Goal: Feedback & Contribution: Contribute content

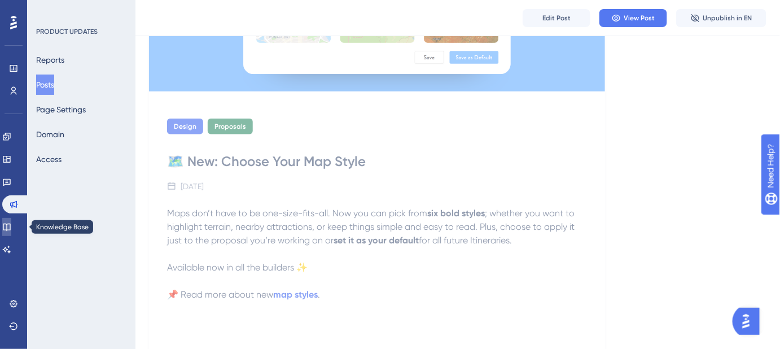
click at [11, 225] on icon at bounding box center [6, 226] width 9 height 9
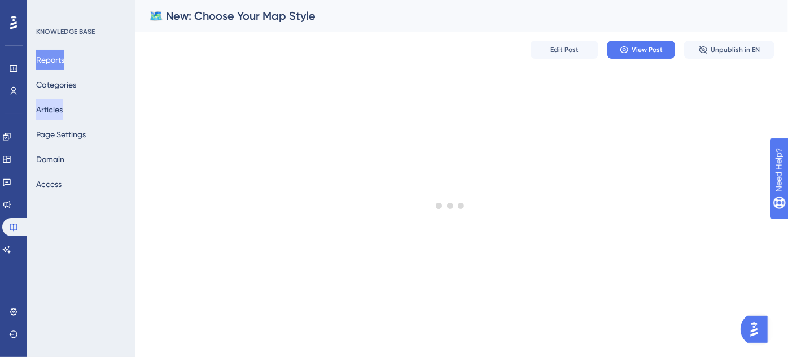
click at [61, 105] on button "Articles" at bounding box center [49, 109] width 27 height 20
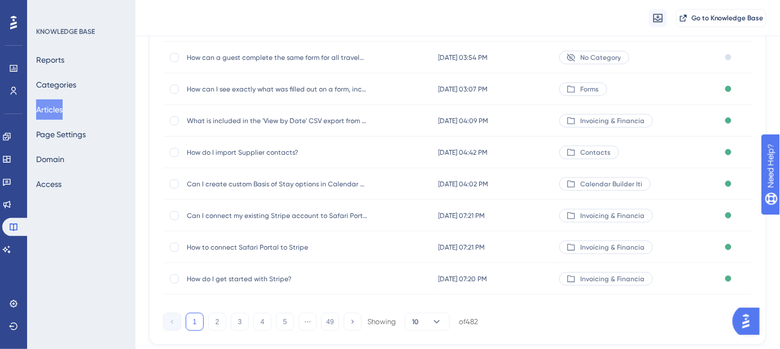
scroll to position [205, 0]
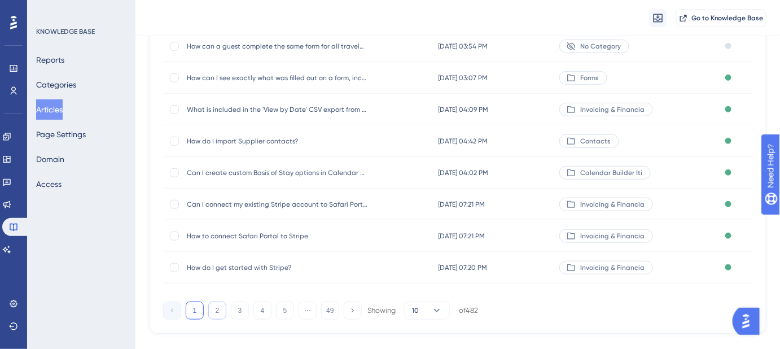
click at [211, 311] on button "2" at bounding box center [217, 311] width 18 height 18
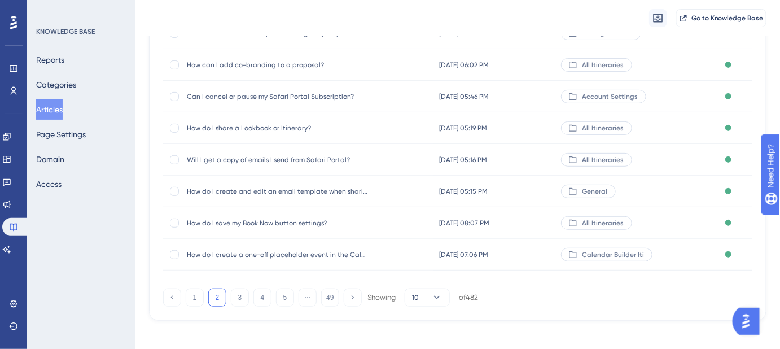
scroll to position [225, 0]
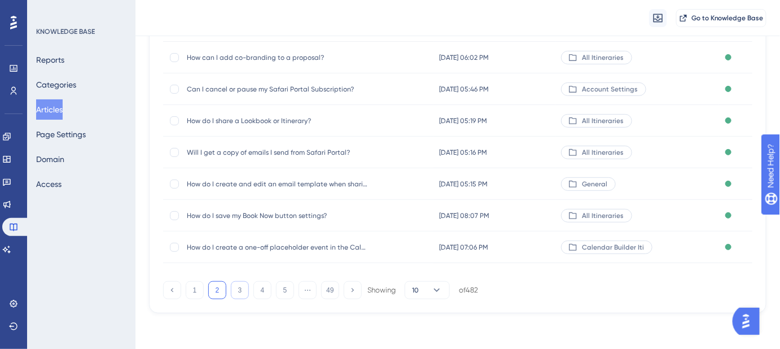
click at [239, 296] on button "3" at bounding box center [240, 290] width 18 height 18
click at [257, 291] on button "4" at bounding box center [263, 290] width 18 height 18
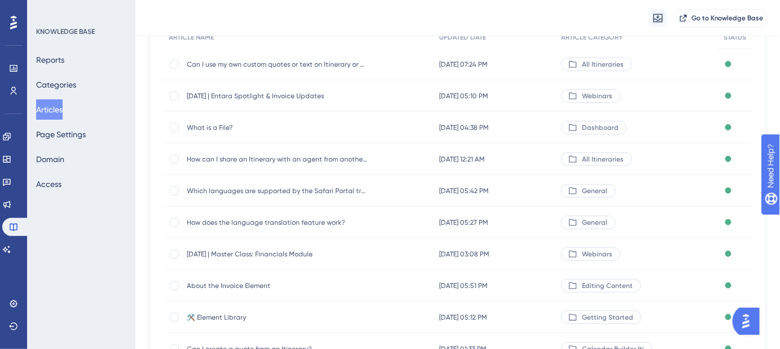
scroll to position [71, 0]
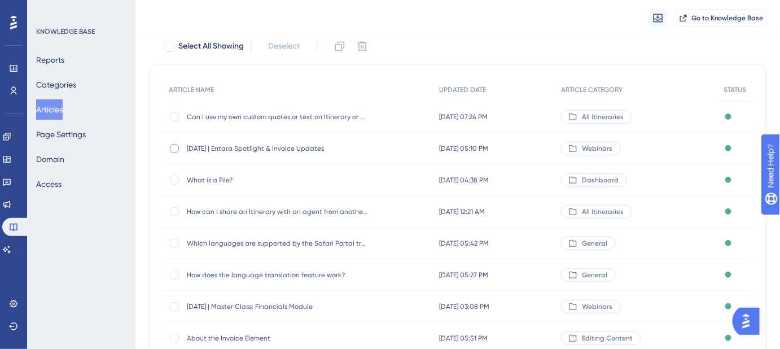
click at [173, 145] on div at bounding box center [174, 148] width 9 height 9
click at [340, 45] on icon at bounding box center [339, 46] width 11 height 11
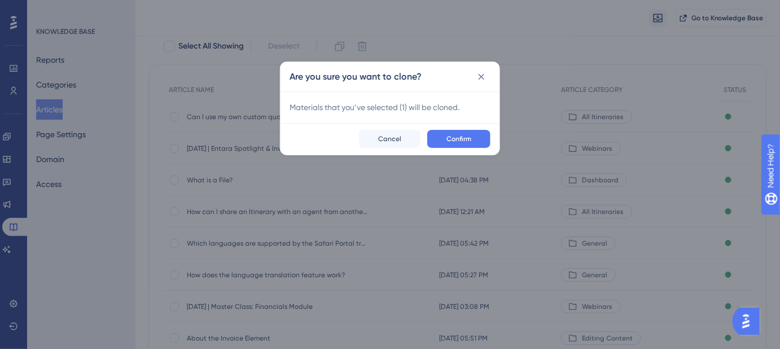
checkbox input "false"
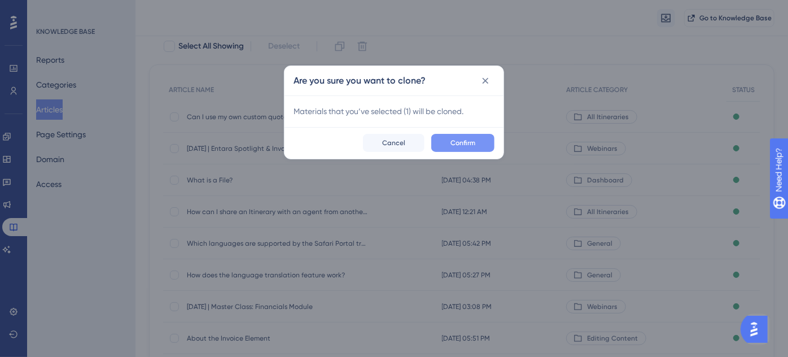
click at [470, 142] on span "Confirm" at bounding box center [463, 142] width 25 height 9
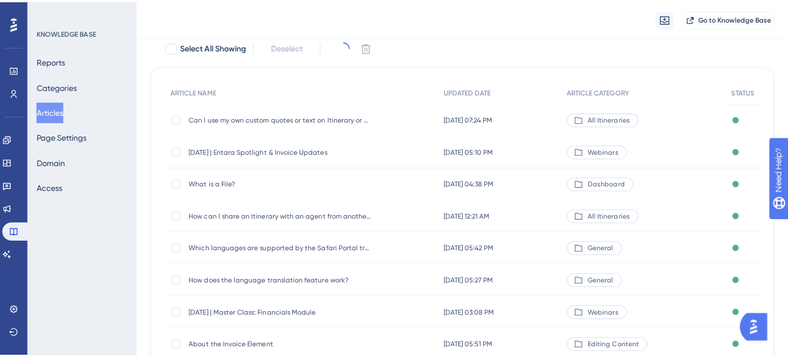
scroll to position [0, 0]
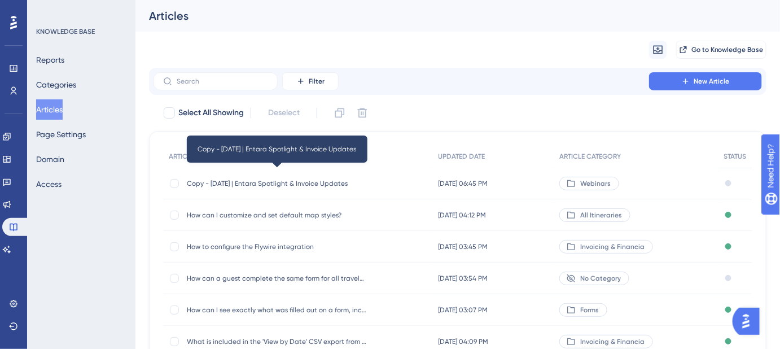
click at [280, 182] on span "Copy - September 11, 2025 | Entara Spotlight & Invoice Updates" at bounding box center [277, 183] width 181 height 9
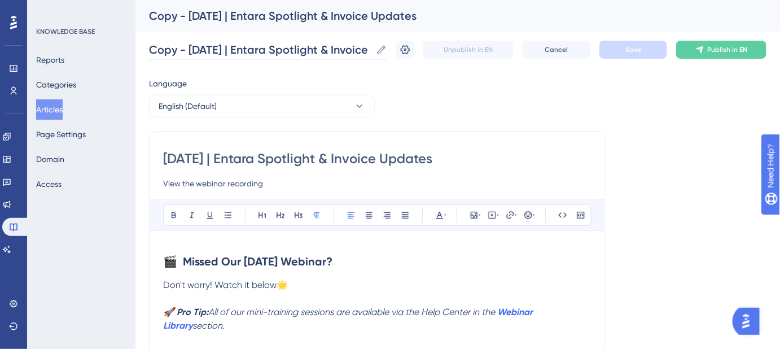
click at [386, 49] on icon at bounding box center [382, 49] width 8 height 8
click at [372, 49] on input "Copy - September 11, 2025 | Entara Spotlight & Invoice Updates" at bounding box center [260, 50] width 222 height 16
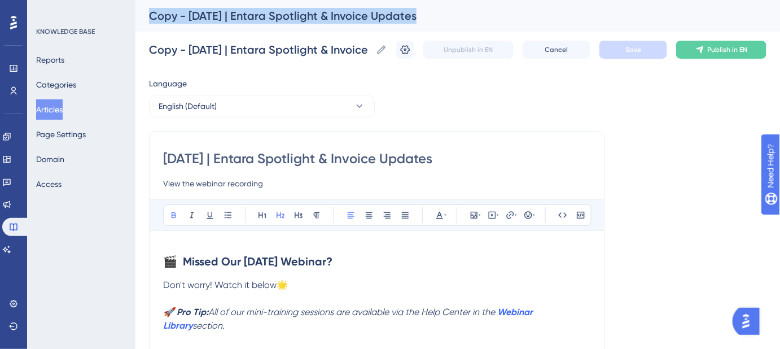
drag, startPoint x: 379, startPoint y: 49, endPoint x: 132, endPoint y: 49, distance: 247.3
click at [206, 59] on label "Copy - September 11, 2025 | Entara Spotlight & Invoice Updates Copy - September…" at bounding box center [268, 50] width 238 height 20
click at [206, 58] on input "Copy - September 11, 2025 | Entara Spotlight & Invoice Updates" at bounding box center [260, 50] width 222 height 16
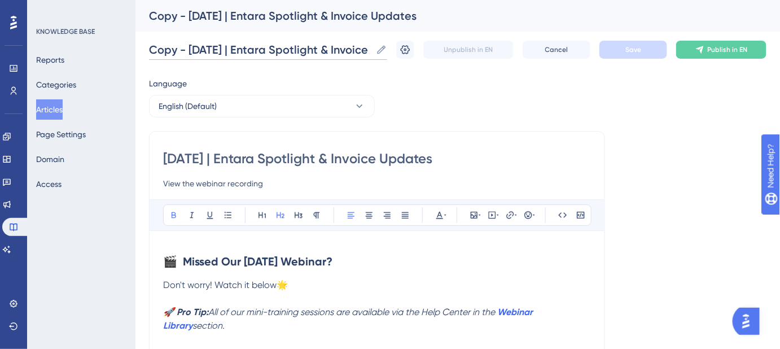
scroll to position [0, 98]
click at [170, 52] on input "Copy - September 11, 2025 | Entara Spotlight & Invoice Updates" at bounding box center [260, 50] width 222 height 16
paste input "https://vimeo.com/1123314524/3f4207c384?share=copy"
paste input "September 25, 2025 | Evolve Back & Guest Portal Templ"
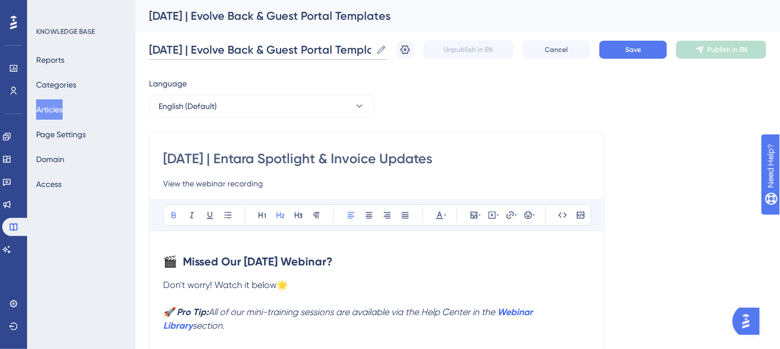
scroll to position [0, 77]
type input "[DATE] | Evolve Back & Guest Portal Templates"
drag, startPoint x: 518, startPoint y: 160, endPoint x: 158, endPoint y: 160, distance: 360.3
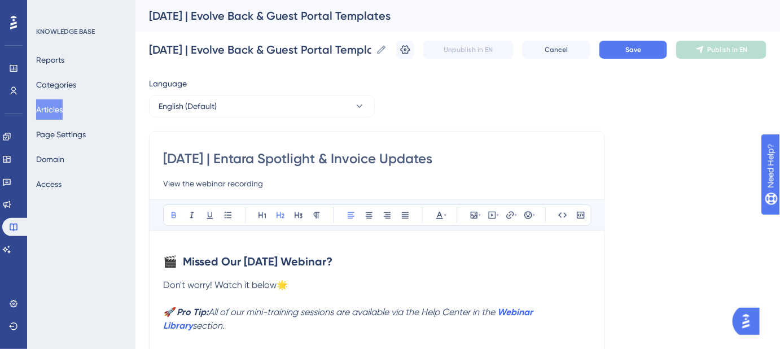
paste input "25, 2025 | Evolve Back & Guest Portal Templ"
type input "[DATE] | Evolve Back & Guest Portal Templates"
click at [643, 55] on button "Save" at bounding box center [634, 50] width 68 height 18
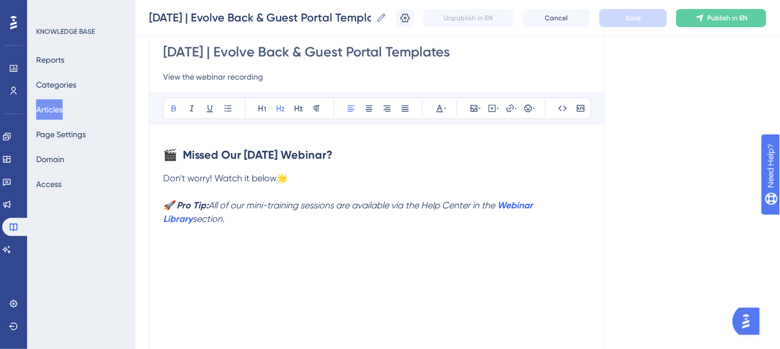
scroll to position [154, 0]
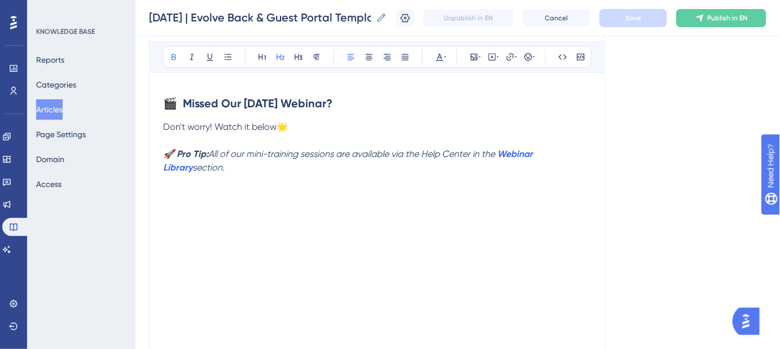
click at [250, 171] on p "🚀 Pro Tip: All of our mini-training sessions are available via the Help Center …" at bounding box center [377, 160] width 428 height 27
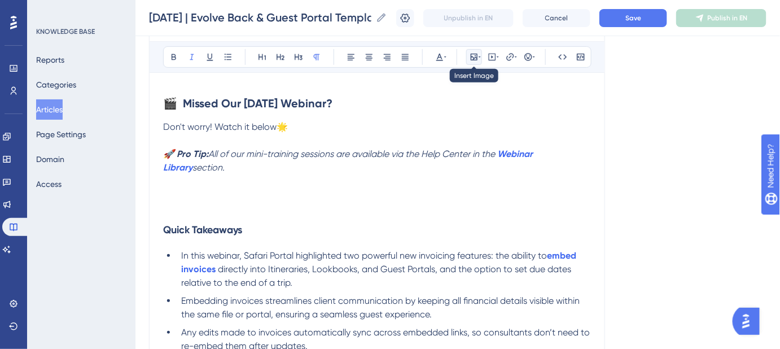
click at [474, 57] on icon at bounding box center [474, 57] width 7 height 7
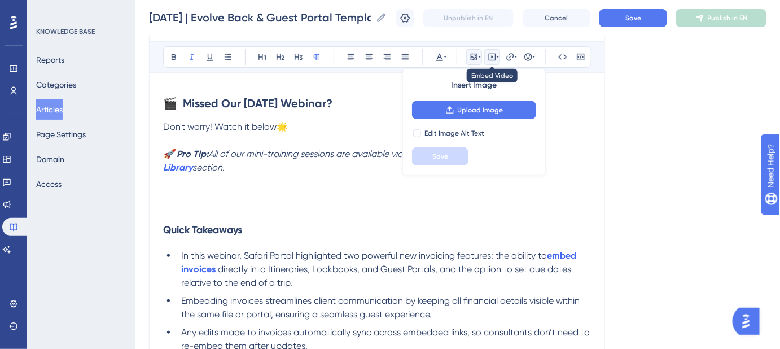
click at [494, 58] on icon at bounding box center [492, 57] width 9 height 9
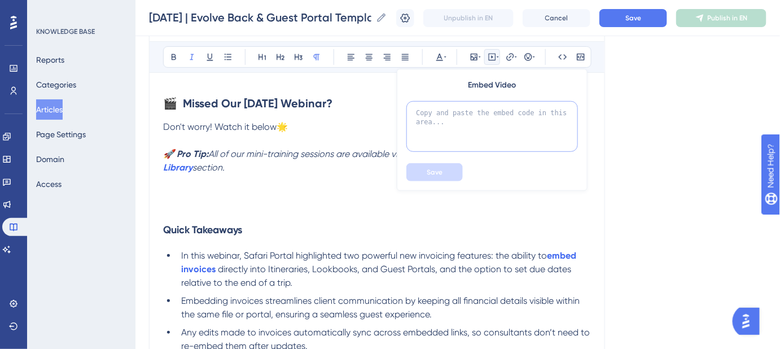
click at [482, 112] on textarea at bounding box center [493, 126] width 172 height 51
paste textarea "<div style="padding:56.25% 0 0 0;position:relative;"><iframe src="https://playe…"
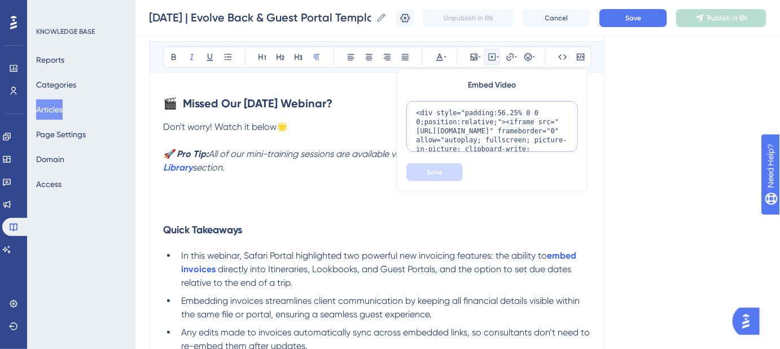
scroll to position [119, 0]
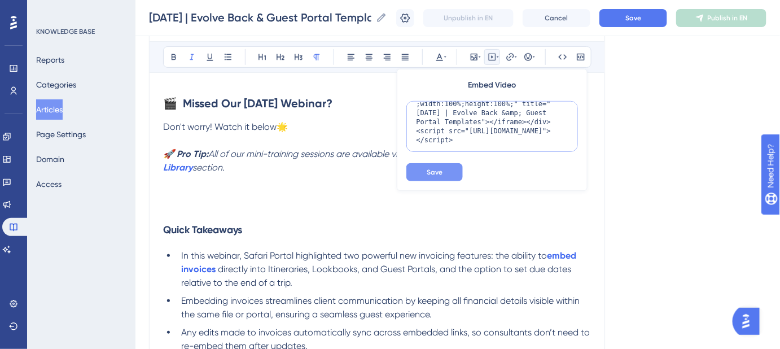
type textarea "<div style="padding:56.25% 0 0 0;position:relative;"><iframe src="https://playe…"
click at [447, 169] on button "Save" at bounding box center [435, 172] width 56 height 18
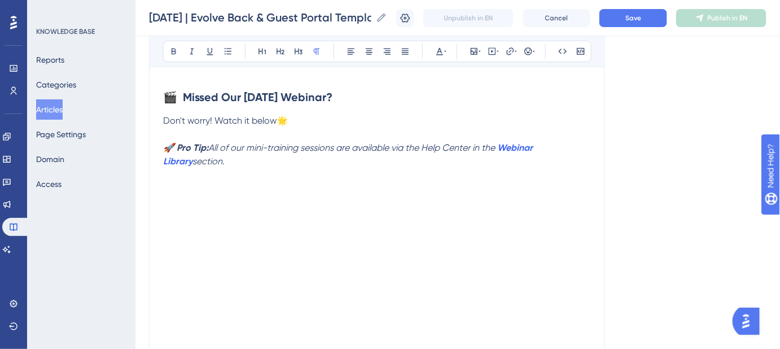
scroll to position [147, 0]
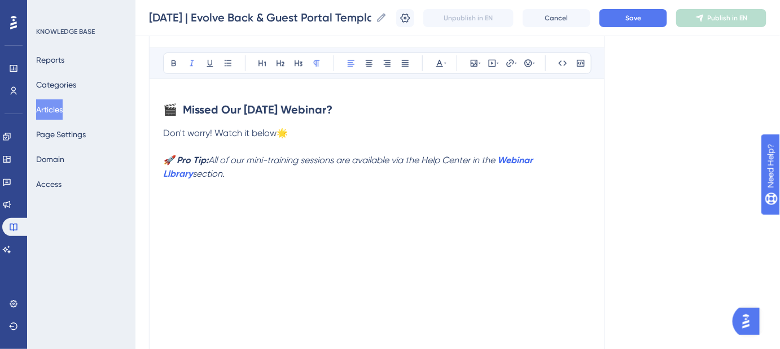
click at [274, 165] on p "🚀 Pro Tip: All of our mini-training sessions are available via the Help Center …" at bounding box center [377, 167] width 428 height 27
click at [256, 173] on p "🚀 Pro Tip: All of our mini-training sessions are available via the Help Center …" at bounding box center [377, 167] width 428 height 27
click at [643, 11] on button "Save" at bounding box center [634, 18] width 68 height 18
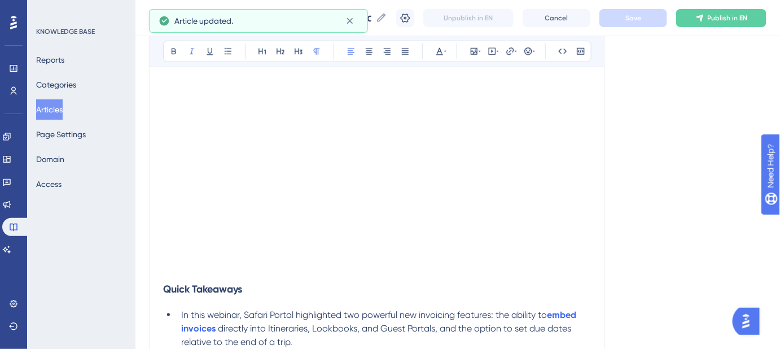
scroll to position [353, 0]
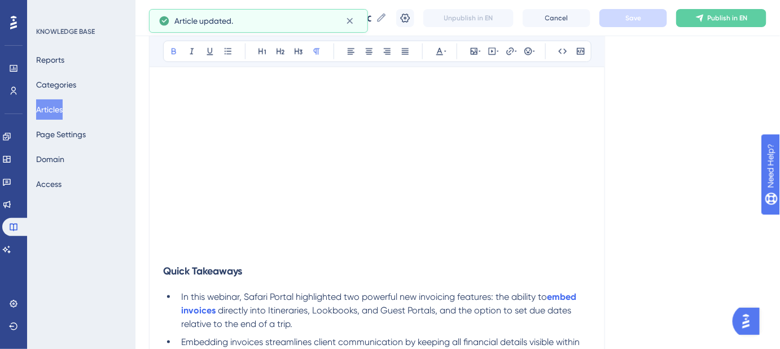
click at [172, 243] on p at bounding box center [377, 250] width 428 height 14
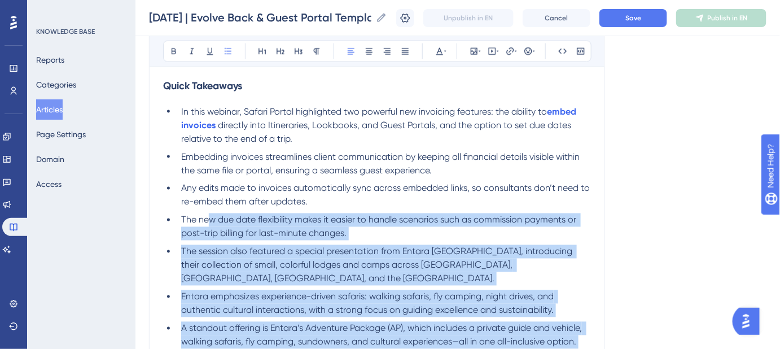
scroll to position [456, 0]
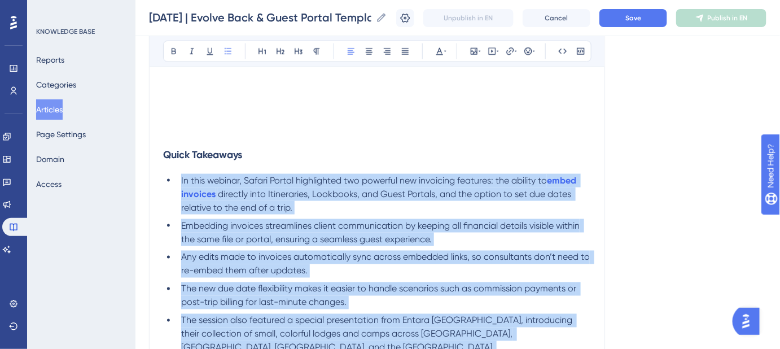
drag, startPoint x: 289, startPoint y: 284, endPoint x: 180, endPoint y: 178, distance: 151.7
click at [180, 178] on ul "In this webinar, Safari Portal highlighted two powerful new invoicing features:…" at bounding box center [377, 341] width 428 height 334
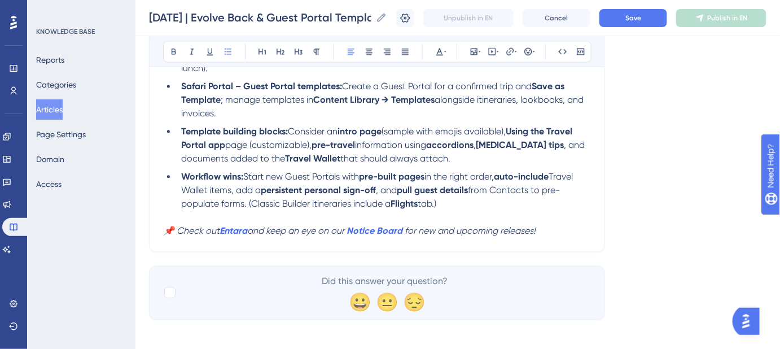
scroll to position [804, 0]
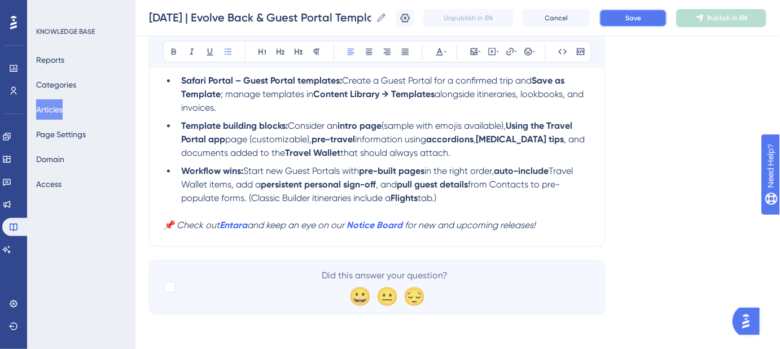
click at [641, 18] on span "Save" at bounding box center [634, 18] width 16 height 9
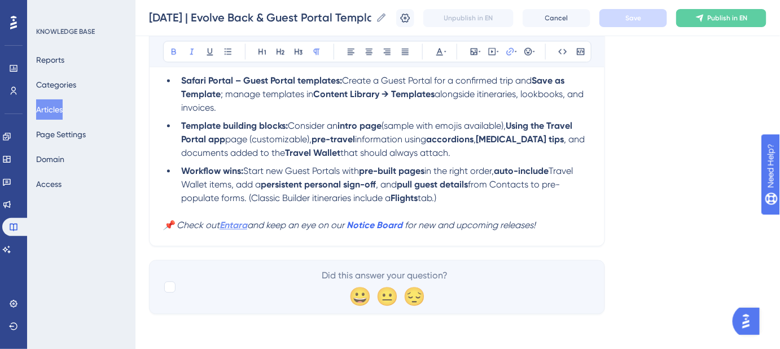
click at [235, 222] on strong "Entara" at bounding box center [234, 225] width 28 height 11
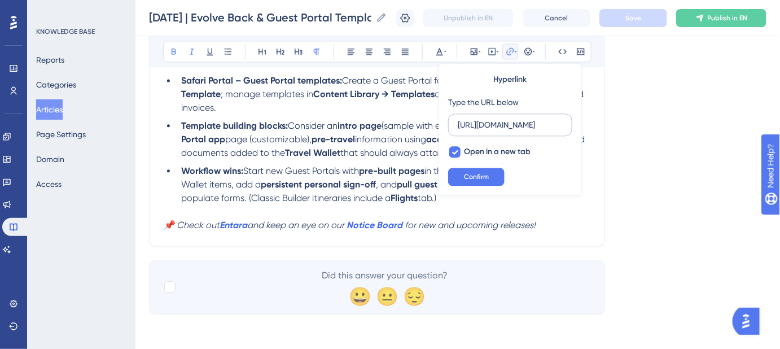
click at [497, 126] on input "https://entara.co.tz/" at bounding box center [510, 125] width 105 height 12
type input "https://www.evolveback.com/"
click at [490, 172] on button "Confirm" at bounding box center [476, 177] width 56 height 18
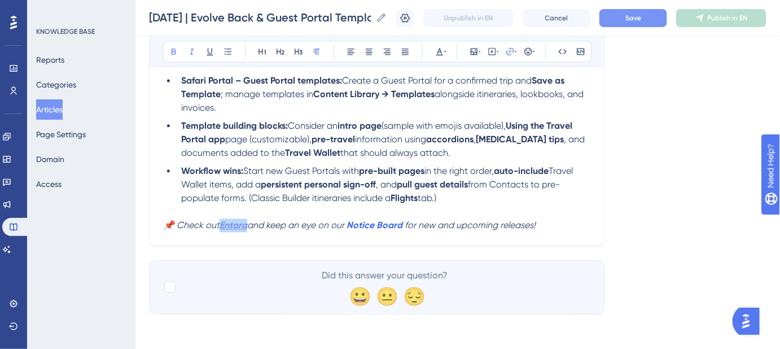
drag, startPoint x: 251, startPoint y: 224, endPoint x: 222, endPoint y: 225, distance: 28.3
click at [222, 225] on strong "Entara" at bounding box center [234, 225] width 28 height 11
drag, startPoint x: 253, startPoint y: 220, endPoint x: 221, endPoint y: 226, distance: 32.3
click at [221, 226] on p "📌 Check out Entara and keep an eye on our Notice Board for new and upcoming rel…" at bounding box center [377, 226] width 428 height 14
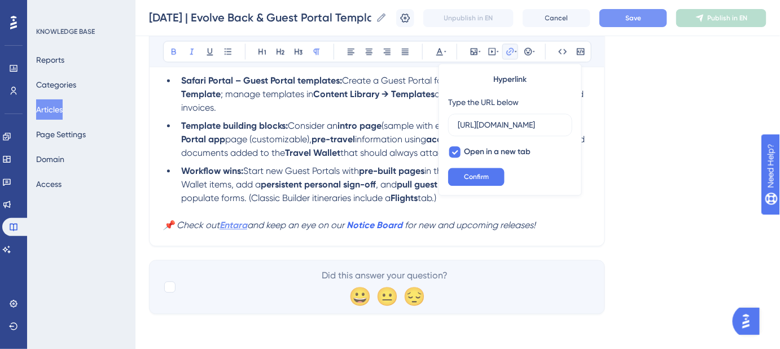
scroll to position [0, 6]
click at [333, 212] on p at bounding box center [377, 212] width 428 height 14
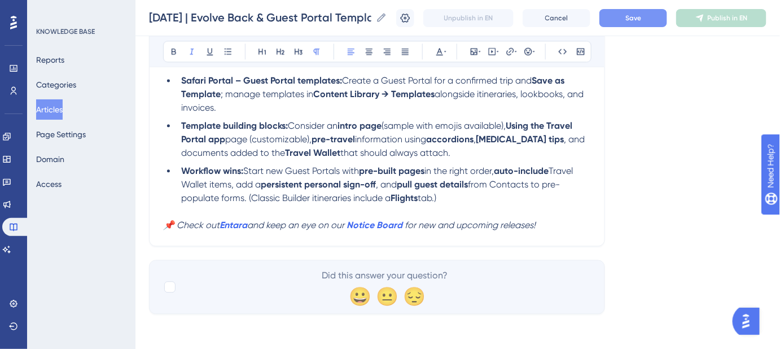
drag, startPoint x: 253, startPoint y: 228, endPoint x: 220, endPoint y: 227, distance: 33.3
click at [220, 227] on p "📌 Check out Entara and keep an eye on our Notice Board for new and upcoming rel…" at bounding box center [377, 226] width 428 height 14
drag, startPoint x: 272, startPoint y: 224, endPoint x: 222, endPoint y: 225, distance: 49.7
click at [222, 225] on em "📌 Check out Evolve Back and keep an eye on our" at bounding box center [266, 225] width 207 height 11
click at [512, 50] on icon at bounding box center [510, 50] width 7 height 7
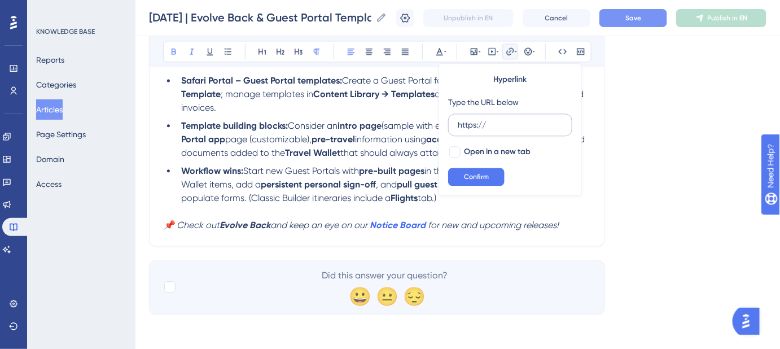
drag, startPoint x: 494, startPoint y: 126, endPoint x: 448, endPoint y: 125, distance: 46.3
click at [448, 125] on label "https://" at bounding box center [510, 124] width 124 height 23
click at [458, 125] on input "https://" at bounding box center [510, 125] width 105 height 12
type input "https://www.evolveback.com/"
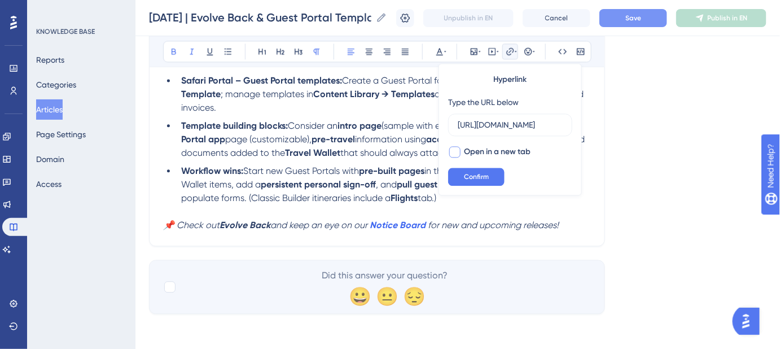
click at [455, 152] on div at bounding box center [454, 151] width 11 height 11
checkbox input "true"
click at [464, 173] on span "Confirm" at bounding box center [476, 176] width 25 height 9
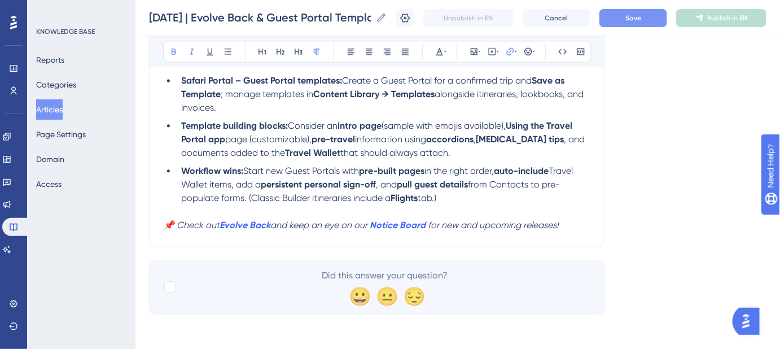
click at [658, 23] on button "Save" at bounding box center [634, 18] width 68 height 18
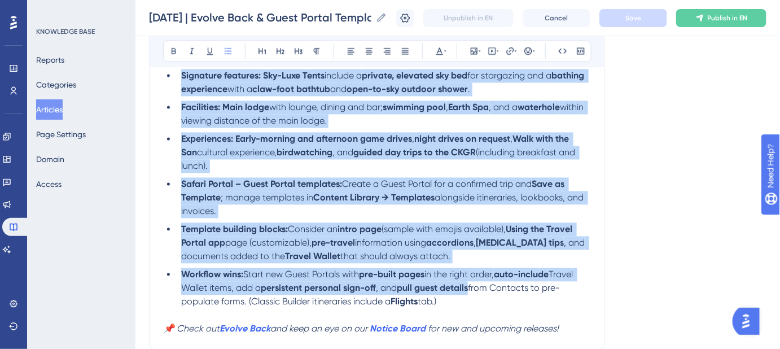
scroll to position [753, 0]
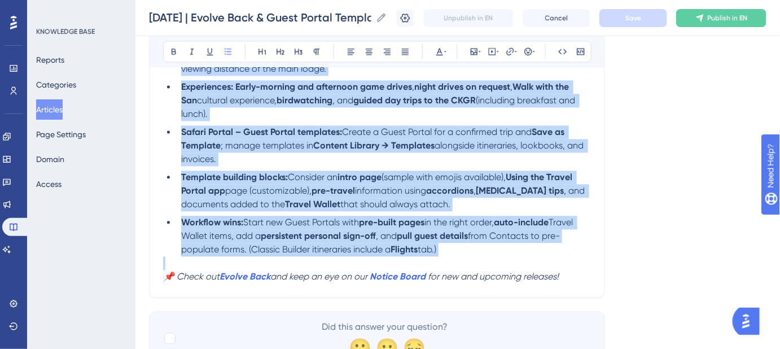
drag, startPoint x: 182, startPoint y: 191, endPoint x: 477, endPoint y: 259, distance: 303.1
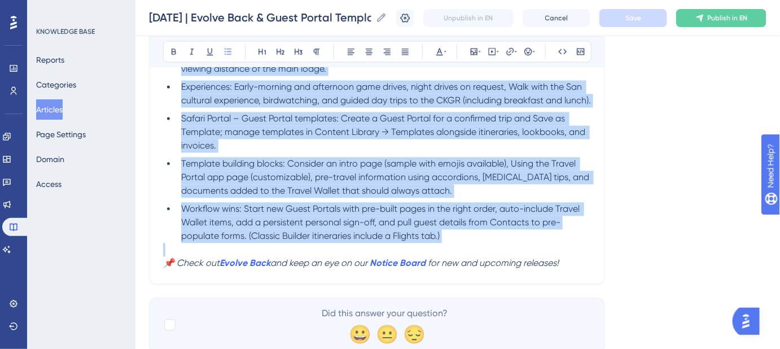
scroll to position [739, 0]
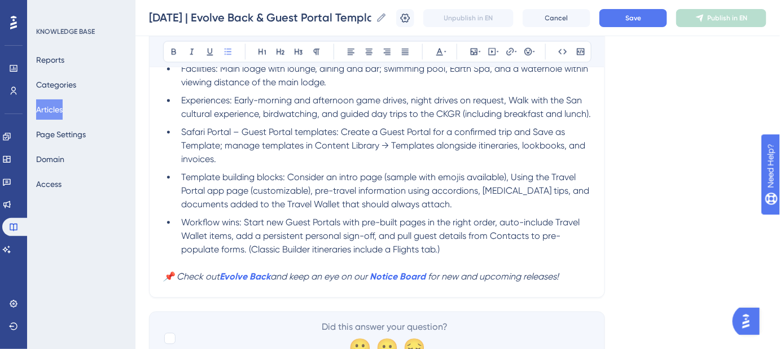
click at [641, 22] on span "Save" at bounding box center [634, 18] width 16 height 9
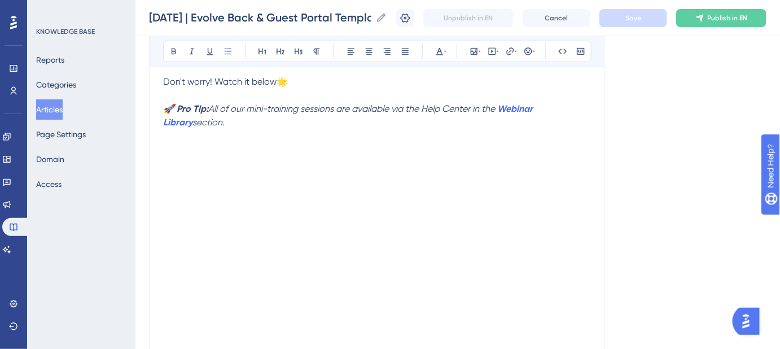
scroll to position [174, 0]
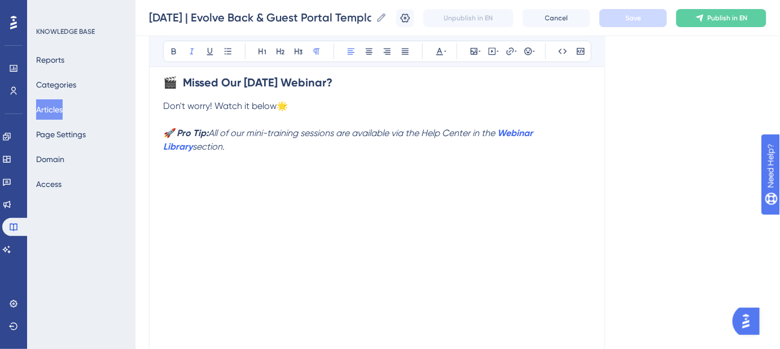
click at [212, 147] on p "🚀 Pro Tip: All of our mini-training sessions are available via the Help Center …" at bounding box center [377, 139] width 428 height 27
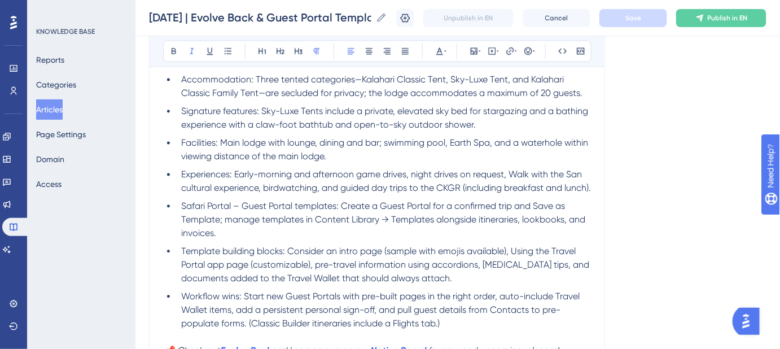
scroll to position [688, 0]
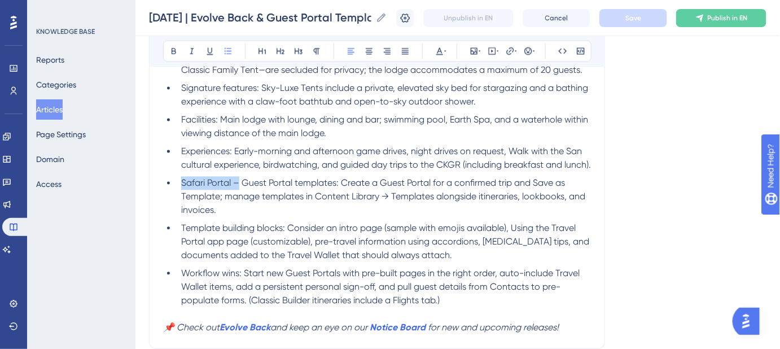
drag, startPoint x: 239, startPoint y: 185, endPoint x: 181, endPoint y: 185, distance: 58.7
click at [181, 185] on span "Safari Portal – Guest Portal templates: Create a Guest Portal for a confirmed t…" at bounding box center [384, 197] width 407 height 38
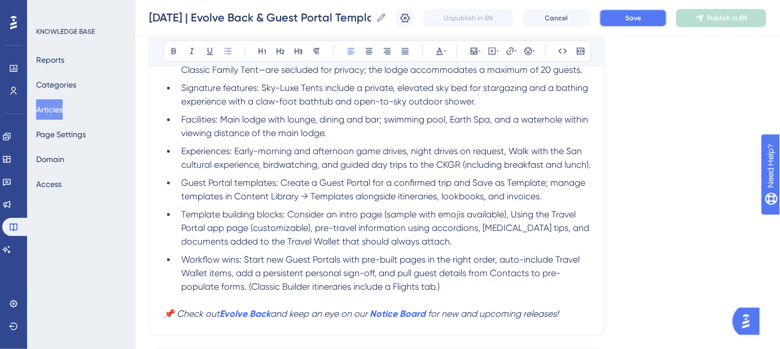
click at [647, 24] on button "Save" at bounding box center [634, 18] width 68 height 18
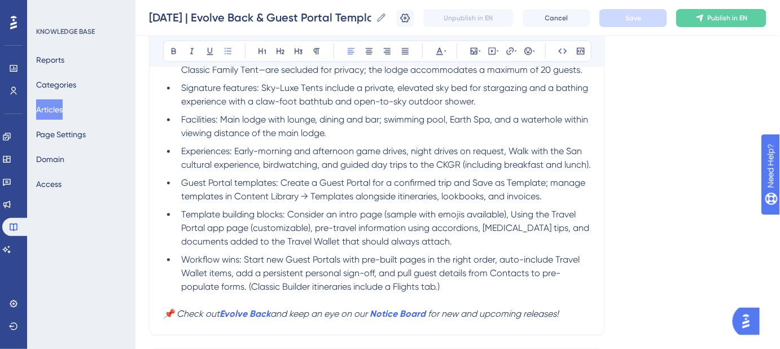
click at [443, 197] on span "Guest Portal templates: Create a Guest Portal for a confirmed trip and Save as …" at bounding box center [384, 190] width 407 height 24
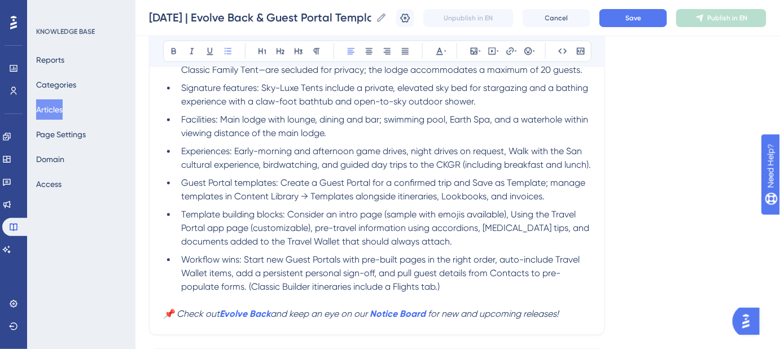
click at [513, 195] on span "Guest Portal templates: Create a Guest Portal for a confirmed trip and Save as …" at bounding box center [384, 190] width 407 height 24
click at [400, 194] on span "Guest Portal templates: Create a Guest Portal for a confirmed trip and Save as …" at bounding box center [384, 190] width 407 height 24
click at [629, 19] on button "Save" at bounding box center [634, 18] width 68 height 18
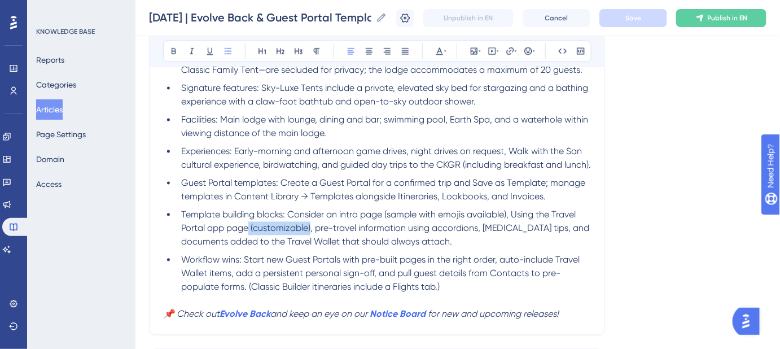
drag, startPoint x: 310, startPoint y: 230, endPoint x: 250, endPoint y: 232, distance: 60.5
click at [250, 232] on span "Template building blocks: Consider an intro page (sample with emojis available)…" at bounding box center [386, 228] width 411 height 38
click at [554, 248] on ul "In this webinar, Evolve Back introduced Gham Dhao Lodge on the northern border …" at bounding box center [377, 118] width 428 height 352
drag, startPoint x: 241, startPoint y: 259, endPoint x: 185, endPoint y: 259, distance: 56.5
click at [185, 259] on span "Workflow wins: Start new Guest Portals with pre-built pages in the right order,…" at bounding box center [381, 274] width 401 height 38
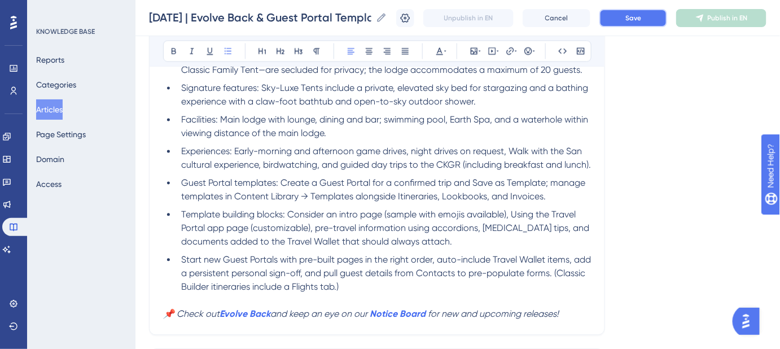
click at [625, 21] on button "Save" at bounding box center [634, 18] width 68 height 18
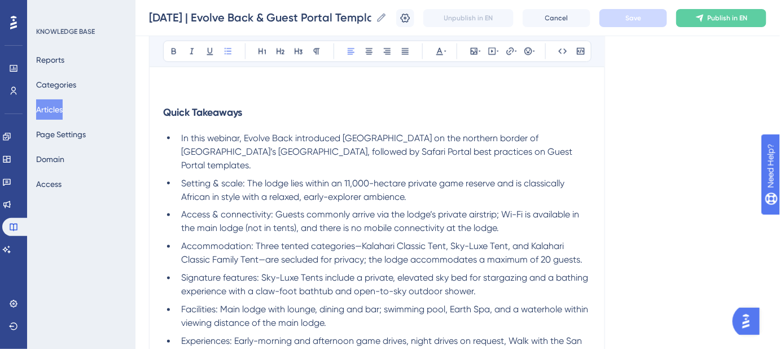
scroll to position [534, 0]
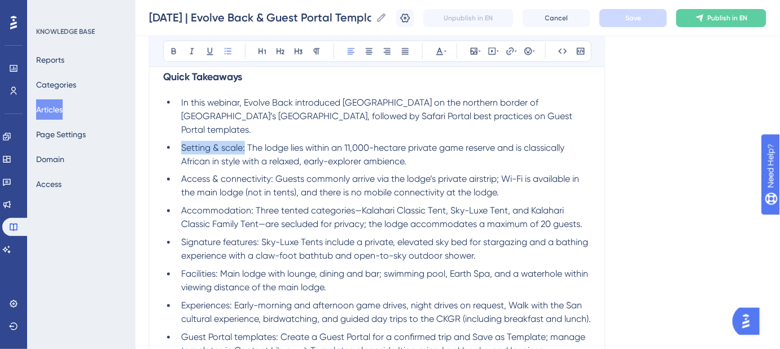
drag, startPoint x: 226, startPoint y: 134, endPoint x: 184, endPoint y: 134, distance: 42.4
click at [184, 142] on span "Setting & scale: The lodge lies within an 11,000-hectare private game reserve a…" at bounding box center [374, 154] width 386 height 24
click at [196, 142] on span "Setting & scale: The lodge lies within an 11,000-hectare private game reserve a…" at bounding box center [374, 154] width 386 height 24
drag, startPoint x: 243, startPoint y: 133, endPoint x: 182, endPoint y: 137, distance: 61.1
click at [182, 142] on span "Setting & scale: The lodge lies within an 11,000-hectare private game reserve a…" at bounding box center [374, 154] width 386 height 24
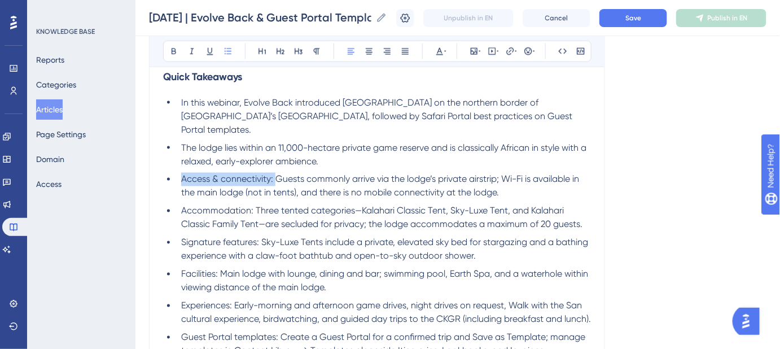
drag, startPoint x: 274, startPoint y: 163, endPoint x: 183, endPoint y: 164, distance: 90.9
click at [183, 174] on span "Access & connectivity: Guests commonly arrive via the lodge’s private airstrip;…" at bounding box center [381, 186] width 400 height 24
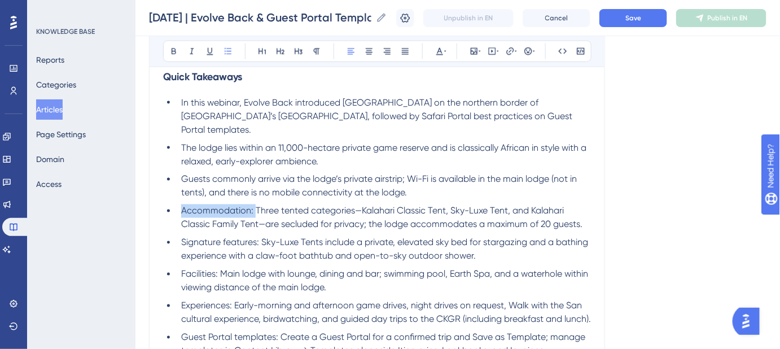
drag, startPoint x: 254, startPoint y: 195, endPoint x: 182, endPoint y: 196, distance: 72.3
click at [182, 206] on span "Accommodation: Three tented categories—Kalahari Classic Tent, Sky-Luxe Tent, an…" at bounding box center [381, 218] width 401 height 24
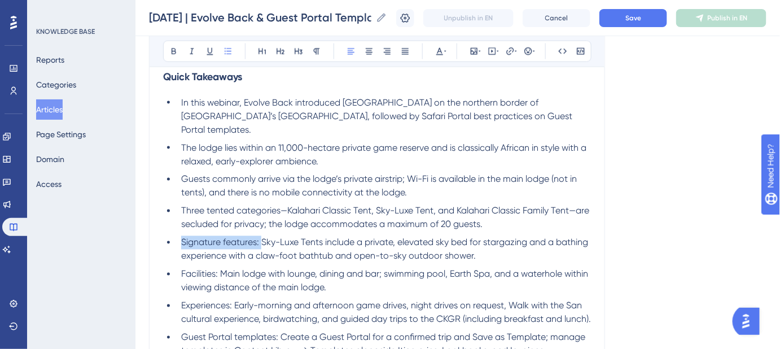
drag, startPoint x: 260, startPoint y: 226, endPoint x: 183, endPoint y: 229, distance: 77.4
click at [183, 237] on span "Signature features: Sky-Luxe Tents include a private, elevated sky bed for star…" at bounding box center [385, 249] width 409 height 24
drag, startPoint x: 220, startPoint y: 259, endPoint x: 182, endPoint y: 260, distance: 37.8
click at [182, 269] on span "Facilities: Main lodge with lounge, dining and bar; swimming pool, Earth Spa, a…" at bounding box center [385, 281] width 409 height 24
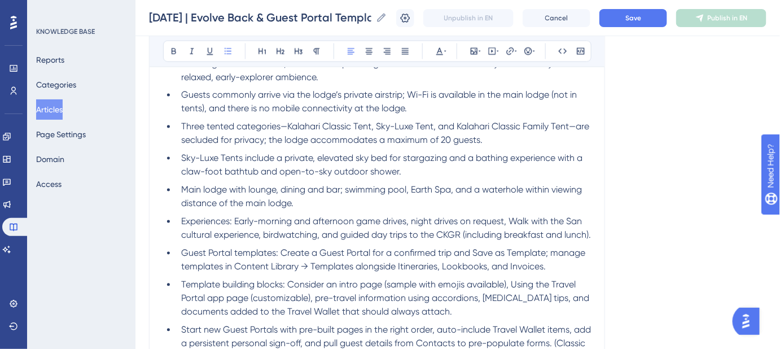
scroll to position [636, 0]
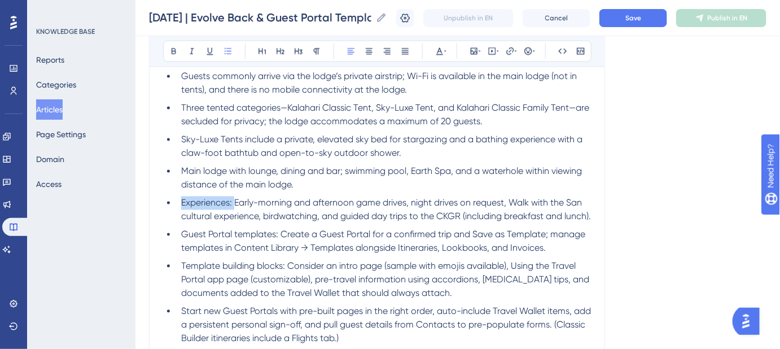
drag, startPoint x: 234, startPoint y: 187, endPoint x: 182, endPoint y: 189, distance: 52.5
click at [182, 198] on span "Experiences: Early-morning and afternoon game drives, night drives on request, …" at bounding box center [386, 210] width 410 height 24
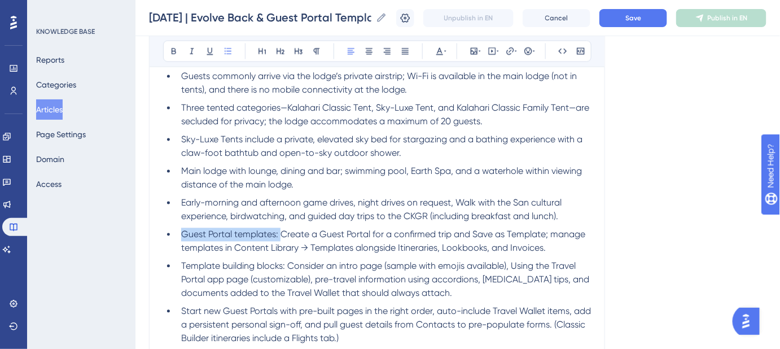
drag, startPoint x: 280, startPoint y: 220, endPoint x: 184, endPoint y: 220, distance: 96.6
click at [184, 229] on span "Guest Portal templates: Create a Guest Portal for a confirmed trip and Save as …" at bounding box center [384, 241] width 407 height 24
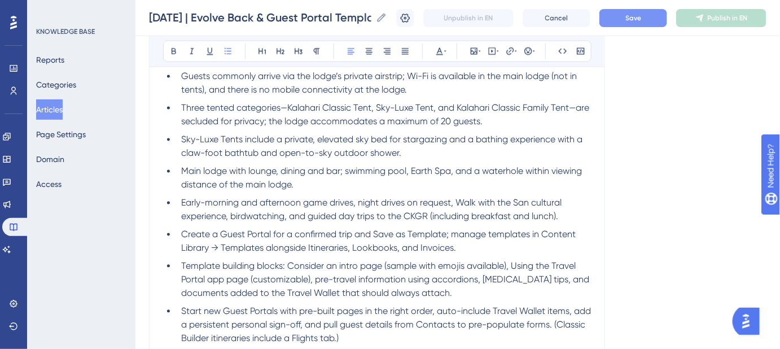
click at [622, 16] on button "Save" at bounding box center [634, 18] width 68 height 18
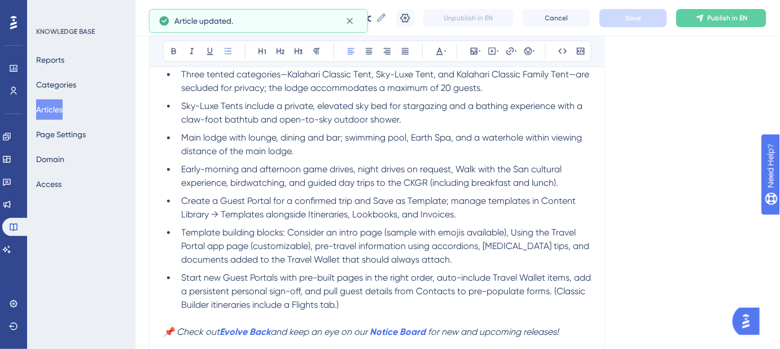
scroll to position [688, 0]
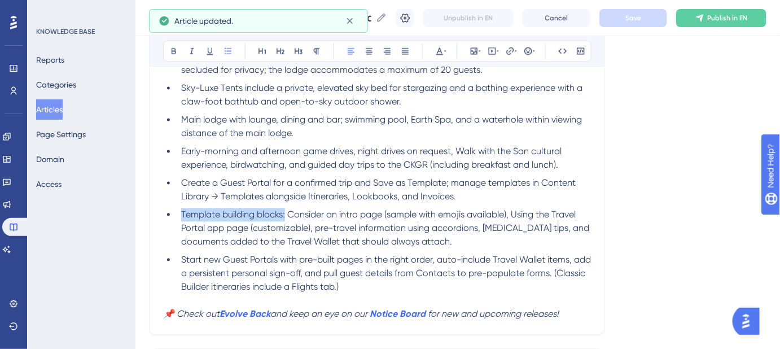
drag, startPoint x: 286, startPoint y: 199, endPoint x: 181, endPoint y: 200, distance: 105.6
click at [181, 209] on span "Template building blocks: Consider an intro page (sample with emojis available)…" at bounding box center [386, 228] width 411 height 38
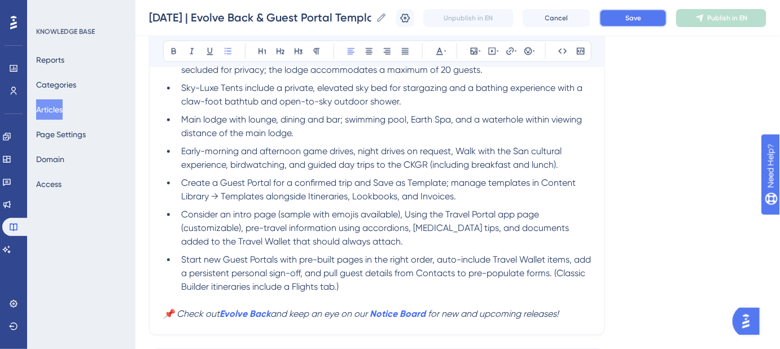
click at [641, 16] on span "Save" at bounding box center [634, 18] width 16 height 9
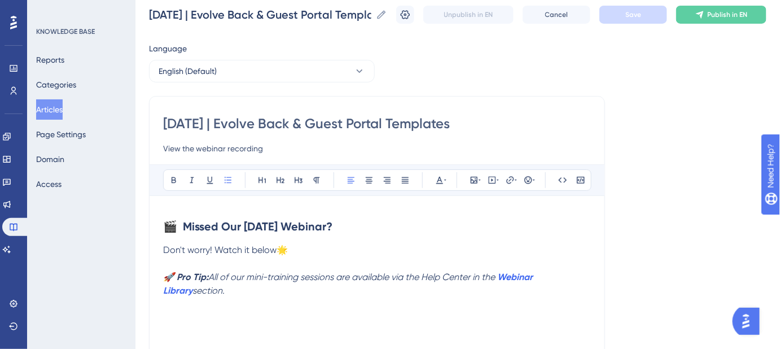
scroll to position [102, 0]
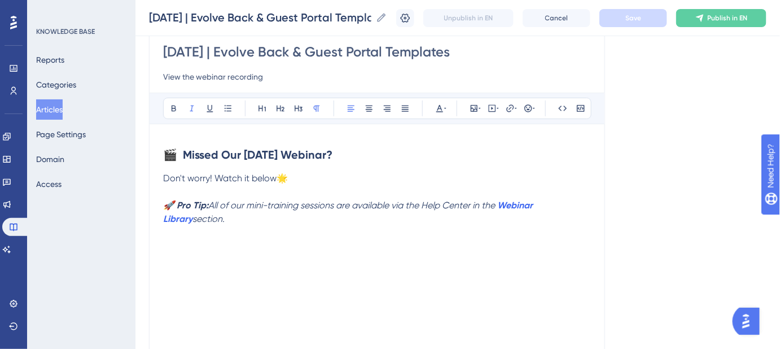
click at [228, 221] on p "🚀 Pro Tip: All of our mini-training sessions are available via the Help Center …" at bounding box center [377, 212] width 428 height 27
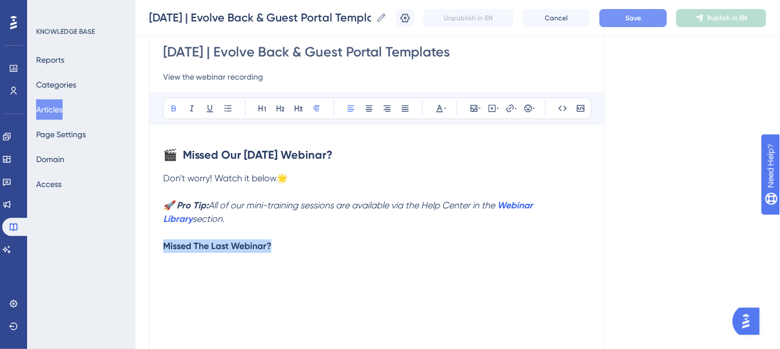
drag, startPoint x: 278, startPoint y: 243, endPoint x: 162, endPoint y: 244, distance: 116.3
click at [372, 108] on icon at bounding box center [369, 109] width 7 height 6
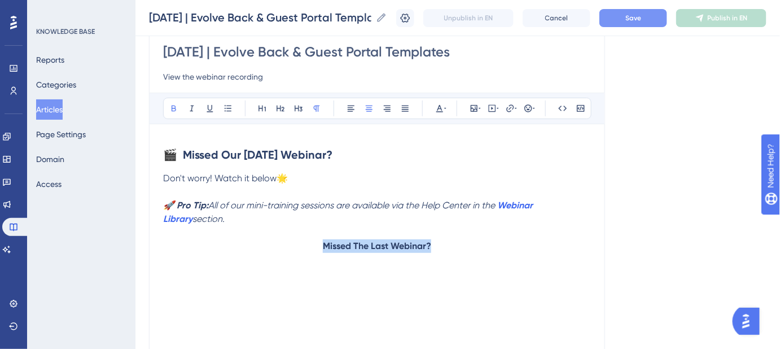
click at [441, 247] on p "Missed The Last Webinar?" at bounding box center [377, 246] width 428 height 14
drag, startPoint x: 366, startPoint y: 243, endPoint x: 320, endPoint y: 243, distance: 46.3
click at [320, 243] on p "Missed The Last Webinar?" at bounding box center [377, 246] width 428 height 14
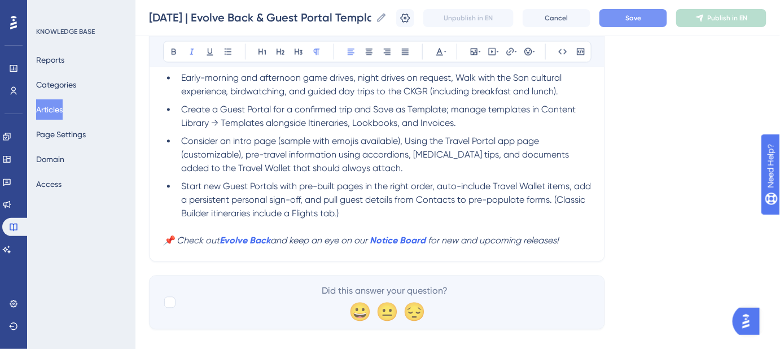
scroll to position [763, 0]
click at [567, 232] on p "📌 Check out Evolve Back and keep an eye on our Notice Board for new and upcomin…" at bounding box center [377, 239] width 428 height 14
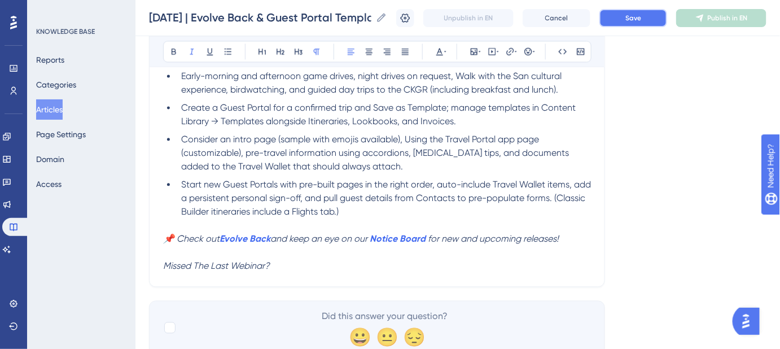
click at [649, 23] on button "Save" at bounding box center [634, 18] width 68 height 18
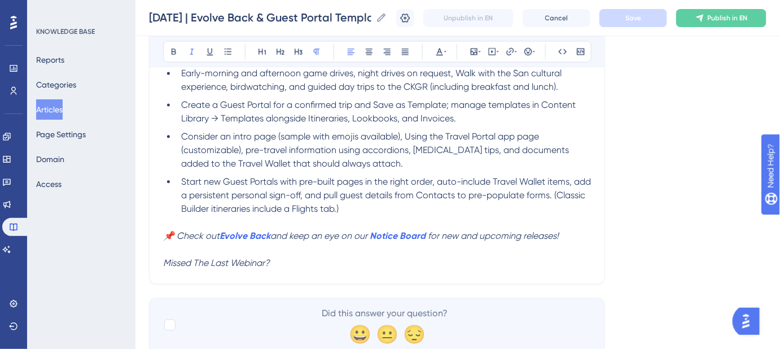
scroll to position [791, 0]
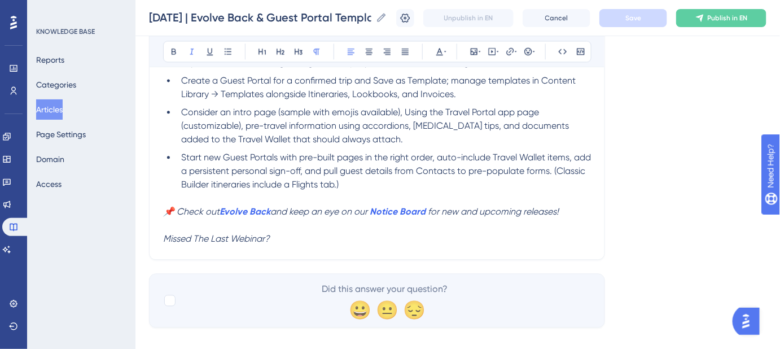
click at [298, 232] on p "Missed The Last Webinar?" at bounding box center [377, 239] width 428 height 14
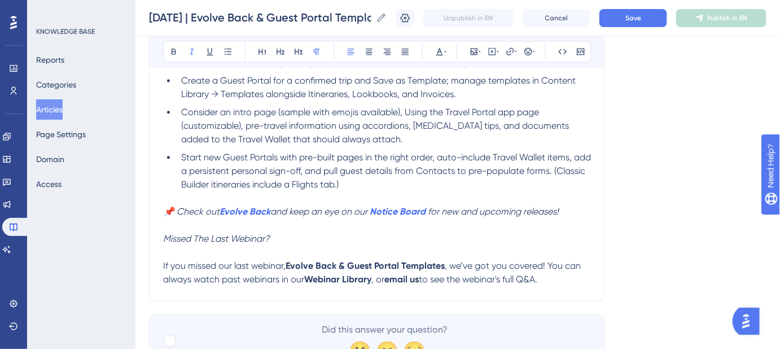
drag, startPoint x: 280, startPoint y: 224, endPoint x: 164, endPoint y: 221, distance: 116.3
click at [164, 232] on p "Missed The Last Webinar?" at bounding box center [377, 239] width 428 height 14
drag, startPoint x: 373, startPoint y: 263, endPoint x: 307, endPoint y: 264, distance: 65.5
click at [307, 264] on p "If you missed our last webinar, Evolve Back & Guest Portal Templates , we’ve go…" at bounding box center [377, 272] width 428 height 27
click at [510, 52] on icon at bounding box center [510, 51] width 9 height 9
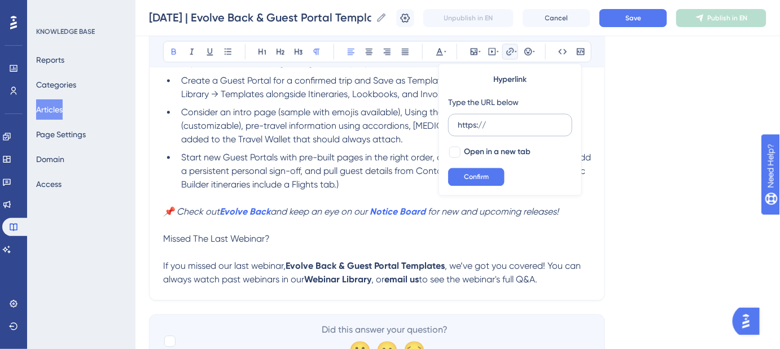
drag, startPoint x: 492, startPoint y: 120, endPoint x: 448, endPoint y: 125, distance: 44.3
click at [448, 125] on label "https://" at bounding box center [510, 124] width 124 height 23
click at [458, 125] on input "https://" at bounding box center [510, 125] width 105 height 12
type input "https://help.safariportal.app/en/categories/2134-webinars"
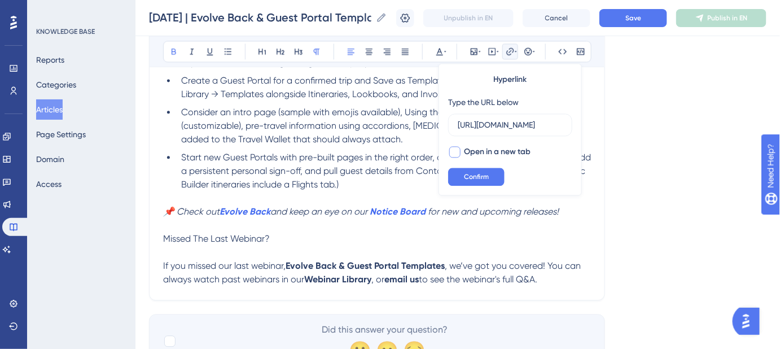
drag, startPoint x: 453, startPoint y: 153, endPoint x: 470, endPoint y: 166, distance: 21.3
click at [454, 153] on div at bounding box center [454, 151] width 11 height 11
checkbox input "true"
click at [475, 180] on span "Confirm" at bounding box center [476, 176] width 25 height 9
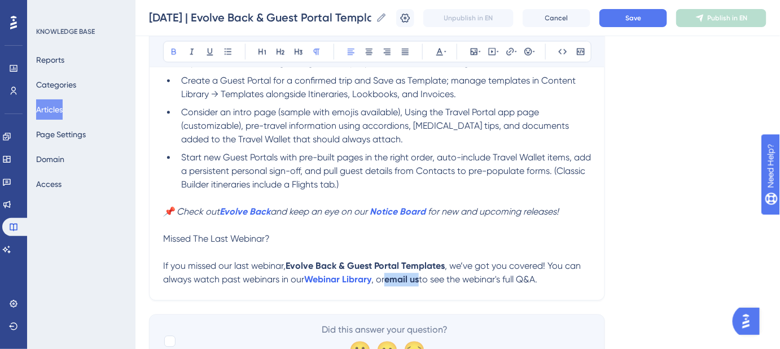
drag, startPoint x: 424, startPoint y: 267, endPoint x: 390, endPoint y: 266, distance: 34.4
click at [390, 266] on p "If you missed our last webinar, Evolve Back & Guest Portal Templates , we’ve go…" at bounding box center [377, 272] width 428 height 27
click at [513, 51] on icon at bounding box center [510, 50] width 7 height 7
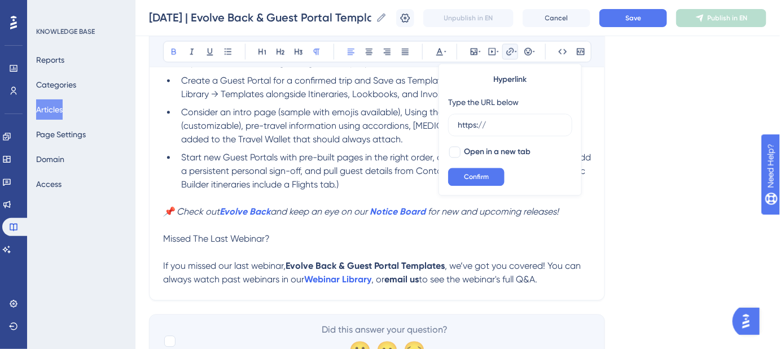
drag, startPoint x: 506, startPoint y: 125, endPoint x: 439, endPoint y: 125, distance: 66.6
click at [439, 125] on div "Hyperlink Type the URL below https:// Open in a new tab Confirm" at bounding box center [510, 129] width 143 height 132
type input "mailto: support@safariportal.app"
click at [456, 156] on div at bounding box center [454, 151] width 11 height 11
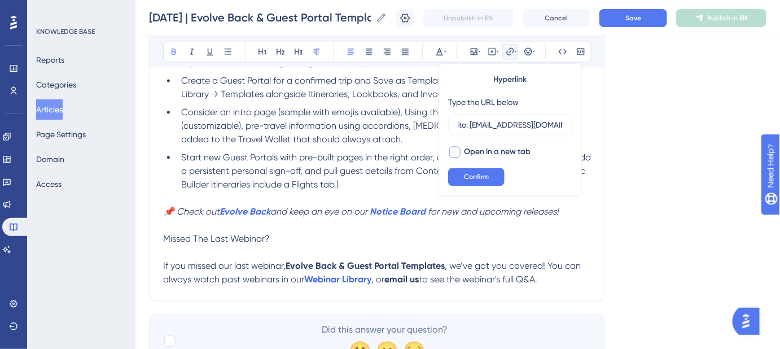
checkbox input "true"
click at [466, 175] on span "Confirm" at bounding box center [476, 176] width 25 height 9
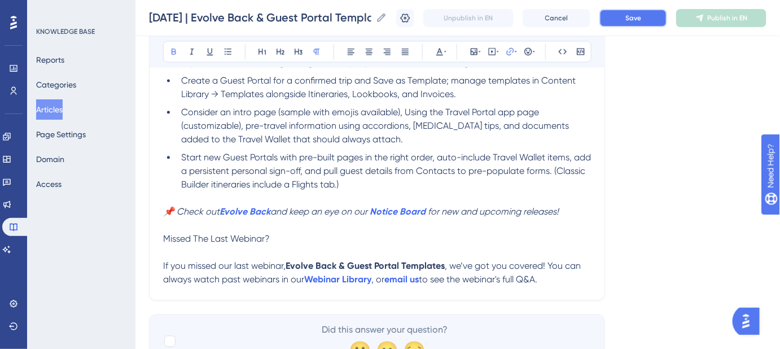
click at [641, 14] on span "Save" at bounding box center [634, 18] width 16 height 9
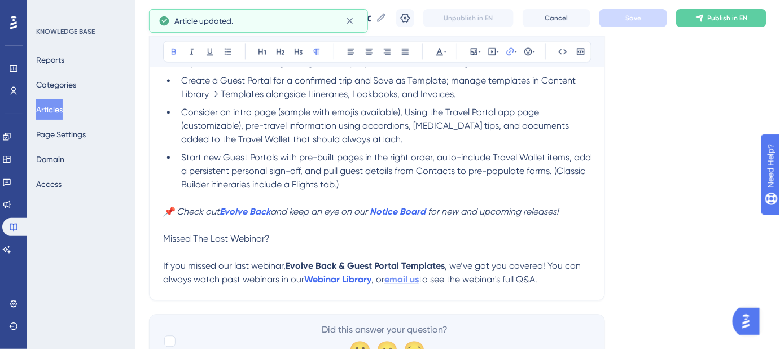
click at [411, 274] on strong "email us" at bounding box center [402, 279] width 34 height 11
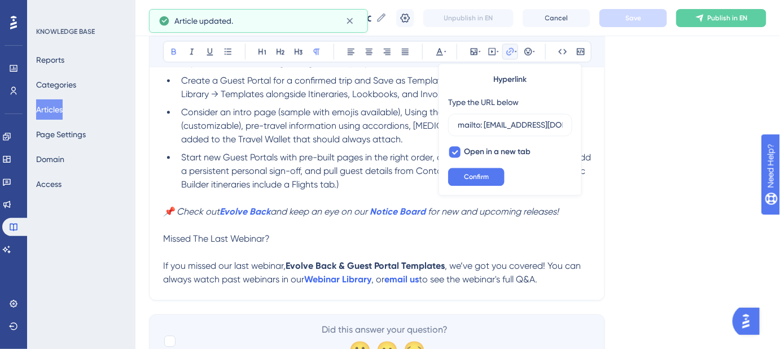
drag, startPoint x: 565, startPoint y: 125, endPoint x: 436, endPoint y: 126, distance: 128.2
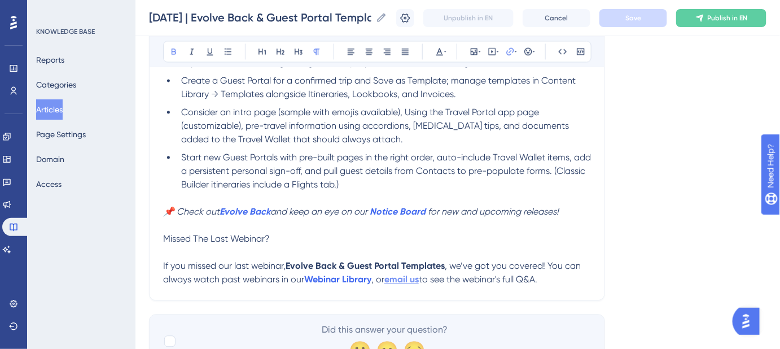
click at [406, 274] on strong "email us" at bounding box center [402, 279] width 34 height 11
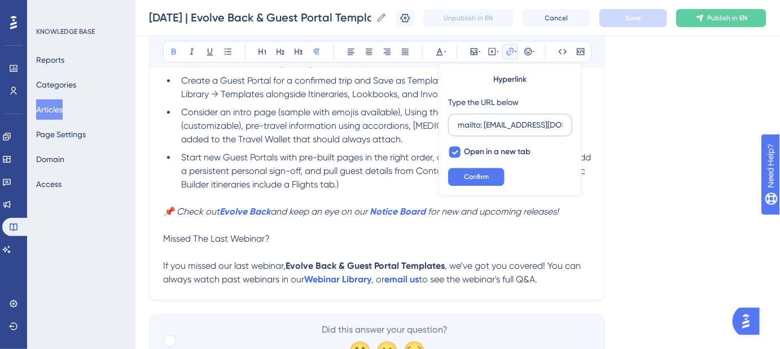
scroll to position [0, 14]
click at [501, 126] on input "mailto: support@safariportal.app" at bounding box center [510, 125] width 105 height 12
click at [494, 232] on p "Missed The Last Webinar?" at bounding box center [377, 239] width 428 height 14
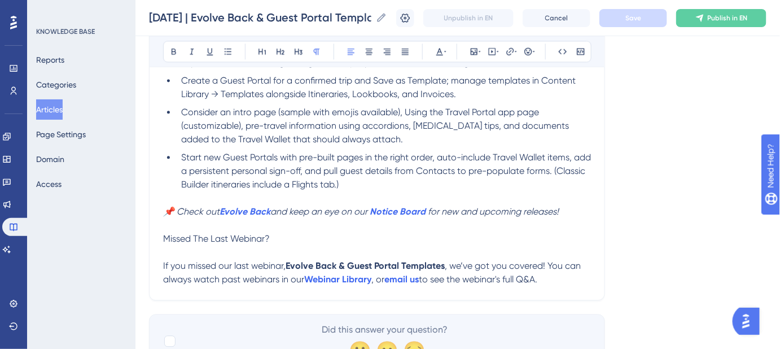
drag, startPoint x: 282, startPoint y: 224, endPoint x: 158, endPoint y: 223, distance: 123.7
click at [294, 232] on p "Missed The Last Webinar?" at bounding box center [377, 239] width 428 height 14
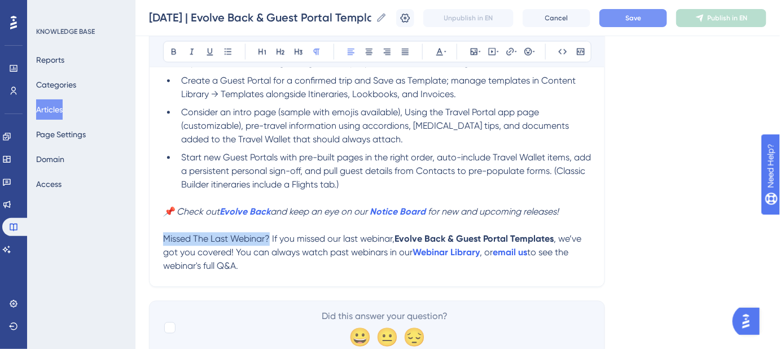
drag, startPoint x: 270, startPoint y: 221, endPoint x: 155, endPoint y: 222, distance: 114.6
drag, startPoint x: 248, startPoint y: 251, endPoint x: 158, endPoint y: 230, distance: 93.3
click at [634, 19] on span "Save" at bounding box center [634, 18] width 16 height 9
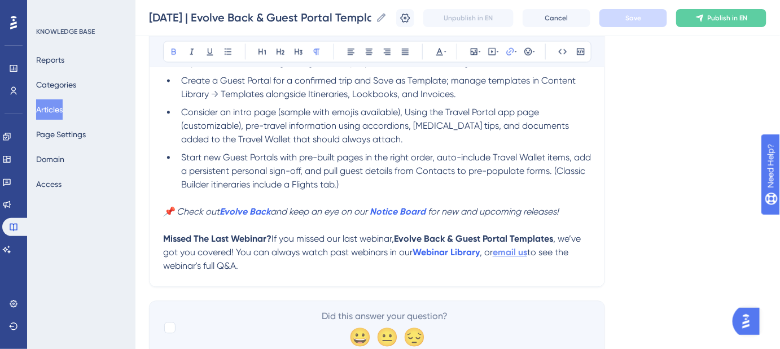
click at [519, 247] on strong "email us" at bounding box center [510, 252] width 34 height 11
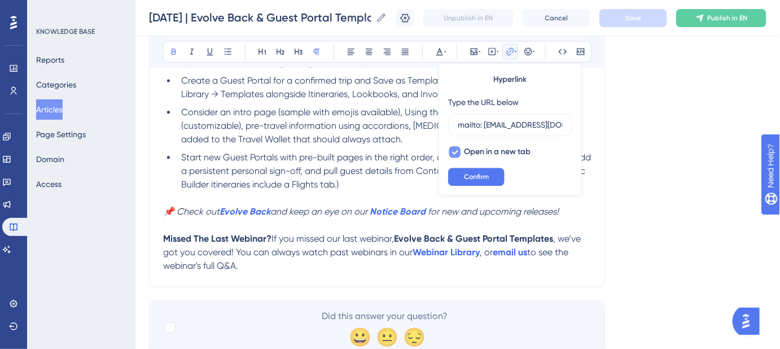
scroll to position [0, 14]
click at [465, 125] on input "mailto: support@safariportal.app" at bounding box center [510, 125] width 105 height 12
type input "mailto : support@safariportal.app"
drag, startPoint x: 513, startPoint y: 124, endPoint x: 436, endPoint y: 126, distance: 76.8
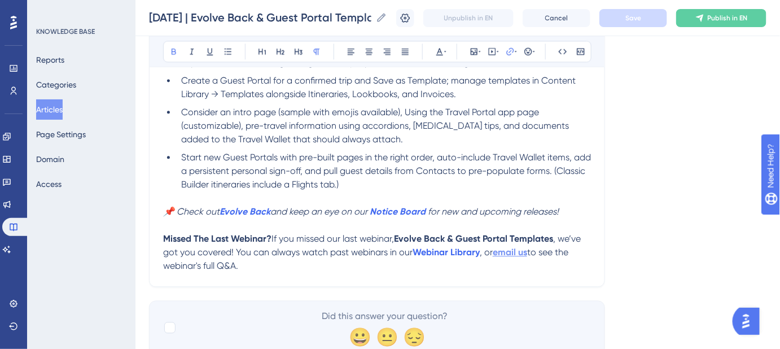
click at [501, 247] on strong "email us" at bounding box center [510, 252] width 34 height 11
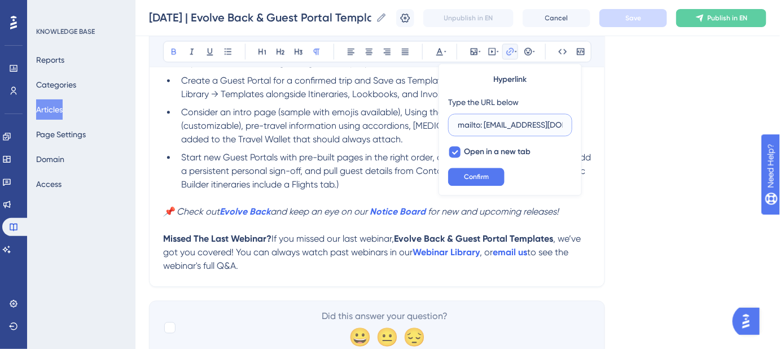
click at [510, 123] on input "mailto: support@safariportal.app" at bounding box center [510, 125] width 105 height 12
paste input "text"
click at [468, 126] on input "mailto:support@safariportal.app" at bounding box center [510, 125] width 105 height 12
click at [473, 124] on input "mailto :support@safariportal.app" at bounding box center [510, 125] width 105 height 12
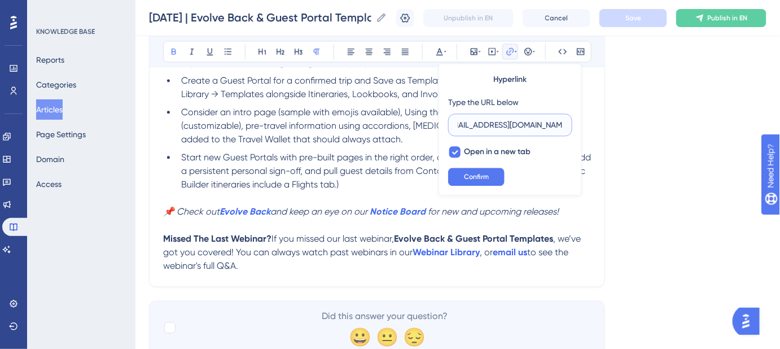
scroll to position [0, 10]
type input "mailto: support@safariportal.app"
click at [494, 176] on button "Confirm" at bounding box center [476, 177] width 56 height 18
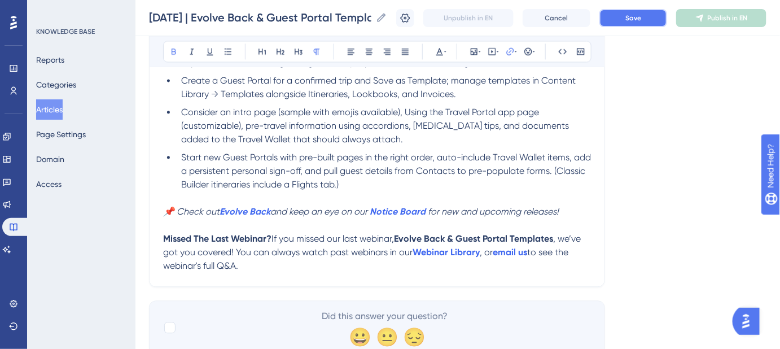
click at [641, 21] on span "Save" at bounding box center [634, 18] width 16 height 9
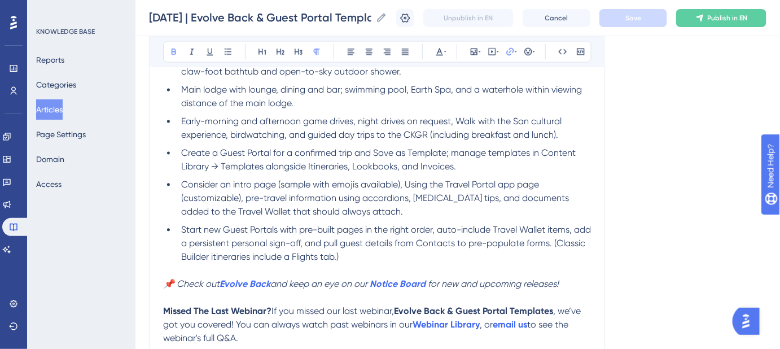
scroll to position [818, 0]
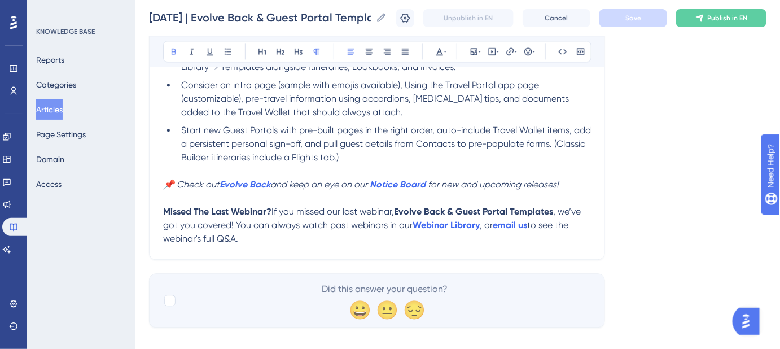
click at [163, 206] on strong "Missed The Last Webinar?" at bounding box center [217, 211] width 108 height 11
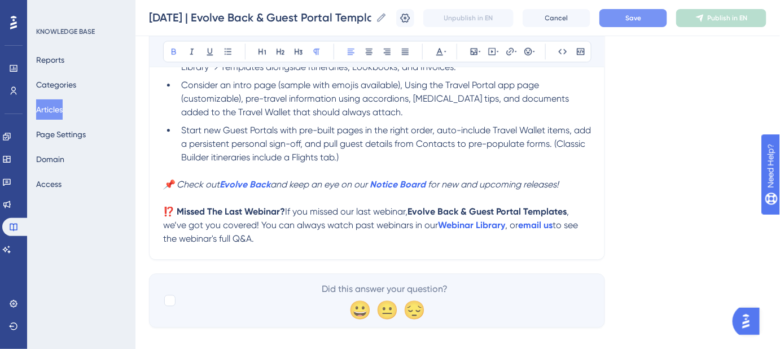
click at [630, 23] on button "Save" at bounding box center [634, 18] width 68 height 18
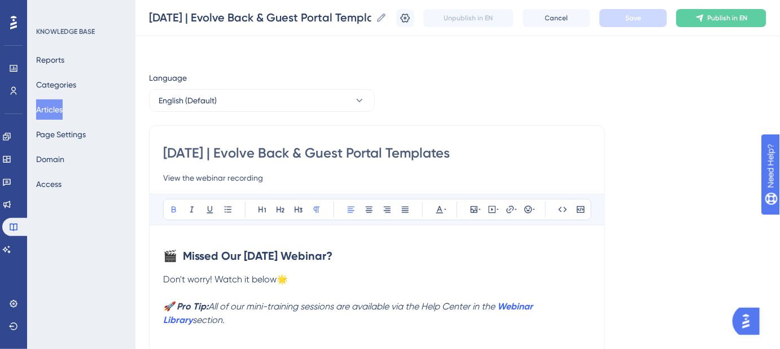
scroll to position [0, 0]
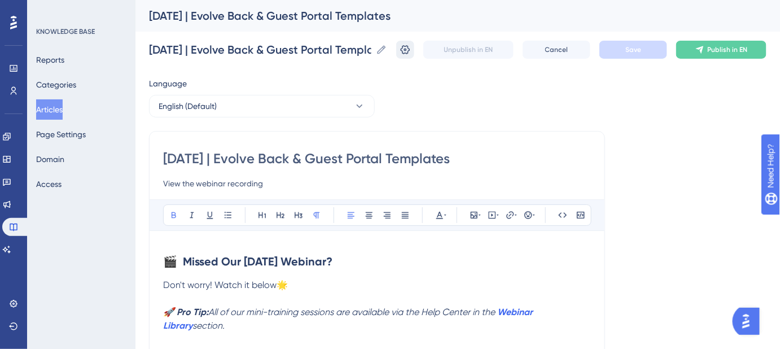
click at [411, 51] on icon at bounding box center [406, 49] width 10 height 9
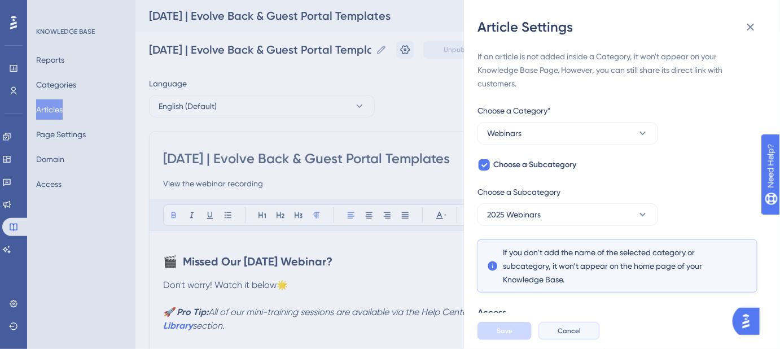
click at [579, 334] on button "Cancel" at bounding box center [570, 331] width 62 height 18
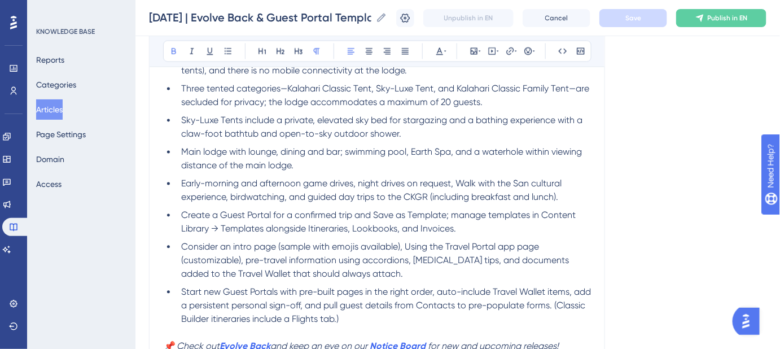
scroll to position [667, 0]
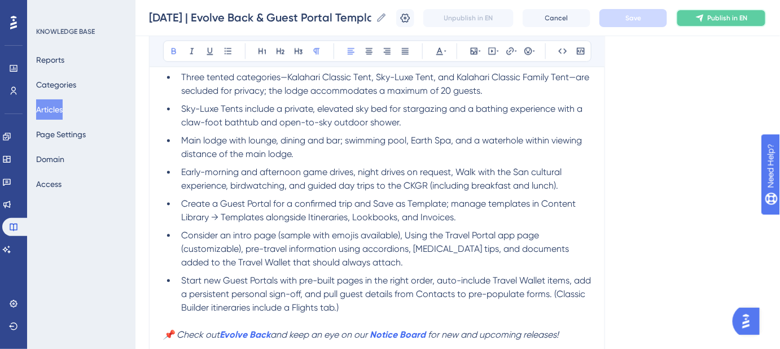
click at [721, 16] on span "Publish in EN" at bounding box center [728, 18] width 40 height 9
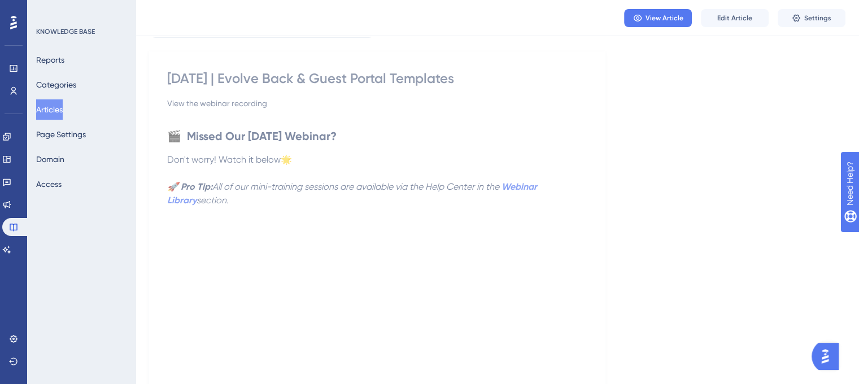
scroll to position [0, 0]
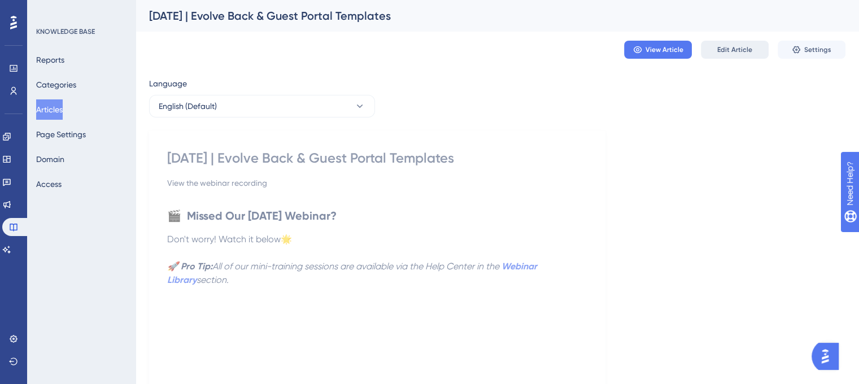
click at [728, 49] on span "Edit Article" at bounding box center [734, 49] width 35 height 9
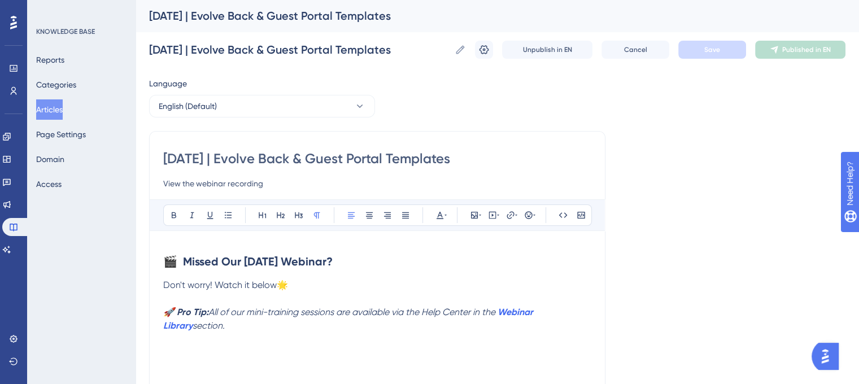
scroll to position [420, 0]
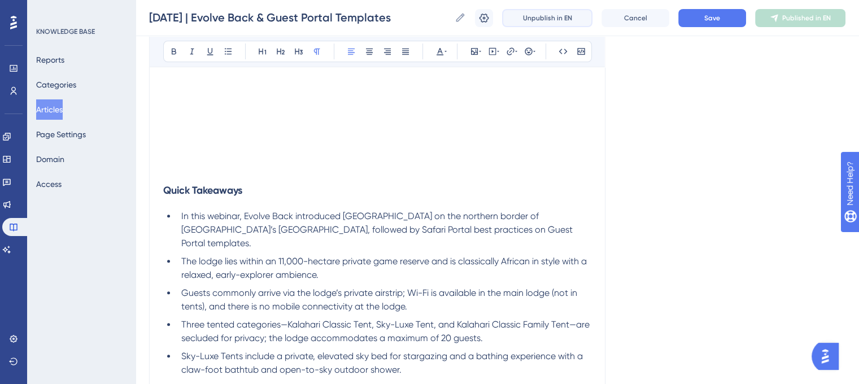
click at [562, 12] on button "Unpublish in EN" at bounding box center [547, 18] width 90 height 18
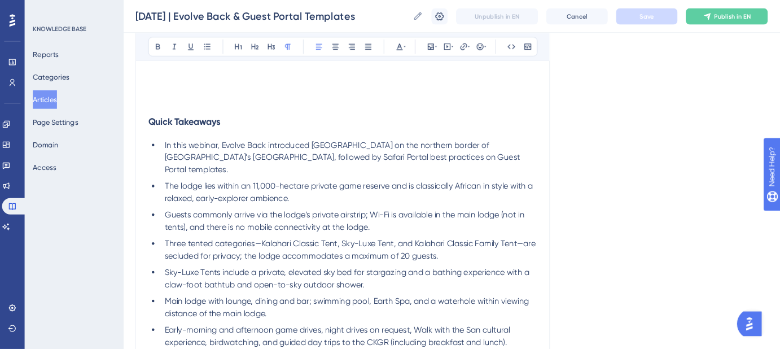
scroll to position [477, 0]
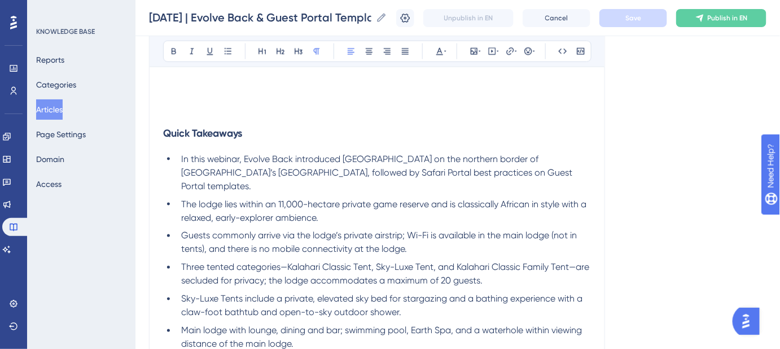
drag, startPoint x: 851, startPoint y: 0, endPoint x: 142, endPoint y: 165, distance: 728.1
click at [141, 165] on div "Performance Users Engagement Widgets Feedback Product Updates Knowledge Base AI…" at bounding box center [458, 104] width 645 height 1163
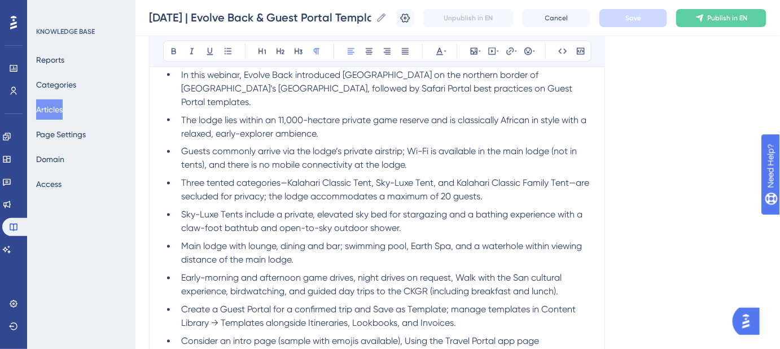
scroll to position [459, 0]
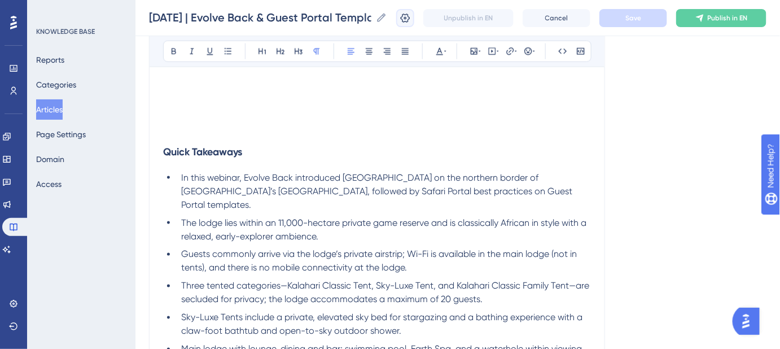
click at [411, 19] on icon at bounding box center [405, 17] width 11 height 11
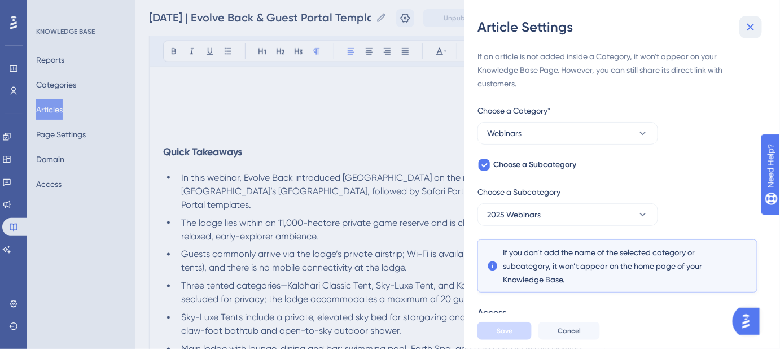
click at [752, 29] on icon at bounding box center [751, 27] width 14 height 14
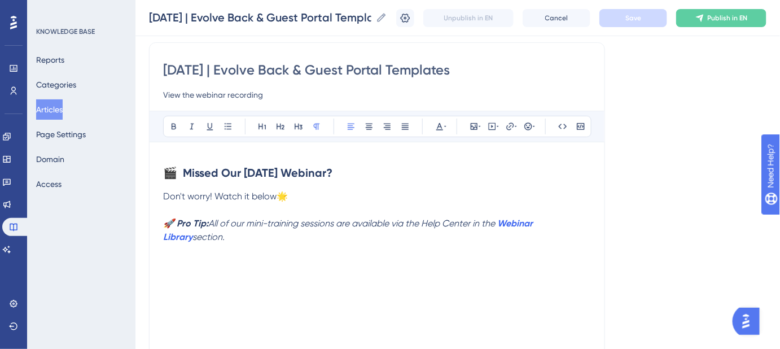
scroll to position [102, 0]
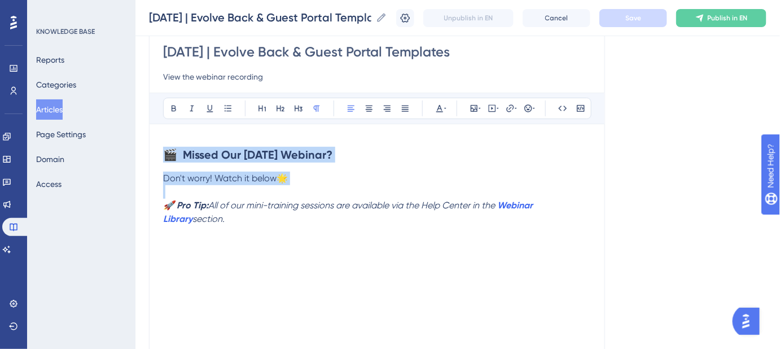
drag, startPoint x: 283, startPoint y: 188, endPoint x: 170, endPoint y: 159, distance: 117.2
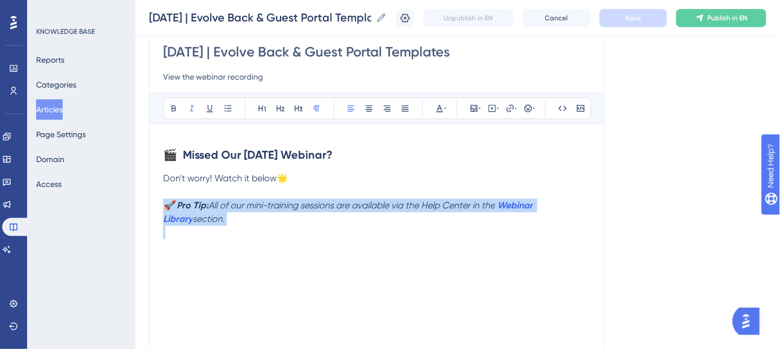
drag, startPoint x: 204, startPoint y: 225, endPoint x: 163, endPoint y: 206, distance: 45.7
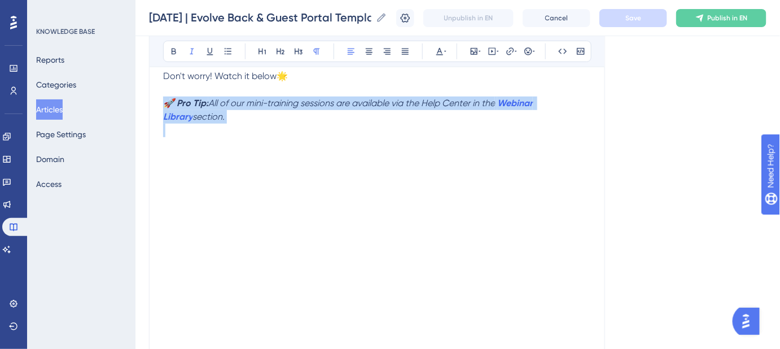
scroll to position [205, 0]
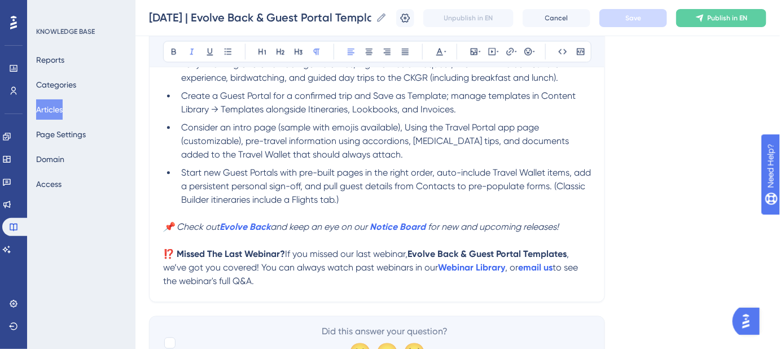
scroll to position [818, 0]
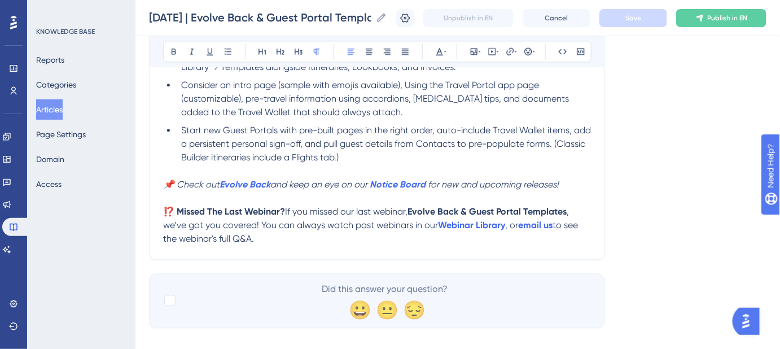
drag, startPoint x: 263, startPoint y: 228, endPoint x: 157, endPoint y: 202, distance: 109.3
drag, startPoint x: 269, startPoint y: 229, endPoint x: 156, endPoint y: 202, distance: 116.7
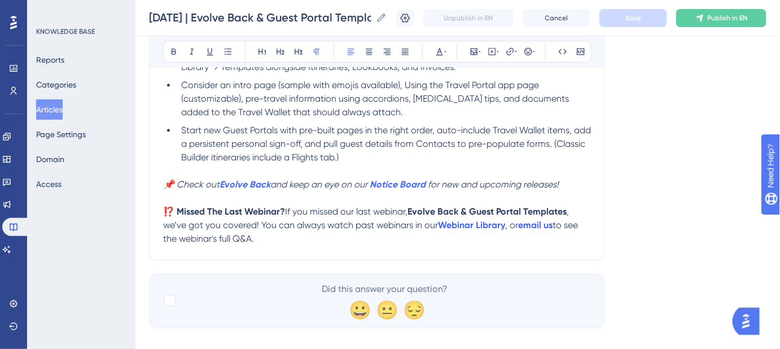
copy p "⁉️ Missed The Last Webinar? If you missed our last webinar, Evolve Back & Guest…"
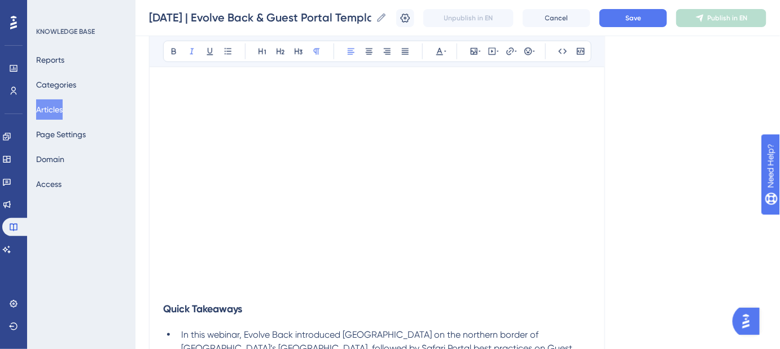
scroll to position [147, 0]
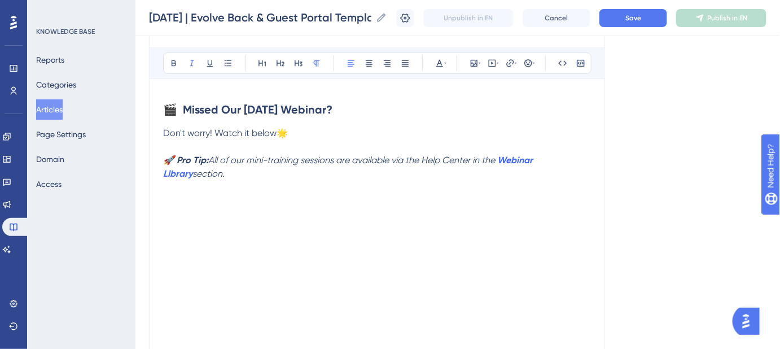
click at [253, 173] on p "🚀 Pro Tip: All of our mini-training sessions are available via the Help Center …" at bounding box center [377, 167] width 428 height 27
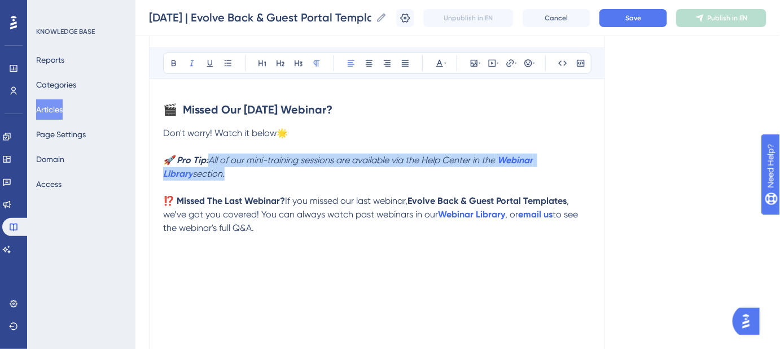
drag, startPoint x: 193, startPoint y: 172, endPoint x: 212, endPoint y: 160, distance: 23.0
click at [212, 160] on p "🚀 Pro Tip: All of our mini-training sessions are available via the Help Center …" at bounding box center [377, 167] width 428 height 27
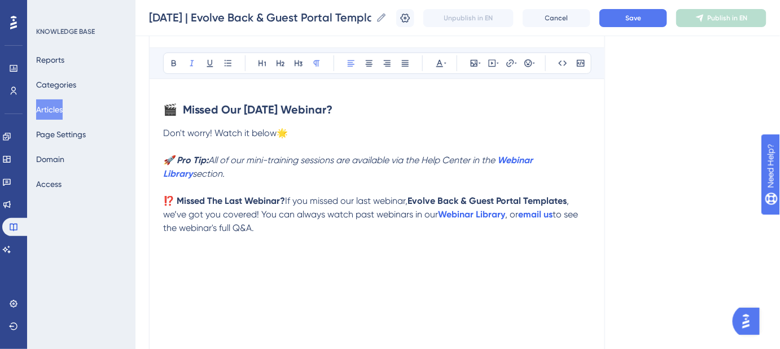
click at [176, 198] on strong "⁉️ Missed The Last Webinar?" at bounding box center [224, 200] width 122 height 11
drag, startPoint x: 256, startPoint y: 226, endPoint x: 260, endPoint y: 216, distance: 10.9
click at [260, 216] on p "⁉️ Missed The Last Webinar? If you missed our last webinar, Evolve Back & Guest…" at bounding box center [377, 214] width 428 height 41
copy p "You can always watch past webinars in our Webinar Library , or email us to see …"
click at [242, 173] on p "🚀 Pro Tip: All of our mini-training sessions are available via the Help Center …" at bounding box center [377, 167] width 428 height 27
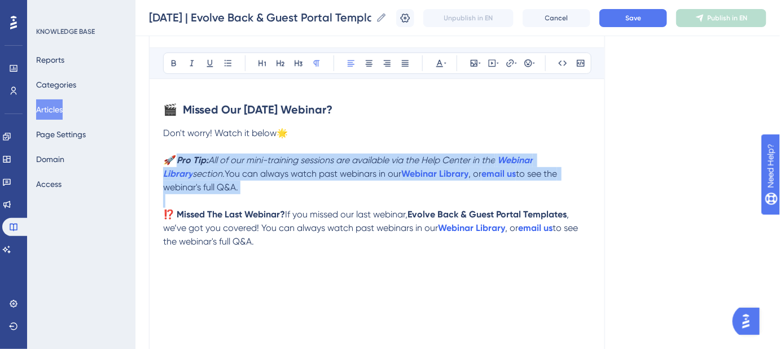
drag, startPoint x: 204, startPoint y: 194, endPoint x: 180, endPoint y: 161, distance: 41.1
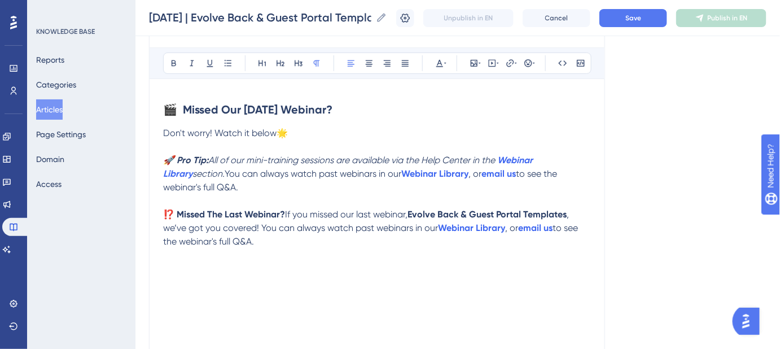
click at [283, 245] on p "⁉️ Missed The Last Webinar? If you missed our last webinar, Evolve Back & Guest…" at bounding box center [377, 228] width 428 height 41
drag, startPoint x: 337, startPoint y: 159, endPoint x: 250, endPoint y: 165, distance: 87.8
click at [250, 165] on p "🚀 Pro Tip: All of our mini-training sessions are available via the Help Center …" at bounding box center [377, 174] width 428 height 41
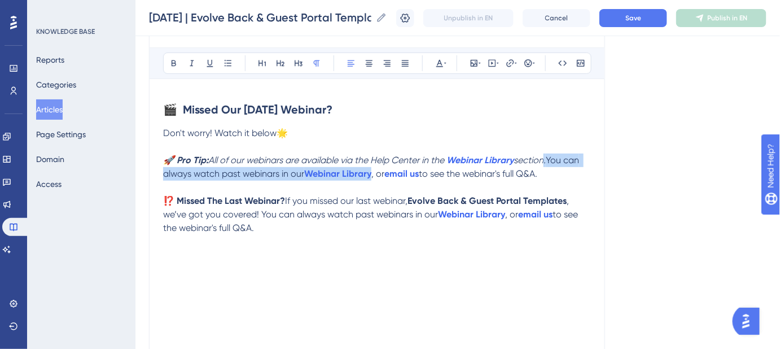
drag, startPoint x: 373, startPoint y: 173, endPoint x: 552, endPoint y: 160, distance: 178.9
click at [552, 162] on p "🚀 Pro Tip: All of our webinars are available via the Help Center in the Webinar…" at bounding box center [377, 167] width 428 height 27
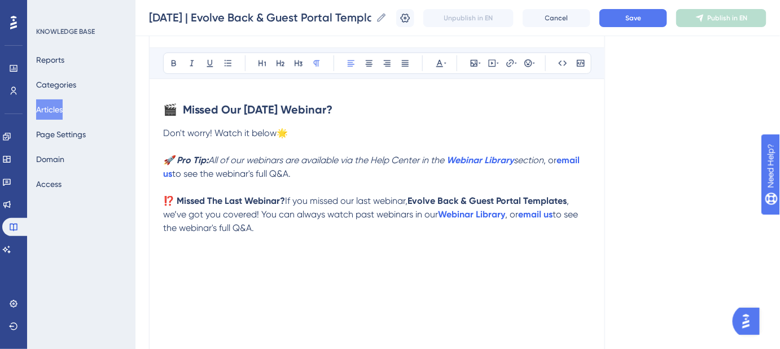
drag, startPoint x: 301, startPoint y: 174, endPoint x: 185, endPoint y: 150, distance: 118.8
click at [179, 157] on p "🚀 Pro Tip: All of our webinars are available via the Help Center in the Webinar…" at bounding box center [377, 167] width 428 height 27
click at [272, 226] on p "⁉️ Missed The Last Webinar? If you missed our last webinar, Evolve Back & Guest…" at bounding box center [377, 214] width 428 height 41
drag, startPoint x: 270, startPoint y: 227, endPoint x: 141, endPoint y: 204, distance: 131.8
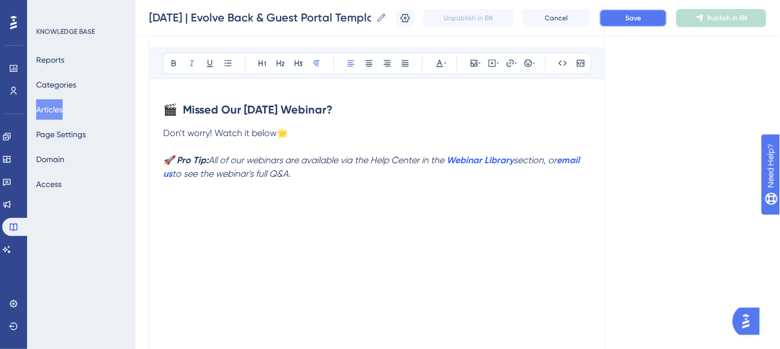
click at [642, 11] on button "Save" at bounding box center [634, 18] width 68 height 18
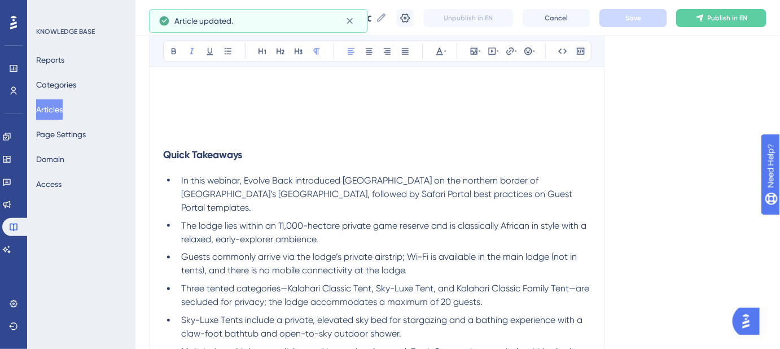
scroll to position [763, 0]
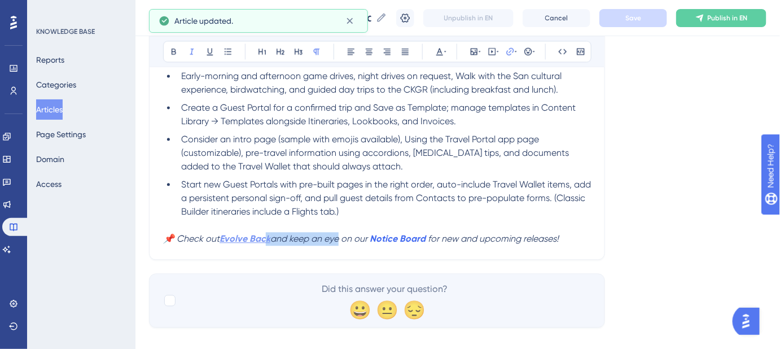
drag, startPoint x: 262, startPoint y: 225, endPoint x: 236, endPoint y: 225, distance: 26.0
click at [249, 232] on p "📌 Check out Evolve Back and keep an eye on our Notice Board for new and upcomin…" at bounding box center [377, 239] width 428 height 14
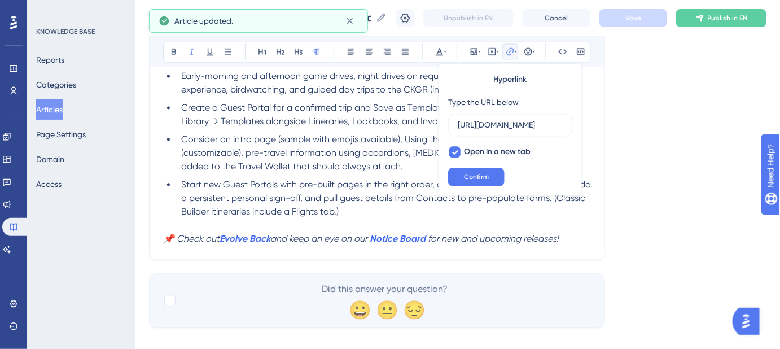
scroll to position [0, 0]
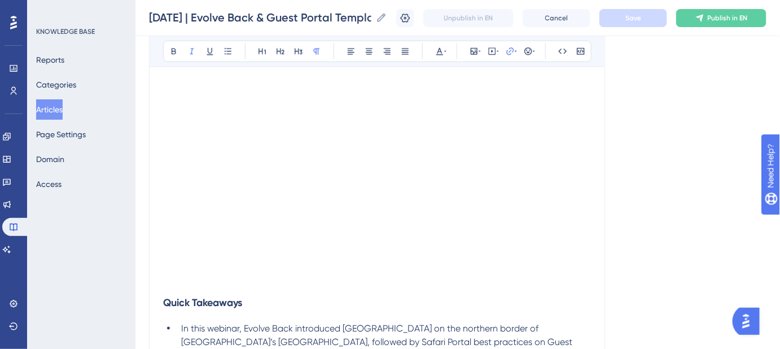
scroll to position [256, 0]
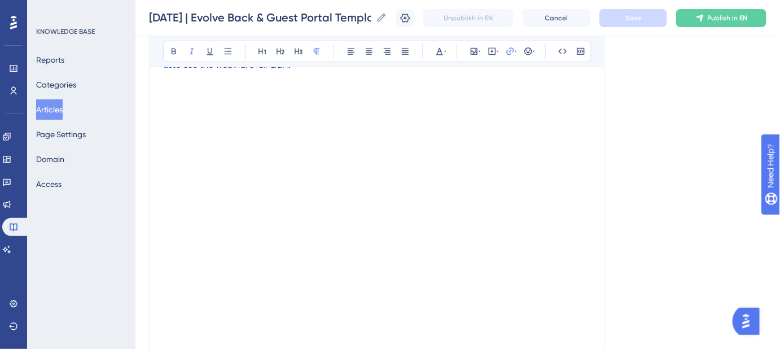
click at [665, 177] on div "Language English (Default) September 25, 2025 | Evolve Back & Guest Portal Temp…" at bounding box center [458, 325] width 618 height 1019
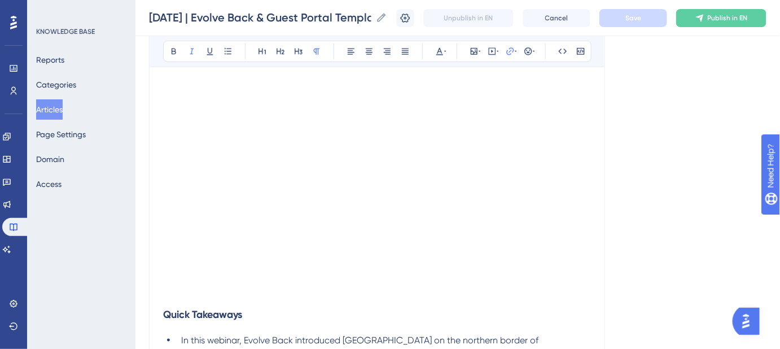
click at [648, 181] on div "Language English (Default) September 25, 2025 | Evolve Back & Guest Portal Temp…" at bounding box center [458, 285] width 618 height 1019
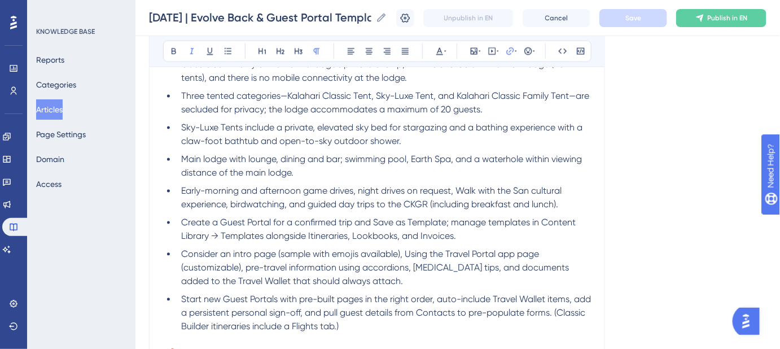
scroll to position [552, 0]
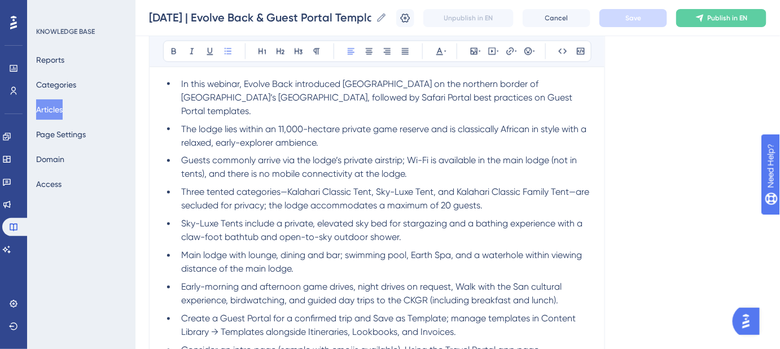
drag, startPoint x: 590, startPoint y: 98, endPoint x: 507, endPoint y: 113, distance: 84.9
click at [490, 100] on li "In this webinar, Evolve Back introduced Gham Dhao Lodge on the northern border …" at bounding box center [384, 97] width 414 height 41
click at [641, 207] on div "Language English (Default) September 25, 2025 | Evolve Back & Guest Portal Temp…" at bounding box center [458, 29] width 618 height 1019
drag, startPoint x: 542, startPoint y: 95, endPoint x: 491, endPoint y: 99, distance: 51.0
click at [491, 99] on span "In this webinar, Evolve Back introduced Gham Dhao Lodge on the northern border …" at bounding box center [378, 97] width 394 height 38
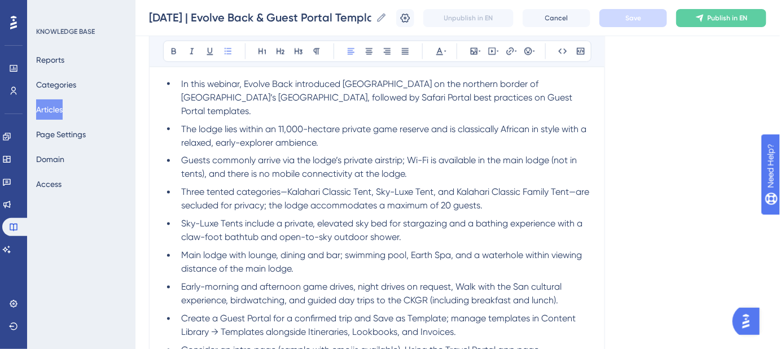
click at [649, 144] on div "Language English (Default) September 25, 2025 | Evolve Back & Guest Portal Temp…" at bounding box center [458, 29] width 618 height 1019
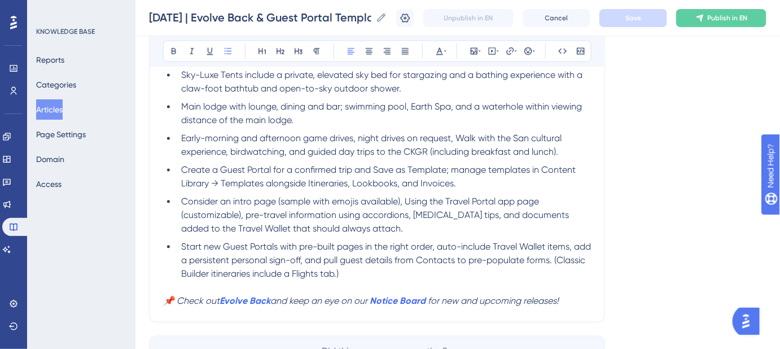
scroll to position [718, 0]
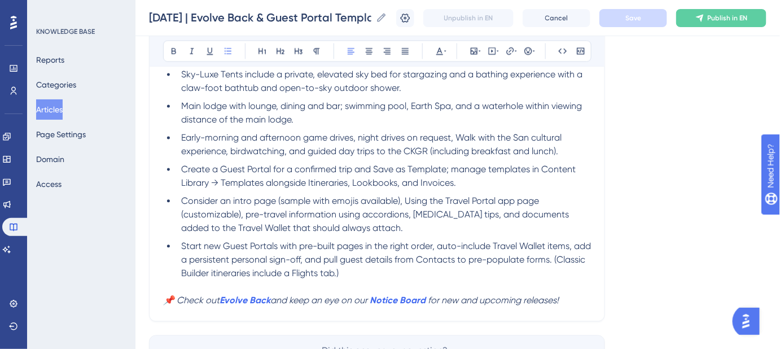
scroll to position [763, 0]
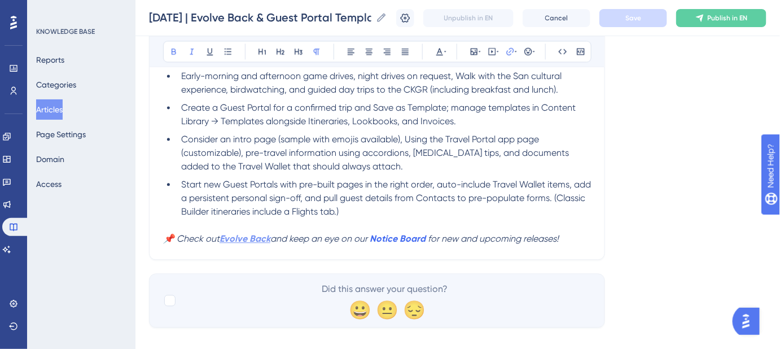
click at [259, 233] on strong "Evolve Back" at bounding box center [245, 238] width 51 height 11
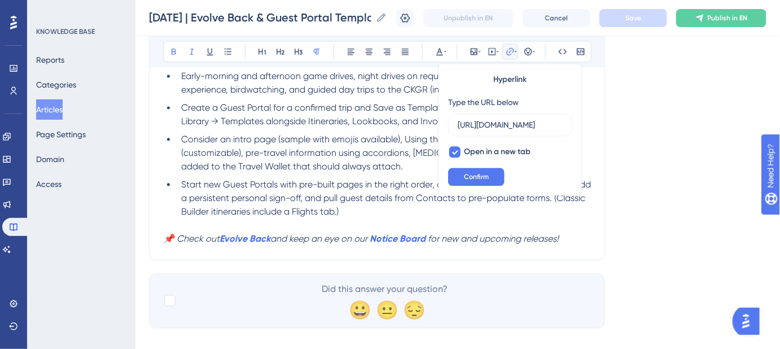
scroll to position [0, 6]
click at [495, 182] on button "Confirm" at bounding box center [476, 177] width 56 height 18
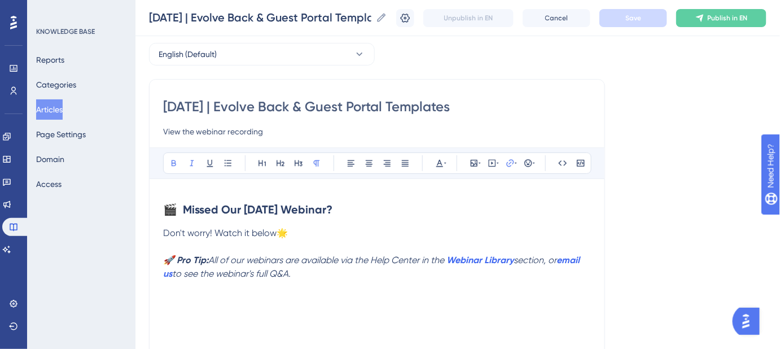
scroll to position [0, 0]
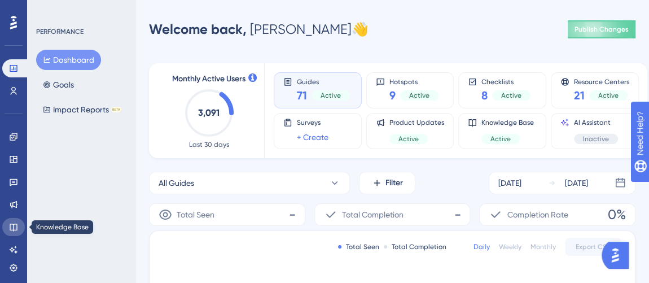
click at [11, 226] on icon at bounding box center [13, 226] width 9 height 9
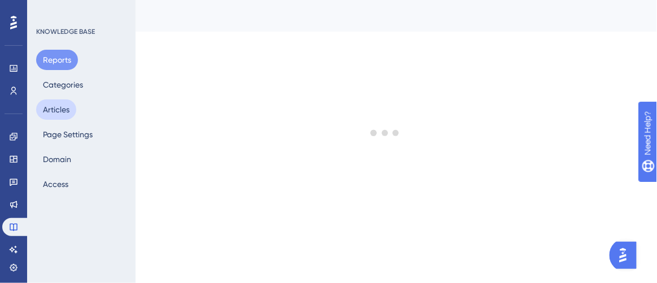
click at [69, 106] on button "Articles" at bounding box center [56, 109] width 40 height 20
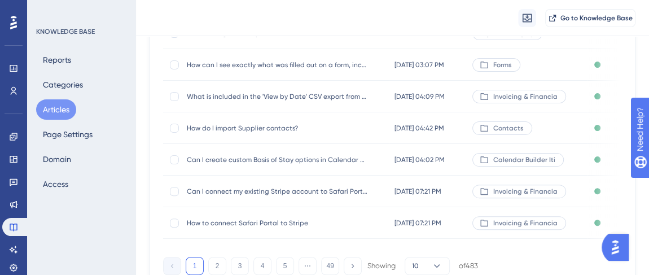
scroll to position [303, 0]
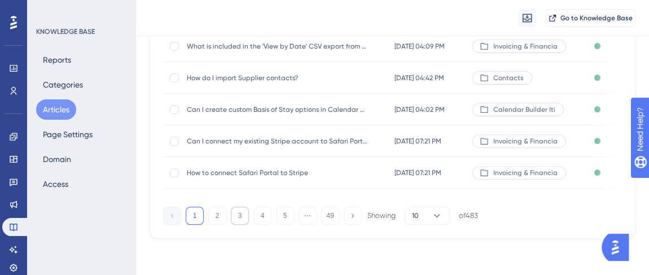
click at [241, 216] on button "3" at bounding box center [240, 216] width 18 height 18
click at [260, 217] on button "4" at bounding box center [263, 216] width 18 height 18
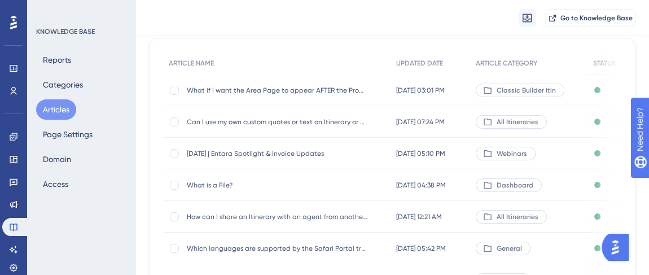
scroll to position [97, 0]
click at [251, 153] on span "September 11, 2025 | Entara Spotlight & Invoice Updates" at bounding box center [277, 154] width 181 height 9
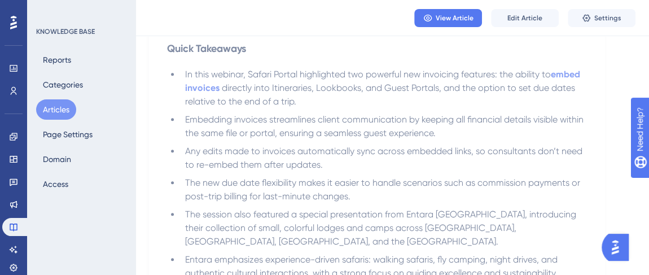
scroll to position [462, 0]
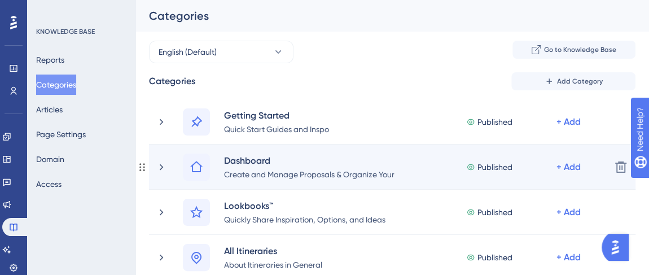
scroll to position [1, 0]
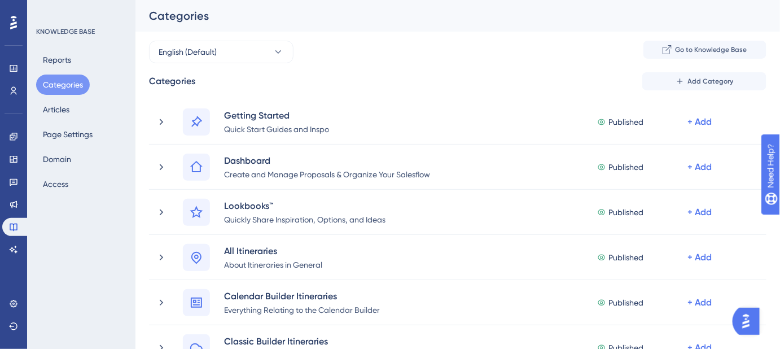
drag, startPoint x: 732, startPoint y: 0, endPoint x: 404, endPoint y: 139, distance: 356.5
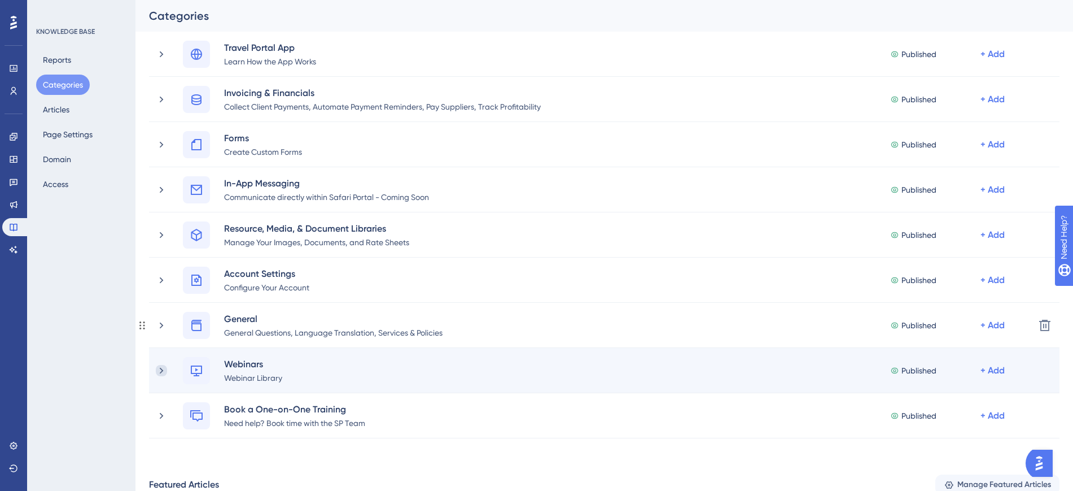
scroll to position [635, 0]
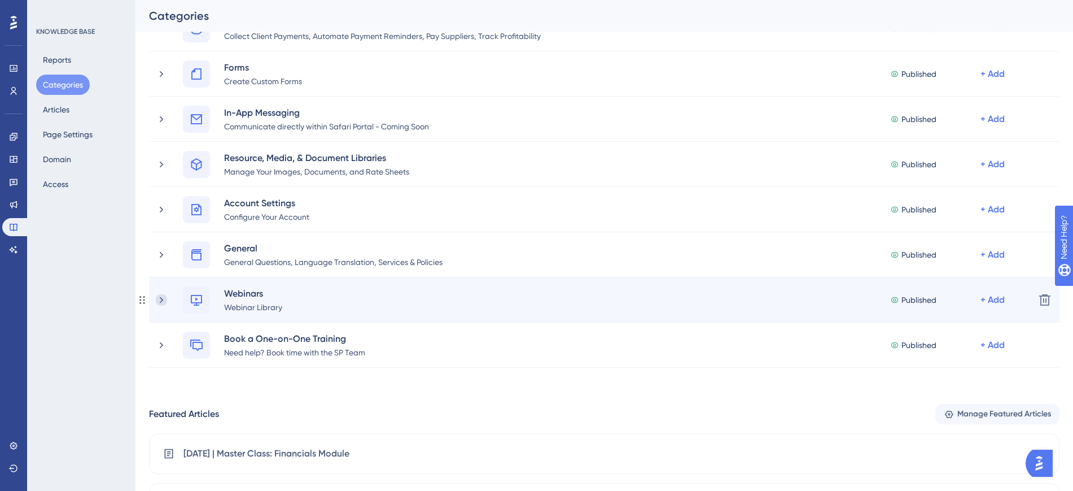
click at [161, 302] on icon at bounding box center [161, 299] width 11 height 11
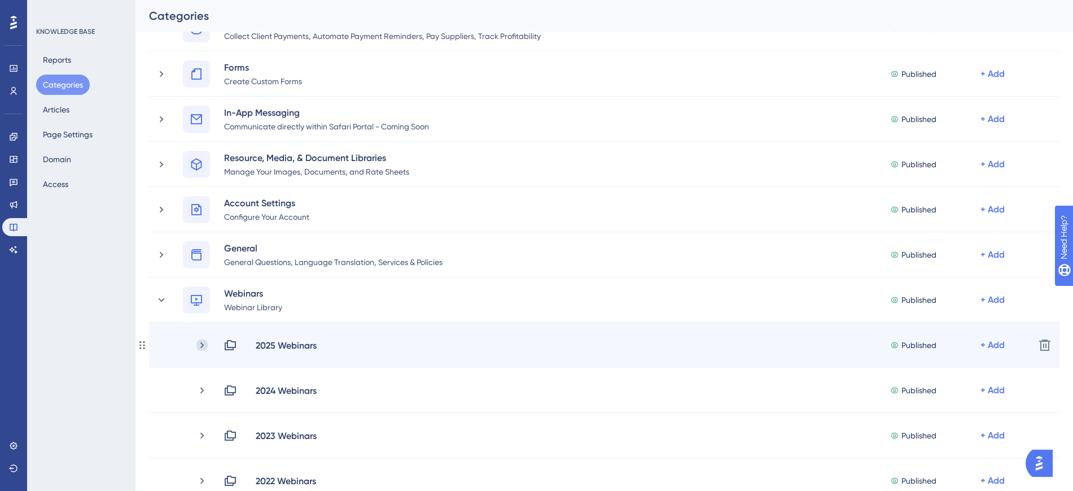
click at [204, 343] on icon at bounding box center [202, 344] width 11 height 11
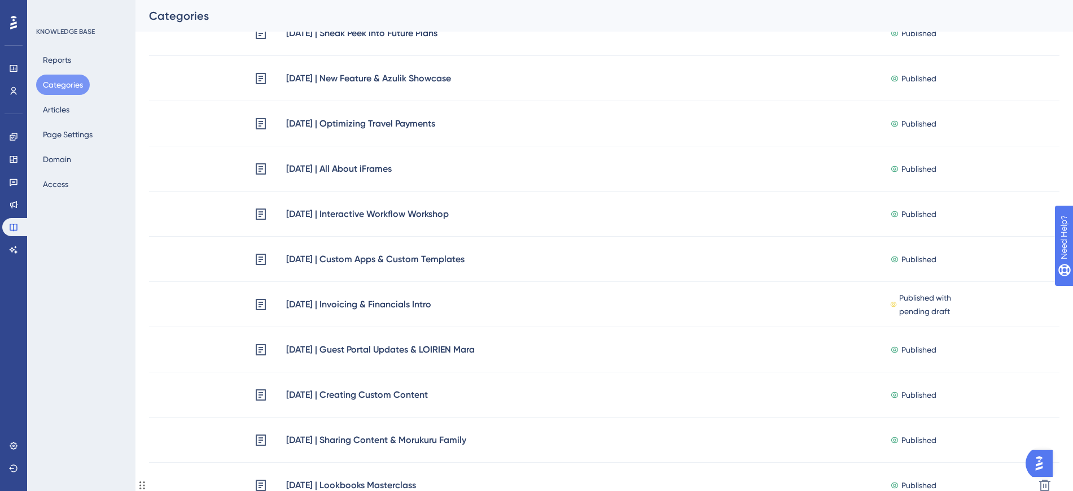
scroll to position [1976, 0]
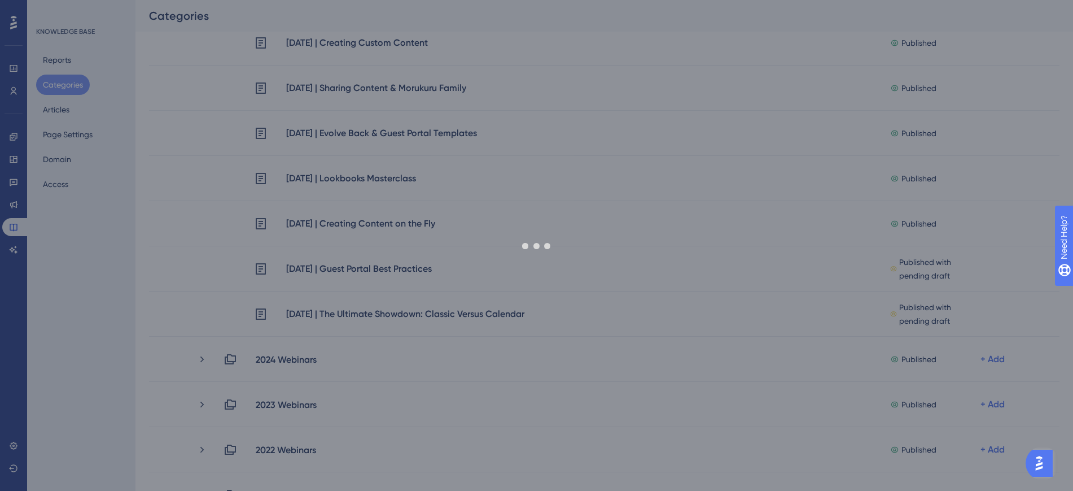
drag, startPoint x: 141, startPoint y: 311, endPoint x: 982, endPoint y: 11, distance: 892.7
click at [788, 11] on div "Categories" at bounding box center [590, 16] width 883 height 16
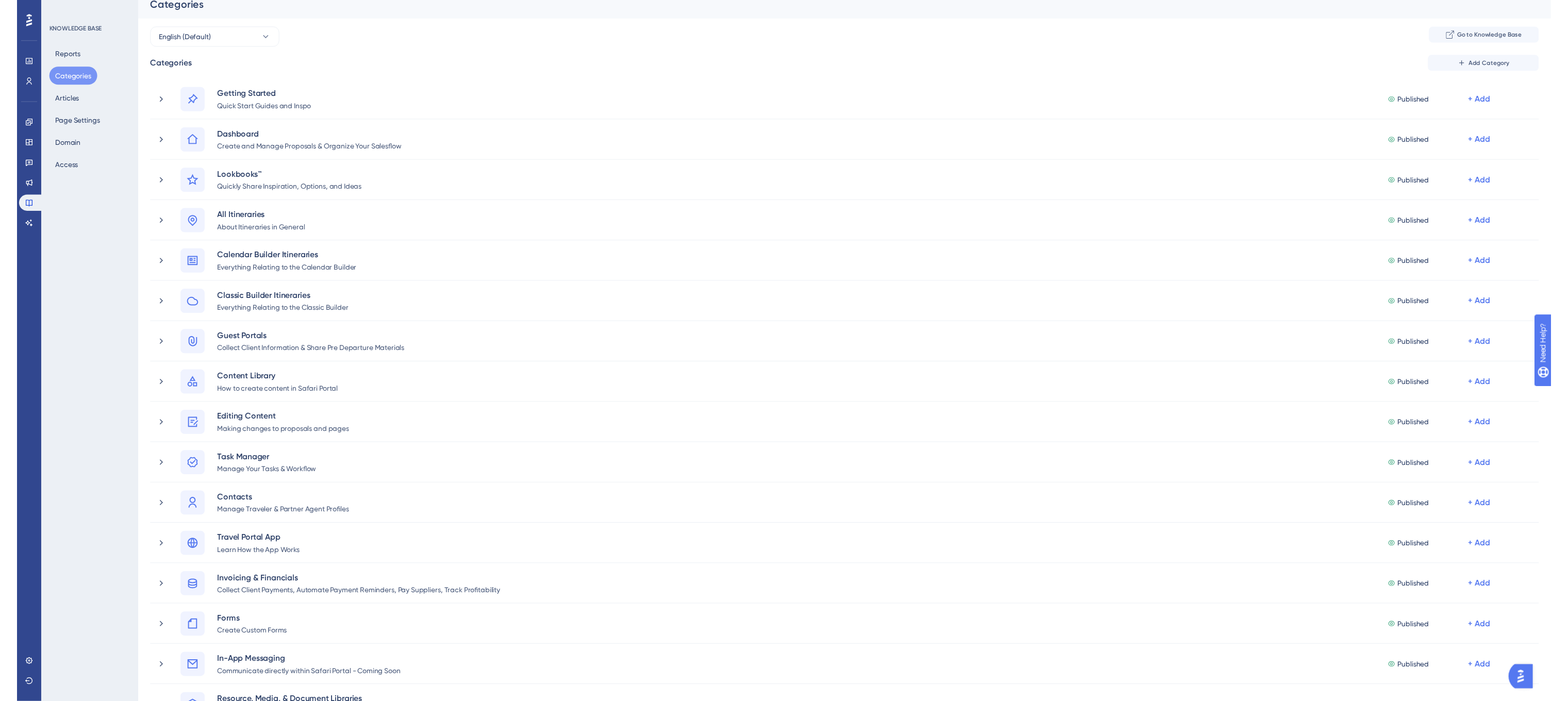
scroll to position [0, 0]
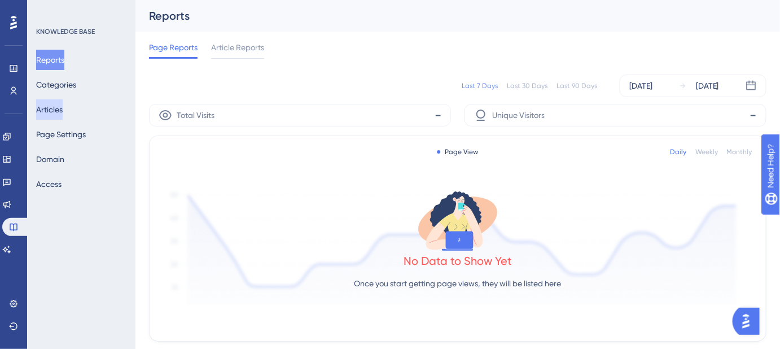
click at [62, 106] on button "Articles" at bounding box center [49, 109] width 27 height 20
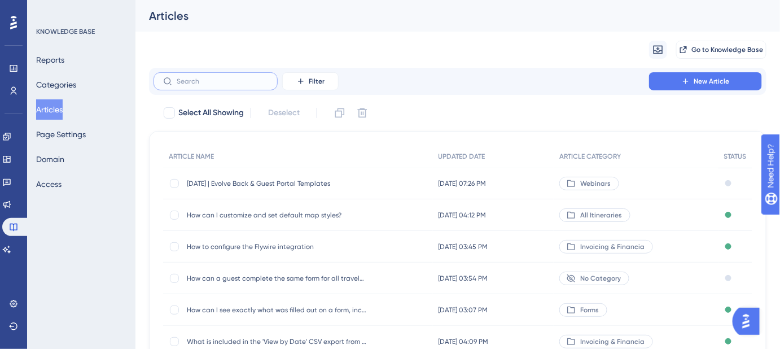
click at [224, 80] on input "text" at bounding box center [222, 81] width 91 height 8
paste input "What is everything I need to know about Guest Portal templates?"
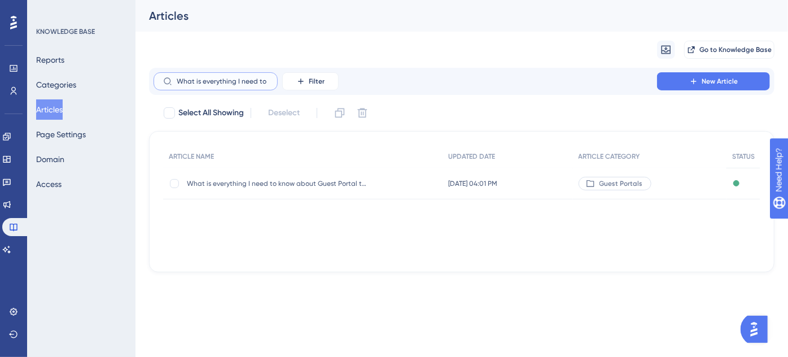
scroll to position [0, 111]
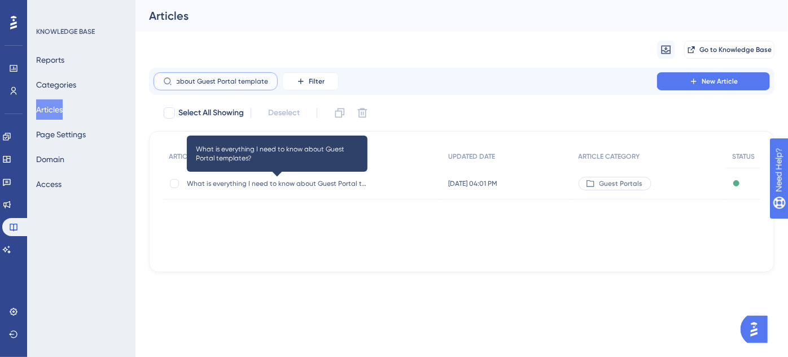
type input "What is everything I need to know about Guest Portal templates?"
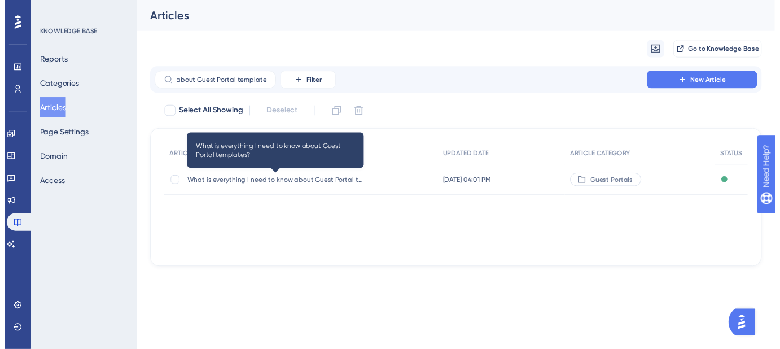
scroll to position [0, 0]
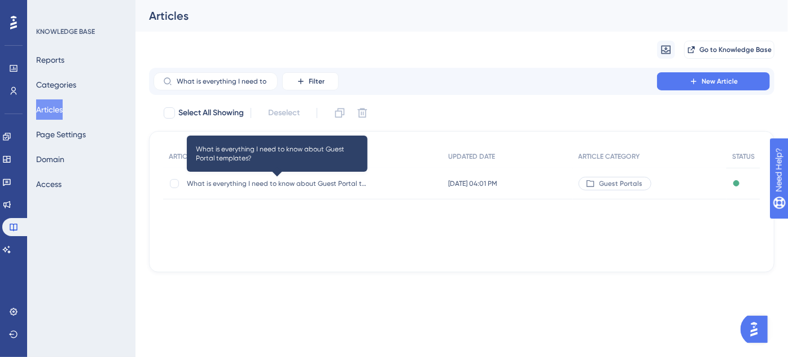
click at [296, 183] on span "What is everything I need to know about Guest Portal templates?" at bounding box center [277, 183] width 181 height 9
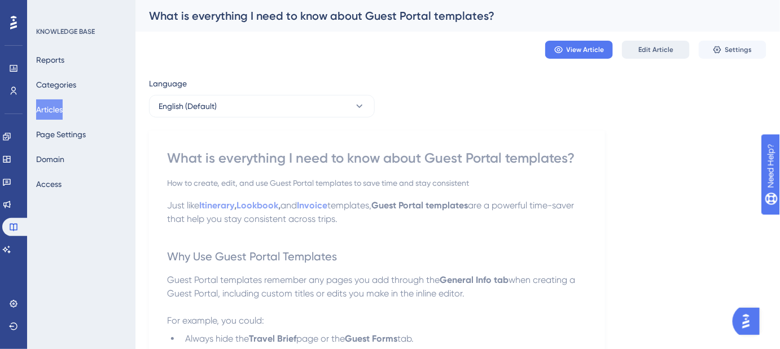
click at [650, 51] on span "Edit Article" at bounding box center [656, 49] width 35 height 9
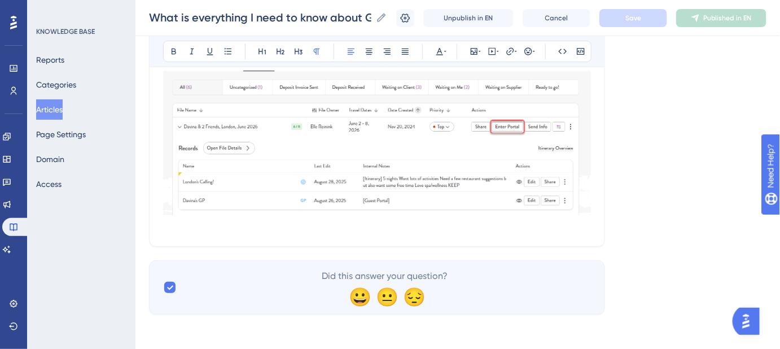
scroll to position [1319, 0]
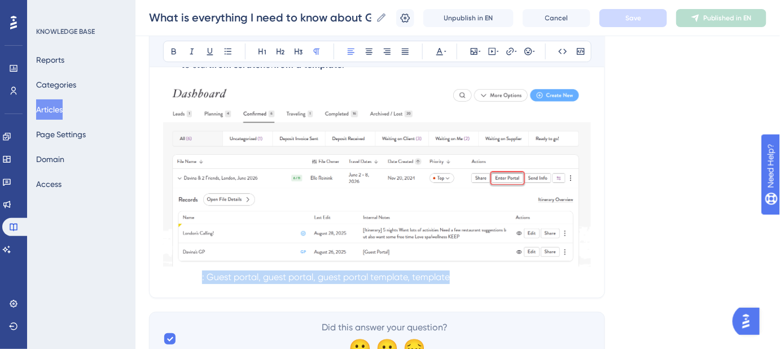
drag, startPoint x: 548, startPoint y: 276, endPoint x: 203, endPoint y: 276, distance: 345.6
click at [203, 276] on p "Keywords: Guest portal, guest portal, guest portal template, template" at bounding box center [377, 277] width 428 height 14
click at [315, 276] on span "Keywords: Guest portal, guest portal, guest portal template, template" at bounding box center [306, 277] width 287 height 11
click at [513, 280] on p "Keywords: Guest portal, guest portal, guest portal template, template" at bounding box center [377, 277] width 428 height 14
drag, startPoint x: 460, startPoint y: 274, endPoint x: 145, endPoint y: 274, distance: 315.1
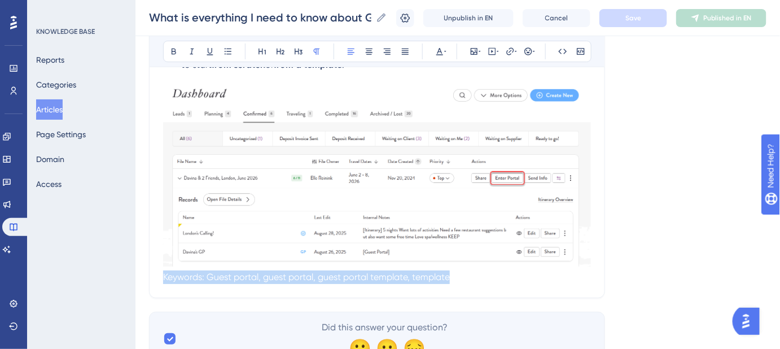
click at [444, 51] on icon at bounding box center [445, 51] width 2 height 9
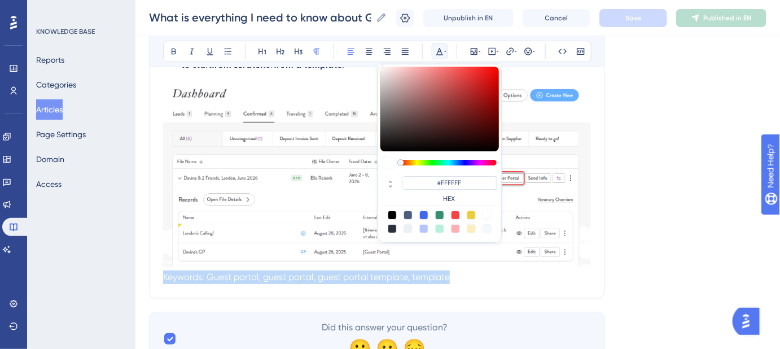
click at [392, 215] on div at bounding box center [392, 215] width 9 height 9
type input "#000000"
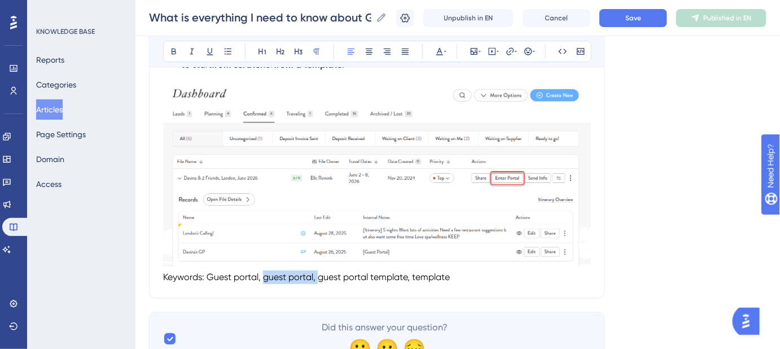
drag, startPoint x: 317, startPoint y: 277, endPoint x: 263, endPoint y: 277, distance: 54.2
click at [263, 277] on span "Keywords: Guest portal, guest portal, guest portal template, template" at bounding box center [306, 277] width 287 height 11
drag, startPoint x: 352, startPoint y: 274, endPoint x: 263, endPoint y: 274, distance: 89.2
click at [263, 274] on span "Keywords: Guest portal, guest portal template, template" at bounding box center [279, 277] width 232 height 11
copy span "guest portal template"
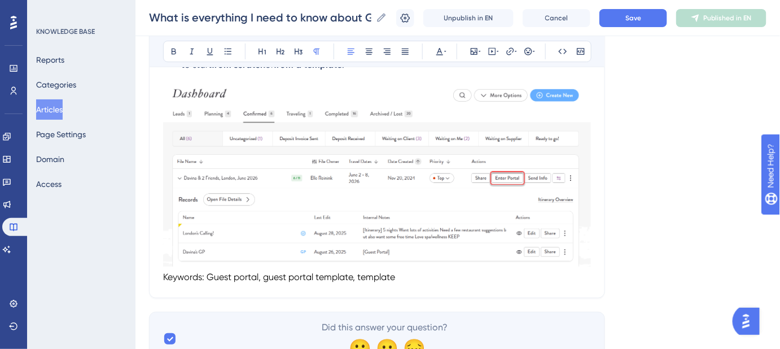
click at [415, 275] on p "Keywords: Guest portal, guest portal template, template" at bounding box center [377, 277] width 428 height 14
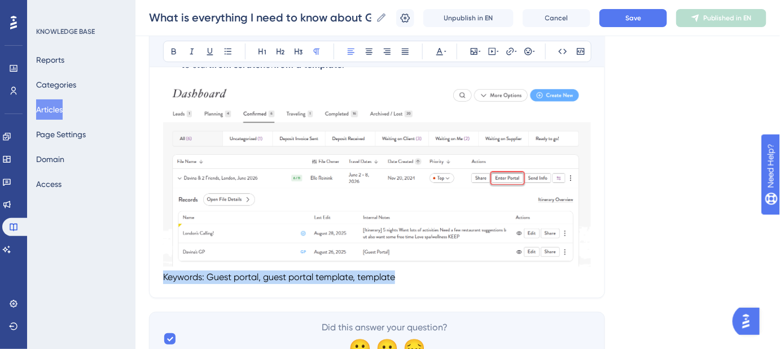
drag, startPoint x: 408, startPoint y: 278, endPoint x: 129, endPoint y: 277, distance: 278.4
click at [443, 53] on icon at bounding box center [439, 51] width 9 height 9
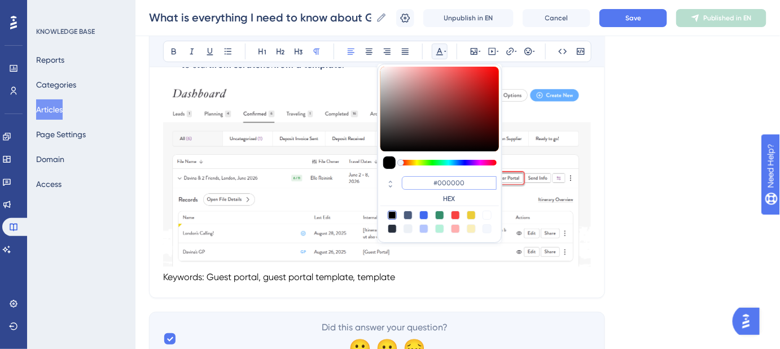
drag, startPoint x: 458, startPoint y: 183, endPoint x: 438, endPoint y: 183, distance: 19.8
click at [438, 183] on input "#000000" at bounding box center [449, 183] width 95 height 14
type input "#FFFFFF"
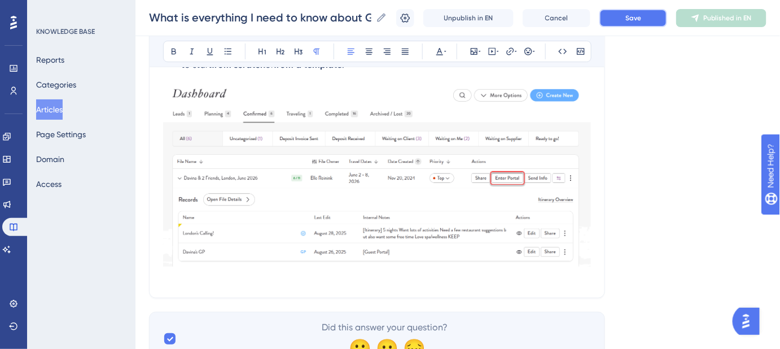
click at [631, 14] on button "Save" at bounding box center [634, 18] width 68 height 18
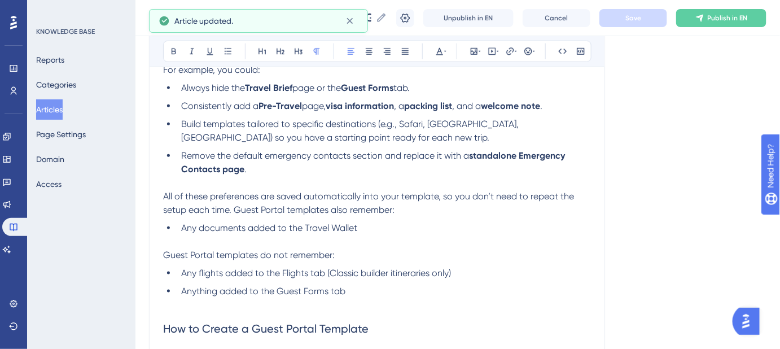
scroll to position [0, 0]
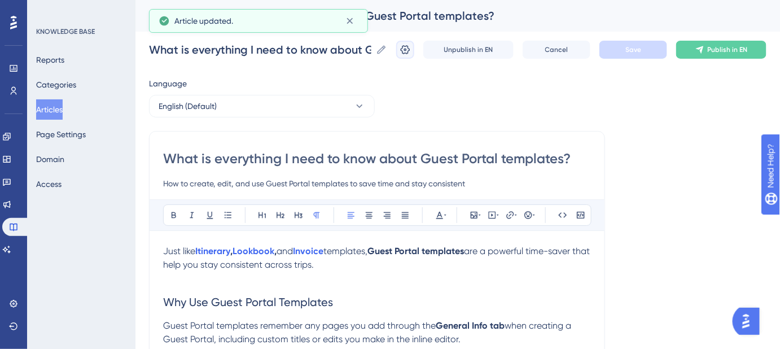
click at [411, 52] on icon at bounding box center [405, 49] width 11 height 11
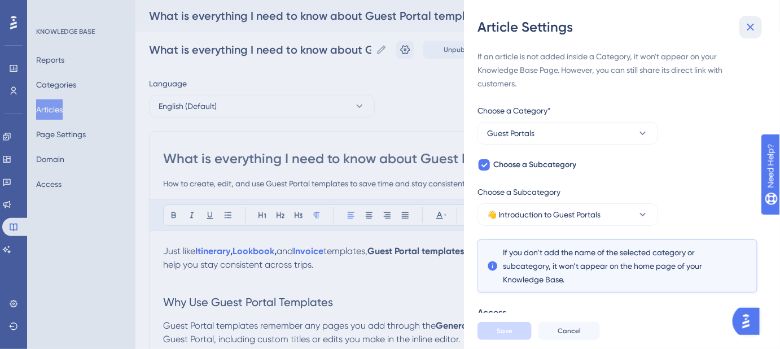
click at [757, 27] on icon at bounding box center [751, 27] width 14 height 14
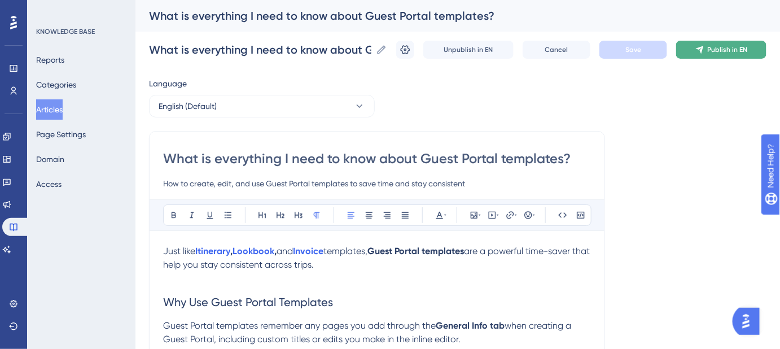
click at [721, 54] on span "Publish in EN" at bounding box center [728, 49] width 40 height 9
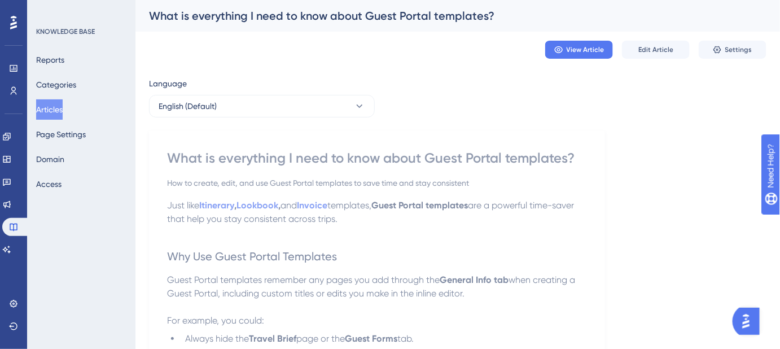
click at [49, 111] on button "Articles" at bounding box center [49, 109] width 27 height 20
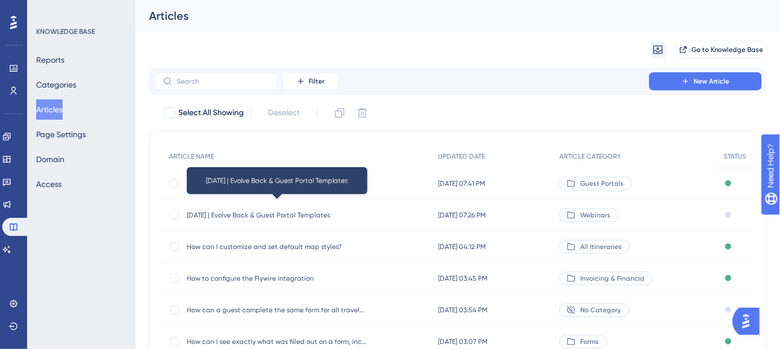
click at [300, 216] on span "[DATE] | Evolve Back & Guest Portal Templates" at bounding box center [277, 215] width 181 height 9
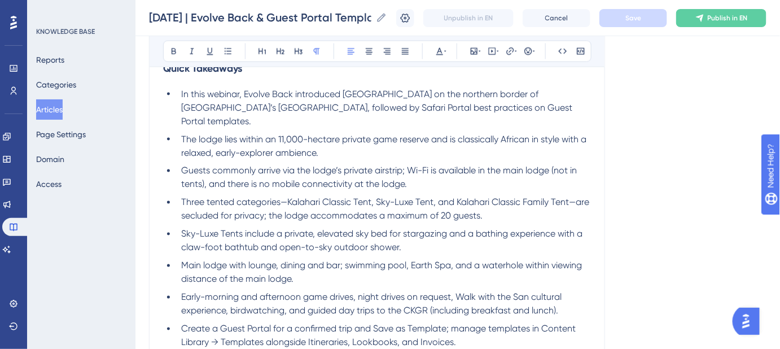
scroll to position [487, 0]
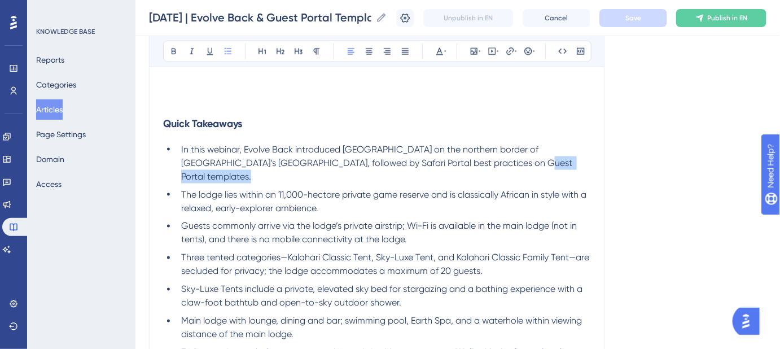
drag, startPoint x: 584, startPoint y: 161, endPoint x: 492, endPoint y: 163, distance: 92.6
click at [492, 163] on span "In this webinar, Evolve Back introduced Gham Dhao Lodge on the northern border …" at bounding box center [378, 163] width 394 height 38
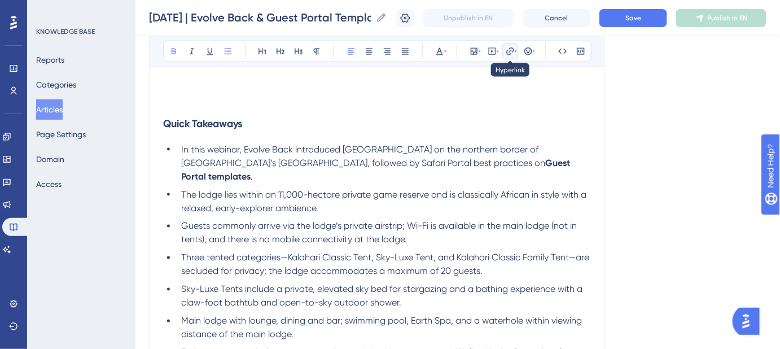
click at [511, 53] on icon at bounding box center [510, 51] width 9 height 9
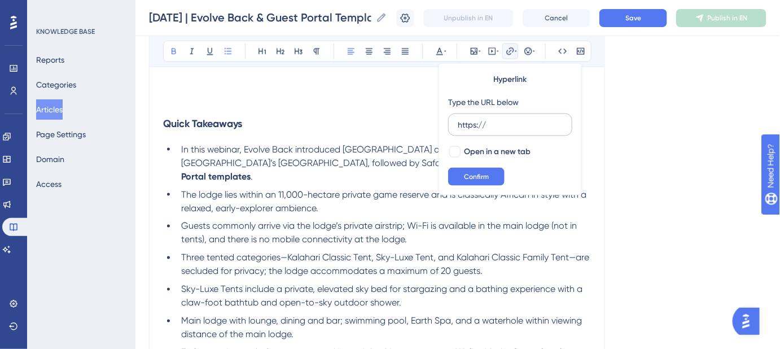
drag, startPoint x: 512, startPoint y: 119, endPoint x: 452, endPoint y: 121, distance: 59.9
click at [452, 121] on label "https://" at bounding box center [510, 124] width 124 height 23
click at [458, 121] on input "https://" at bounding box center [510, 125] width 105 height 12
type input "https://help.safariportal.app/en/articles/15311-what-is-everything-i-need-to-kn…"
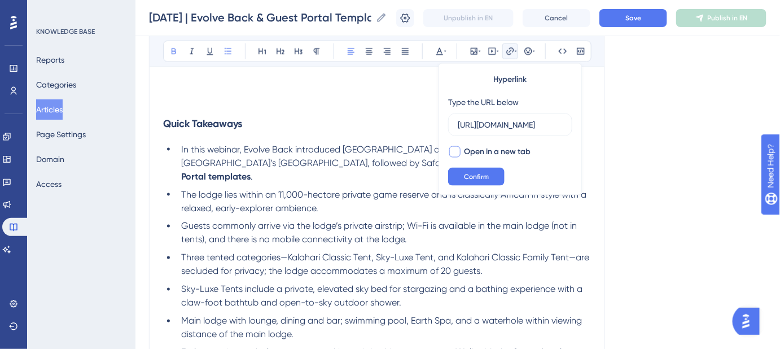
click at [457, 149] on div at bounding box center [454, 151] width 11 height 11
checkbox input "true"
drag, startPoint x: 465, startPoint y: 172, endPoint x: 478, endPoint y: 173, distance: 12.5
click at [465, 173] on span "Confirm" at bounding box center [476, 176] width 25 height 9
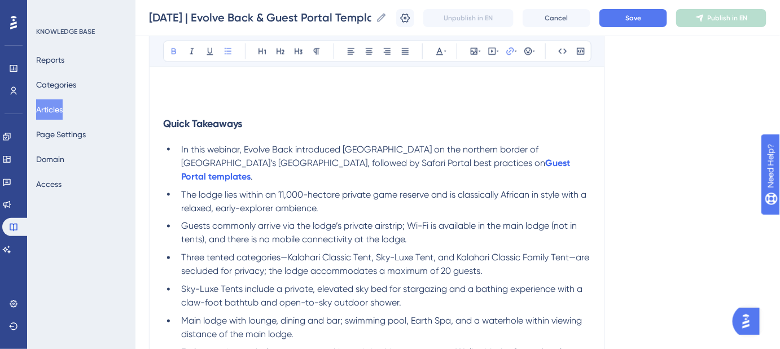
click at [641, 178] on div "Language English (Default) September 25, 2025 | Evolve Back & Guest Portal Temp…" at bounding box center [458, 95] width 618 height 1019
click at [634, 23] on button "Save" at bounding box center [634, 18] width 68 height 18
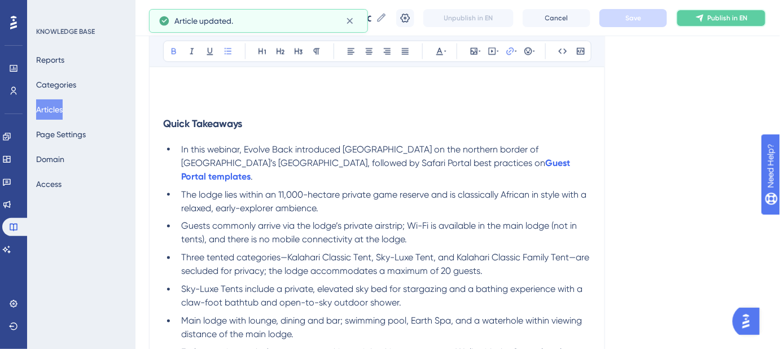
click at [703, 18] on button "Publish in EN" at bounding box center [721, 18] width 90 height 18
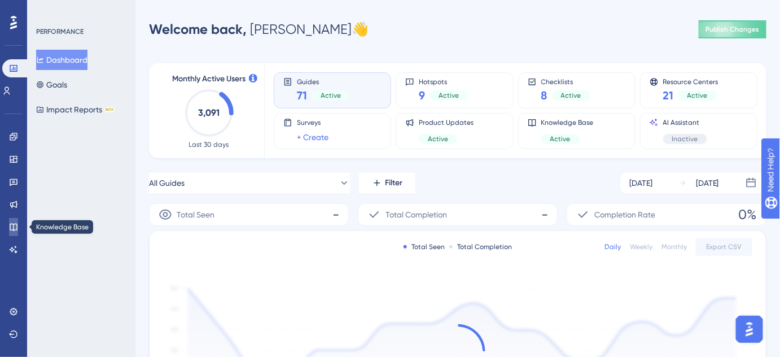
click at [16, 225] on icon at bounding box center [13, 226] width 9 height 9
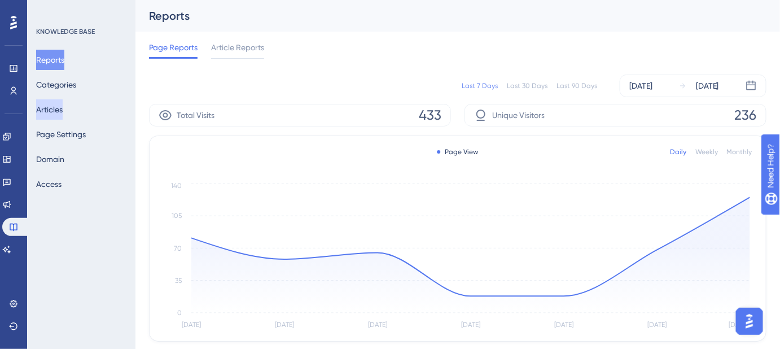
drag, startPoint x: 56, startPoint y: 110, endPoint x: 783, endPoint y: 269, distance: 744.5
click at [57, 110] on button "Articles" at bounding box center [49, 109] width 27 height 20
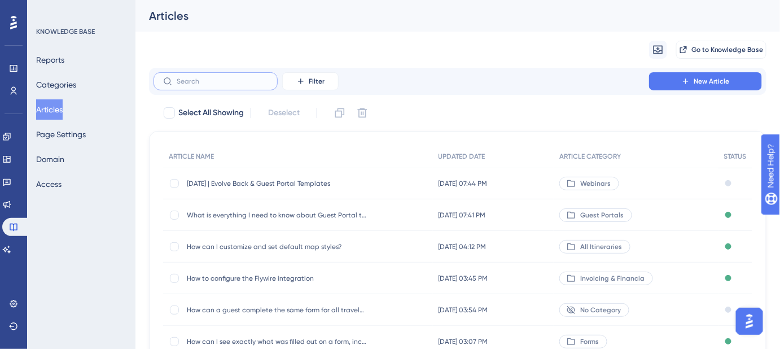
click at [219, 80] on input "text" at bounding box center [222, 81] width 91 height 8
paste input "What is everything I need to know about Guest Portal templates?"
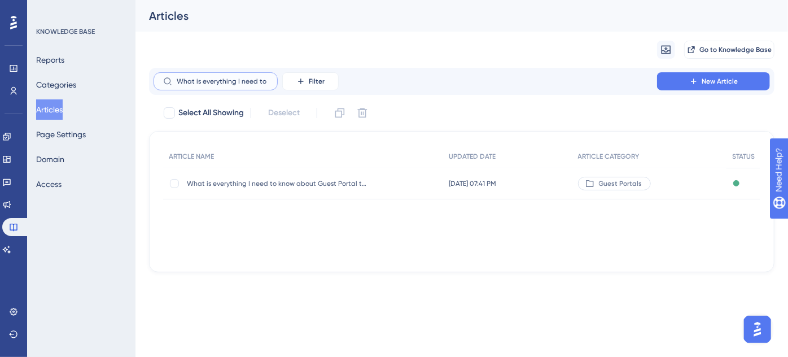
scroll to position [0, 111]
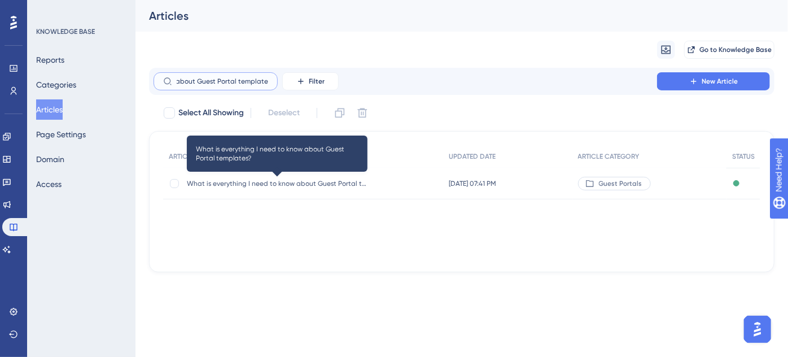
type input "What is everything I need to know about Guest Portal templates?"
click at [260, 187] on span "What is everything I need to know about Guest Portal templates?" at bounding box center [277, 183] width 181 height 9
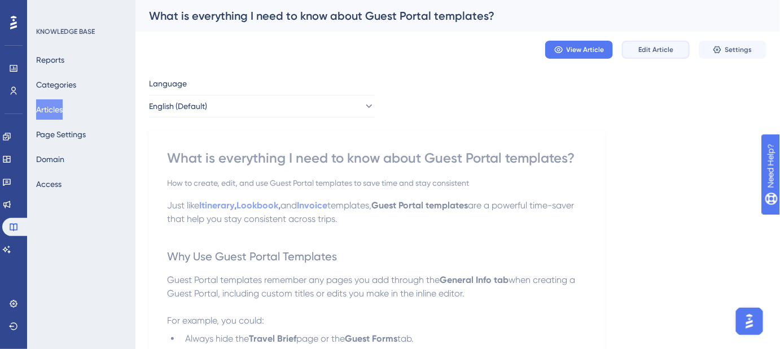
click at [643, 50] on span "Edit Article" at bounding box center [656, 49] width 35 height 9
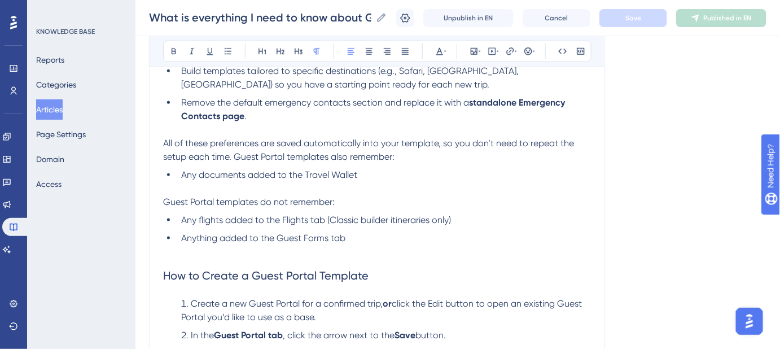
scroll to position [343, 0]
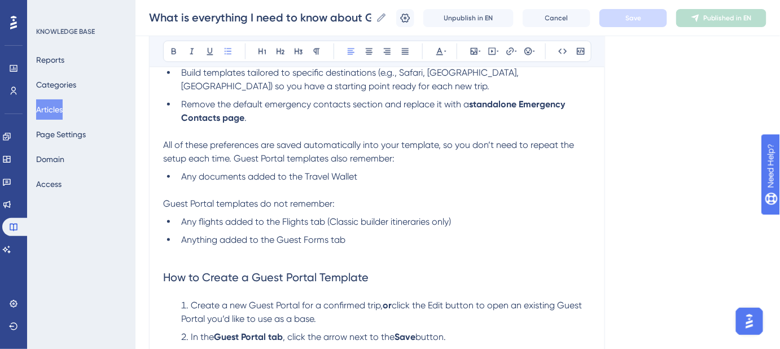
click at [369, 243] on li "Anything added to the Guest Forms tab" at bounding box center [384, 246] width 414 height 27
click at [460, 221] on li "Any flights added to the Flights tab (Classic builder itineraries only)" at bounding box center [384, 222] width 414 height 14
click at [364, 242] on li "Anything added to the Guest Forms tab" at bounding box center [384, 246] width 414 height 27
click at [461, 221] on li "Any flights added to the Flights tab (Classic builder itineraries only)" at bounding box center [384, 222] width 414 height 14
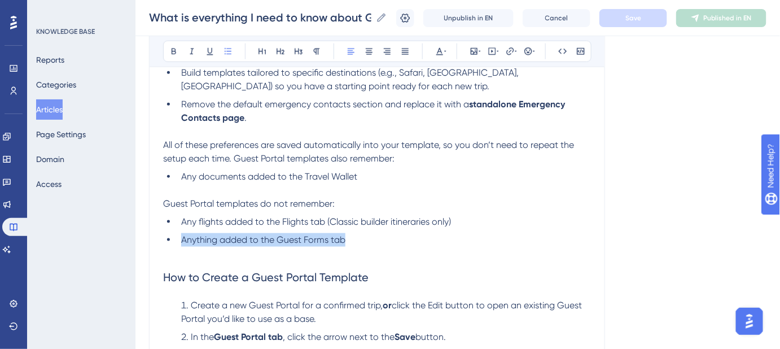
drag, startPoint x: 346, startPoint y: 239, endPoint x: 183, endPoint y: 237, distance: 163.2
click at [183, 237] on li "Anything added to the Guest Forms tab" at bounding box center [384, 246] width 414 height 27
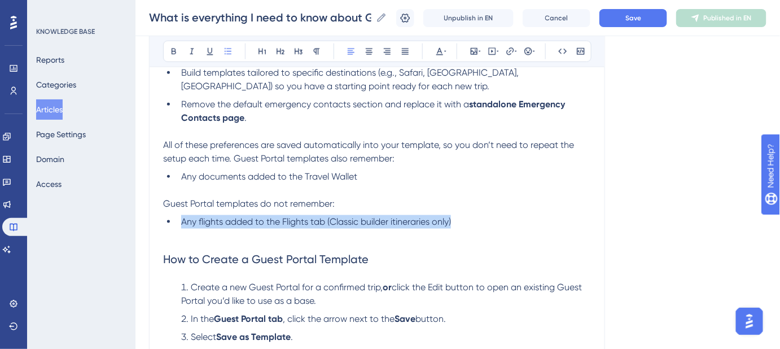
drag, startPoint x: 465, startPoint y: 224, endPoint x: 181, endPoint y: 224, distance: 284.0
click at [181, 224] on li "Any flights added to the Flights tab (Classic builder itineraries only)" at bounding box center [384, 228] width 414 height 27
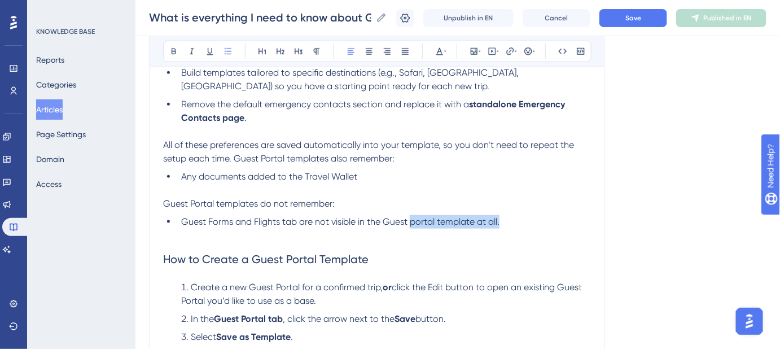
drag, startPoint x: 508, startPoint y: 223, endPoint x: 411, endPoint y: 222, distance: 96.6
click at [411, 222] on li "Guest Forms and Flights tab are not visible in the Guest portal template at all." at bounding box center [384, 228] width 414 height 27
click at [631, 24] on button "Save" at bounding box center [634, 18] width 68 height 18
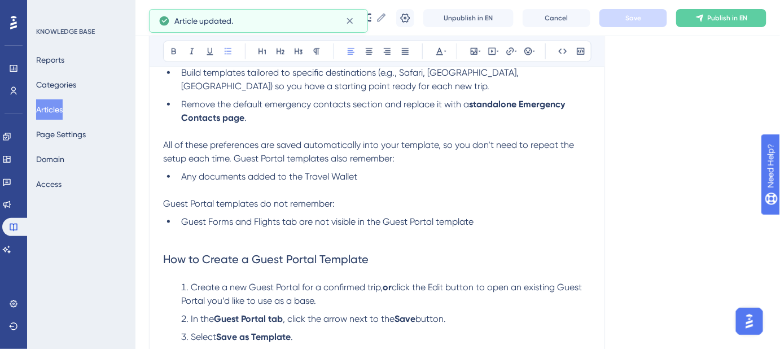
click at [487, 223] on li "Guest Forms and Flights tab are not visible in the Guest Portal template" at bounding box center [384, 228] width 414 height 27
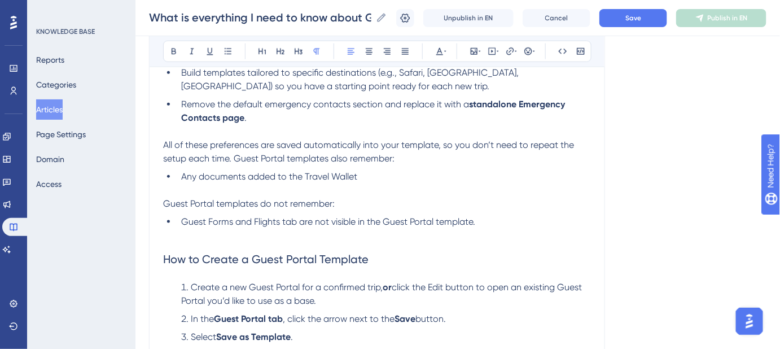
click at [334, 206] on span "Guest Portal templates do not remember:" at bounding box center [249, 203] width 172 height 11
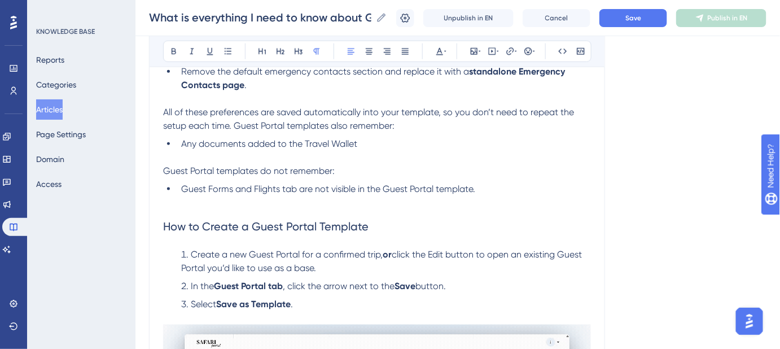
scroll to position [325, 0]
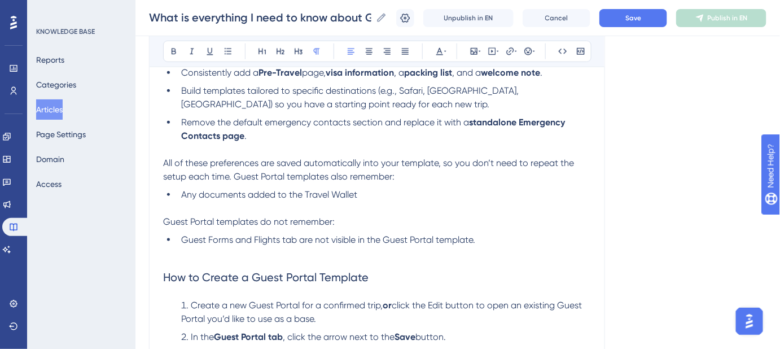
drag, startPoint x: 327, startPoint y: 221, endPoint x: 264, endPoint y: 218, distance: 62.8
click at [263, 219] on p "Guest Portal templates do not remember:" at bounding box center [377, 222] width 428 height 14
click at [265, 222] on span "Guest Portal templates ddo not include:" at bounding box center [245, 221] width 164 height 11
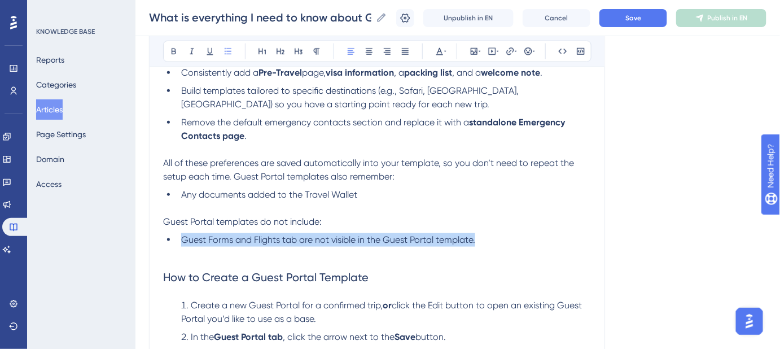
drag, startPoint x: 481, startPoint y: 239, endPoint x: 182, endPoint y: 240, distance: 298.1
click at [182, 240] on li "Guest Forms and Flights tab are not visible in the Guest Portal template." at bounding box center [384, 246] width 414 height 27
copy span "Guest Forms and Flights tab are not visible in the Guest Portal template."
click at [494, 246] on li "Guest Forms and Flights tab are not visible in the Guest Portal template." at bounding box center [384, 246] width 414 height 27
drag, startPoint x: 487, startPoint y: 240, endPoint x: 183, endPoint y: 240, distance: 303.8
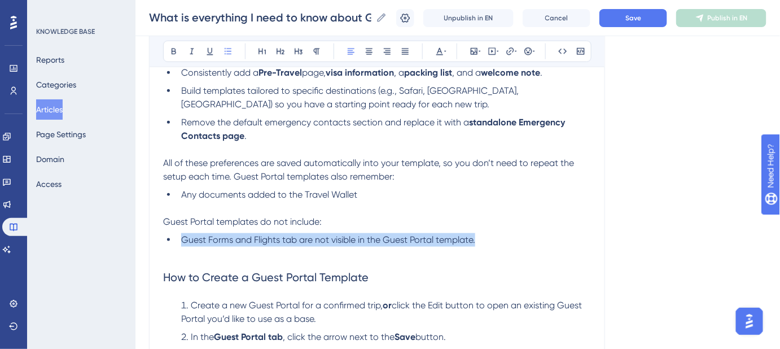
click at [183, 240] on li "Guest Forms and Flights tab are not visible in the Guest Portal template." at bounding box center [384, 246] width 414 height 27
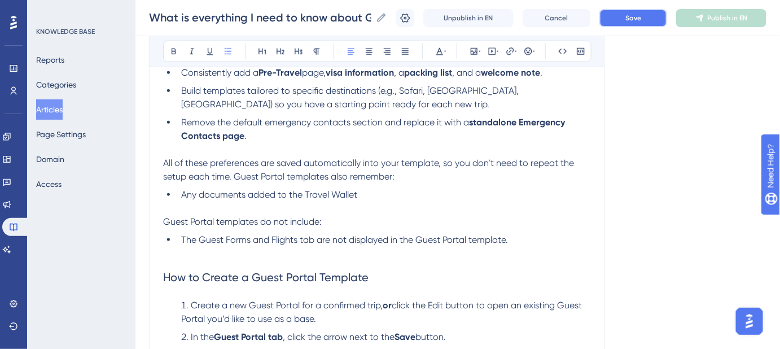
click at [652, 21] on button "Save" at bounding box center [634, 18] width 68 height 18
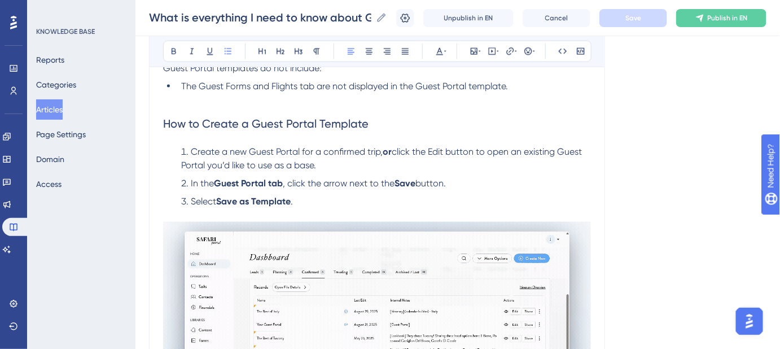
scroll to position [427, 0]
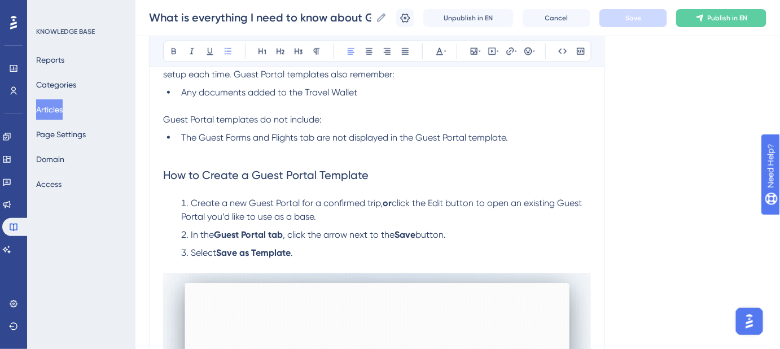
click at [357, 143] on li "The Guest Forms and Flights tab are not displayed in the Guest Portal template." at bounding box center [384, 144] width 414 height 27
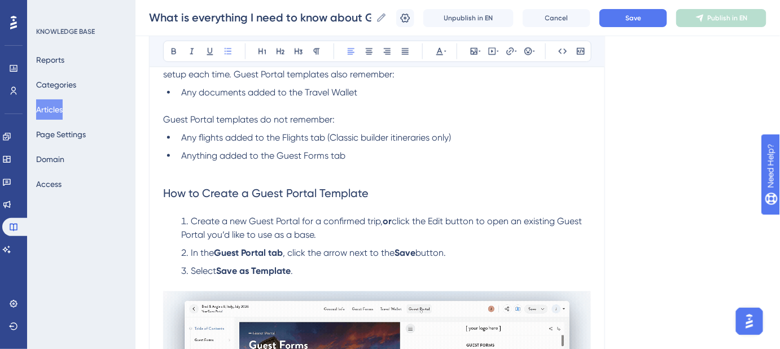
click at [390, 156] on li "Anything added to the Guest Forms tab" at bounding box center [384, 162] width 414 height 27
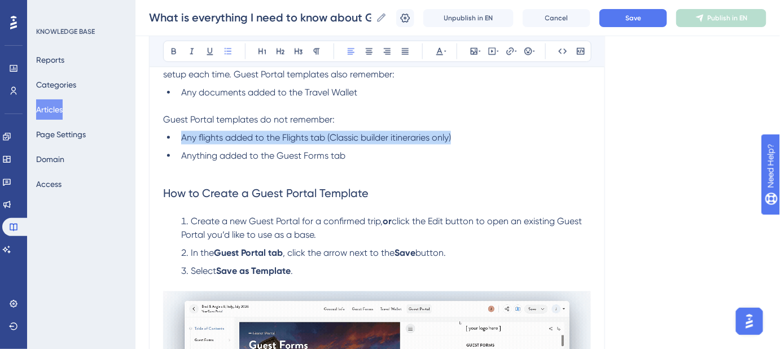
drag, startPoint x: 453, startPoint y: 138, endPoint x: 182, endPoint y: 138, distance: 271.6
click at [182, 138] on li "Any flights added to the Flights tab (Classic builder itineraries only)" at bounding box center [384, 138] width 414 height 14
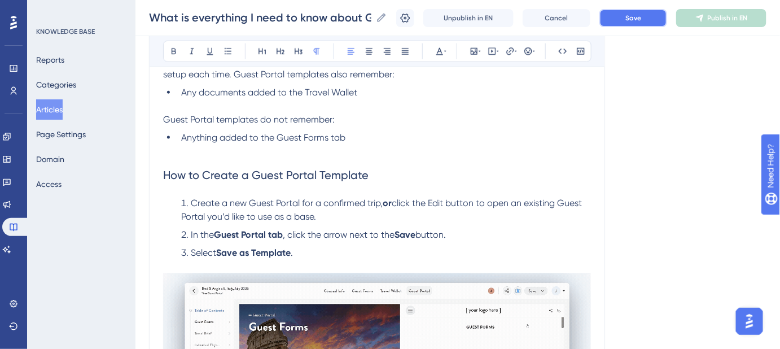
click at [635, 25] on button "Save" at bounding box center [634, 18] width 68 height 18
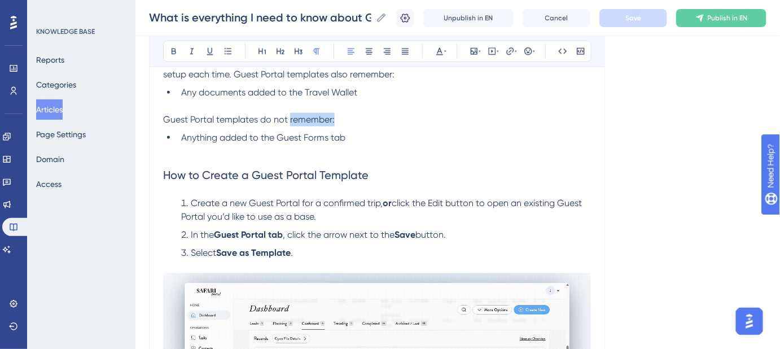
drag, startPoint x: 334, startPoint y: 117, endPoint x: 290, endPoint y: 117, distance: 43.5
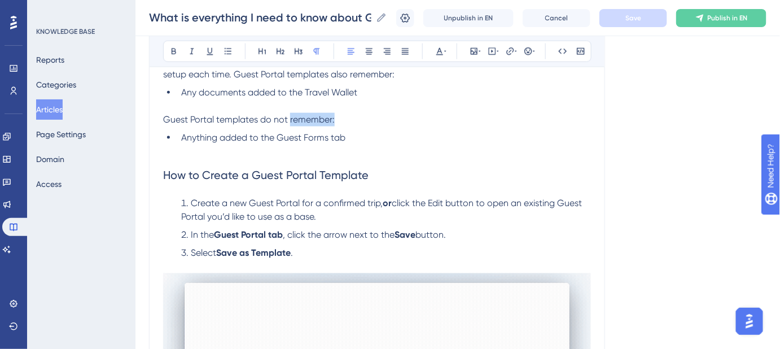
click at [290, 117] on span "Guest Portal templates do not remember:" at bounding box center [249, 119] width 172 height 11
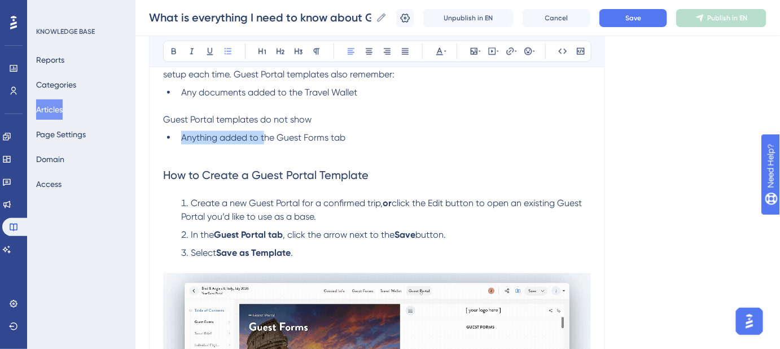
drag, startPoint x: 263, startPoint y: 135, endPoint x: 180, endPoint y: 136, distance: 82.4
click at [180, 136] on li "Anything added to the Guest Forms tab" at bounding box center [384, 144] width 414 height 27
click at [298, 135] on li "The Guest Forms tab" at bounding box center [384, 144] width 414 height 27
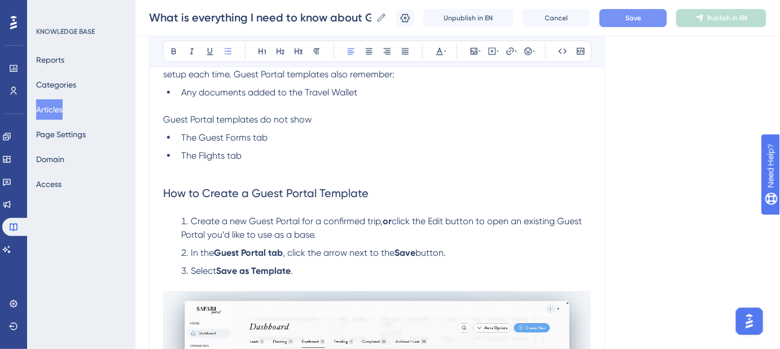
click at [630, 23] on button "Save" at bounding box center [634, 18] width 68 height 18
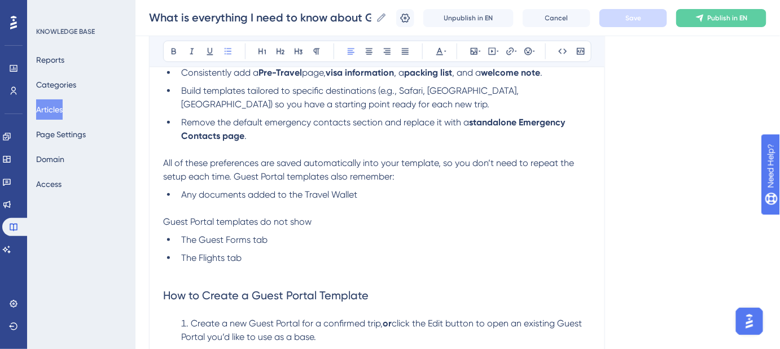
scroll to position [274, 0]
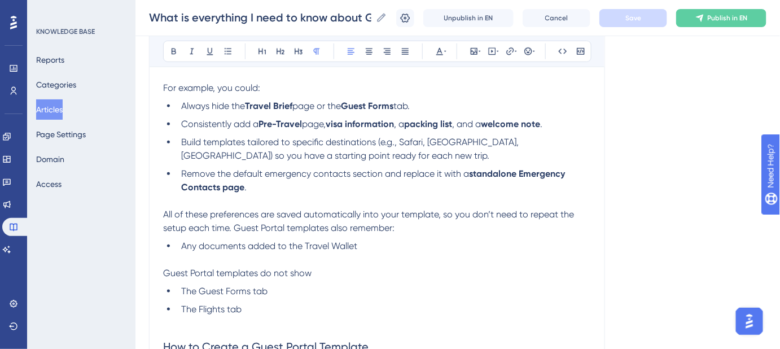
click at [324, 269] on p "Guest Portal templates do not show" at bounding box center [377, 274] width 428 height 14
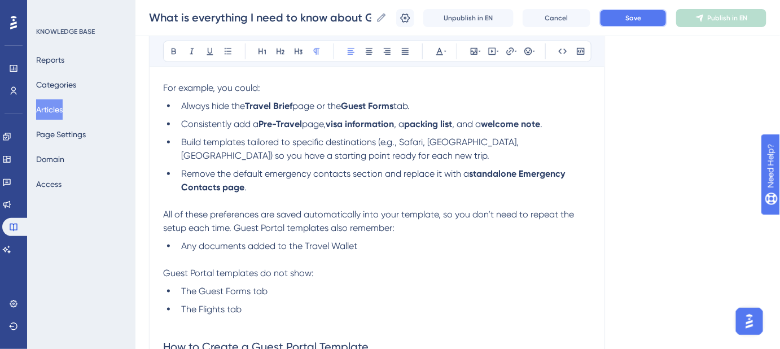
click at [639, 22] on span "Save" at bounding box center [634, 18] width 16 height 9
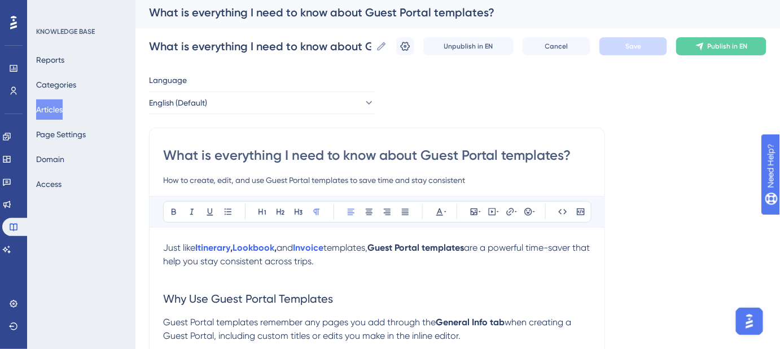
scroll to position [0, 0]
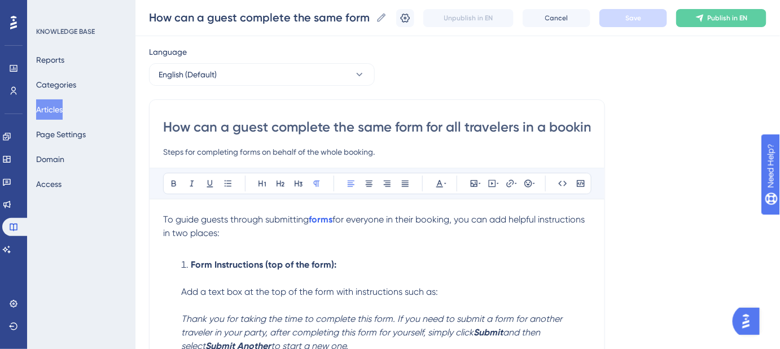
scroll to position [51, 0]
